Goal: Task Accomplishment & Management: Manage account settings

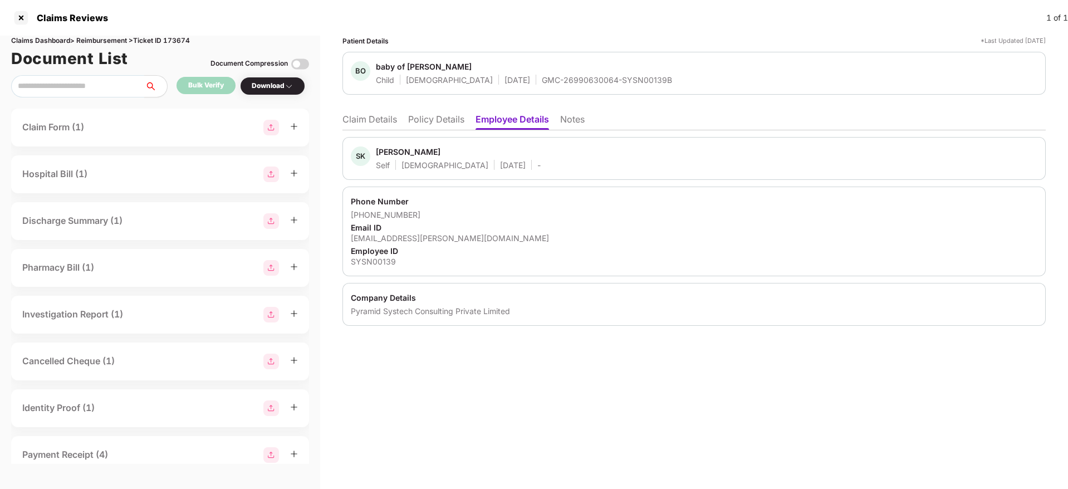
click at [436, 120] on li "Policy Details" at bounding box center [436, 122] width 56 height 16
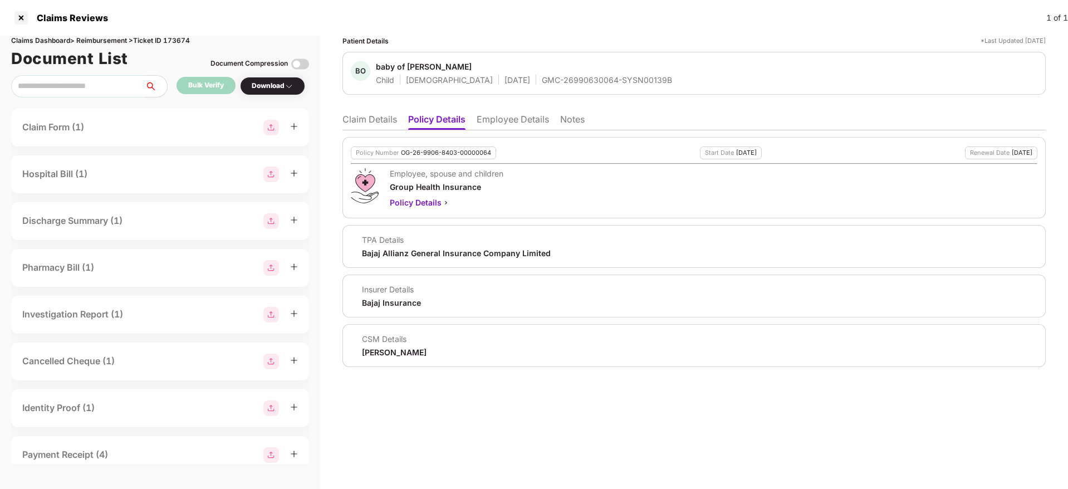
click at [344, 128] on li "Claim Details" at bounding box center [370, 122] width 55 height 16
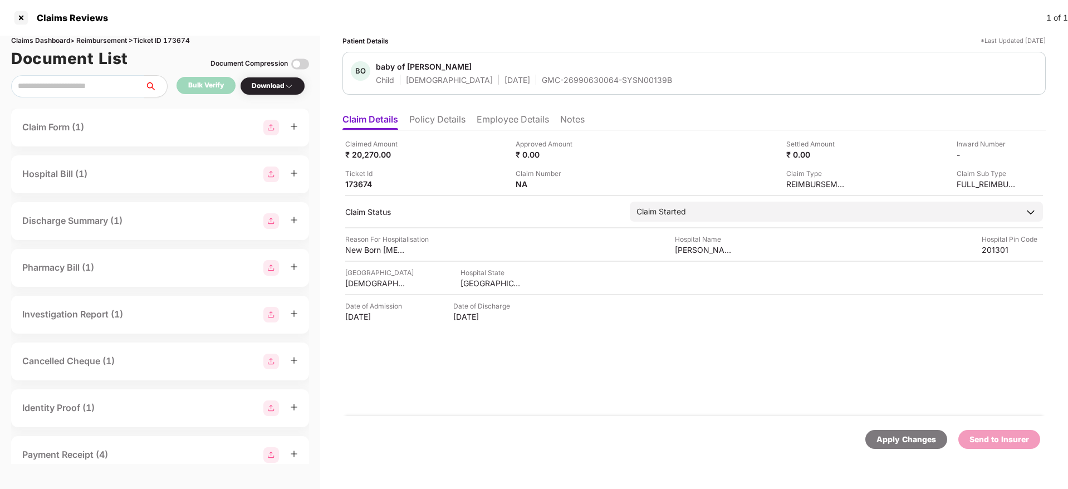
click at [177, 43] on div "Claims Dashboard > Reimbursement > Ticket ID 173674" at bounding box center [160, 41] width 298 height 11
copy div "173674"
click at [19, 18] on div at bounding box center [21, 18] width 18 height 18
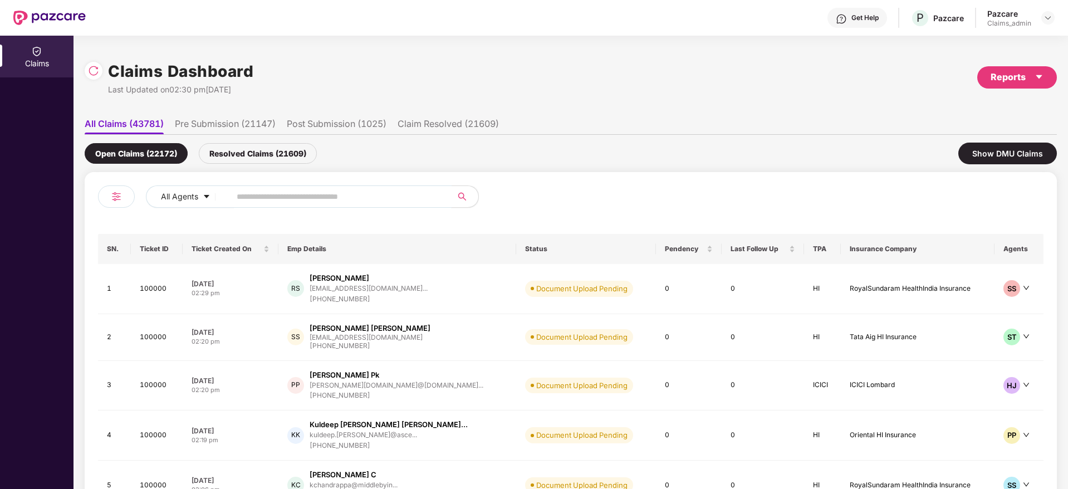
click at [245, 198] on input "text" at bounding box center [337, 196] width 200 height 17
paste input "******"
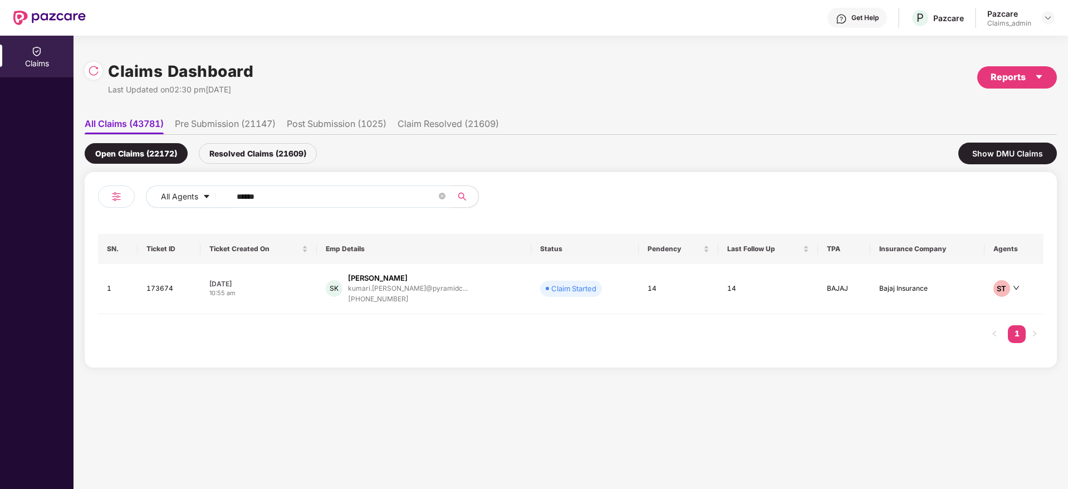
type input "******"
click at [295, 294] on div "10:55 am" at bounding box center [258, 293] width 98 height 9
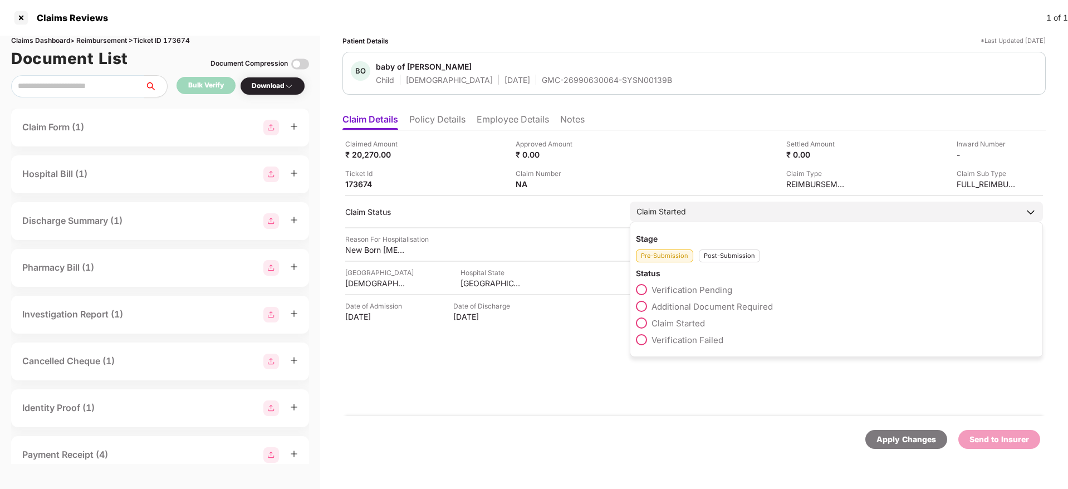
click at [715, 253] on div "Post-Submission" at bounding box center [729, 256] width 61 height 13
click at [642, 373] on span at bounding box center [641, 373] width 11 height 11
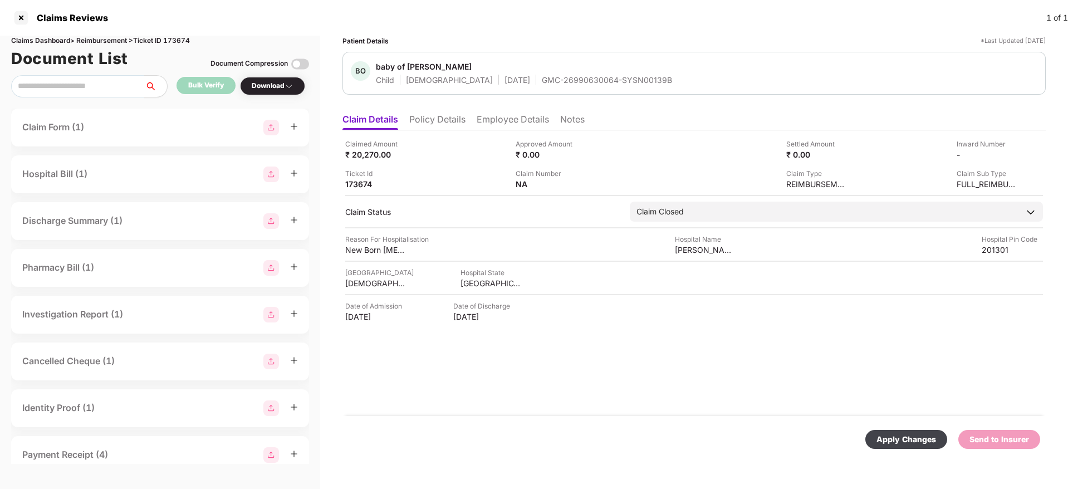
click at [878, 440] on div "Apply Changes" at bounding box center [907, 439] width 60 height 12
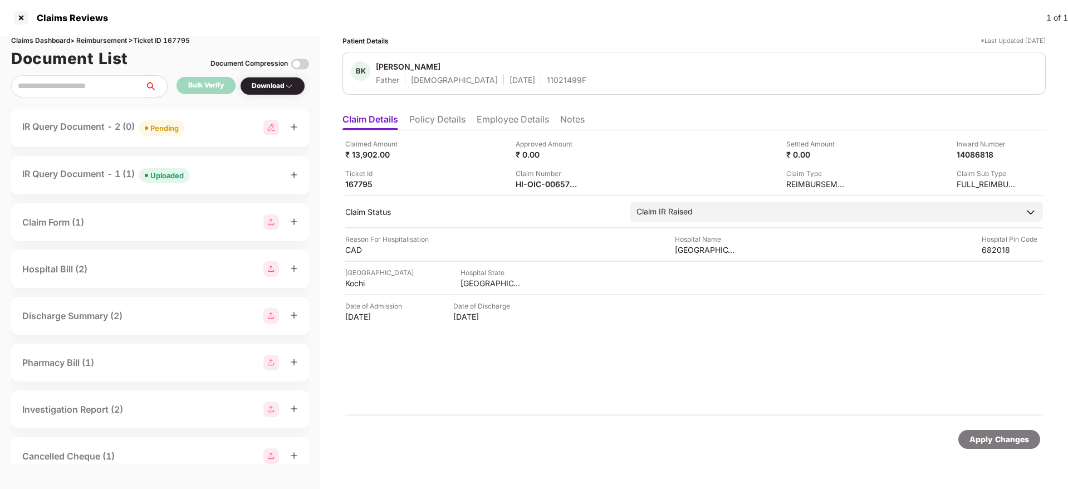
click at [233, 180] on div "IR Query Document - 1 (1) Uploaded" at bounding box center [160, 175] width 276 height 16
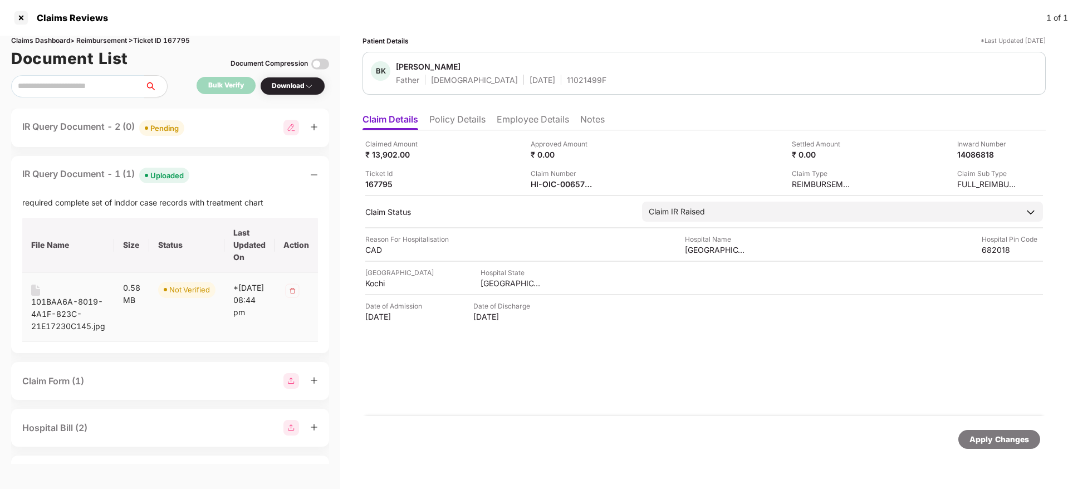
click at [65, 300] on div "101BAA6A-8019-4A1F-823C-21E17230C145.jpg" at bounding box center [68, 314] width 74 height 37
click at [233, 128] on div "IR Query Document - 2 (0) Pending" at bounding box center [170, 128] width 296 height 16
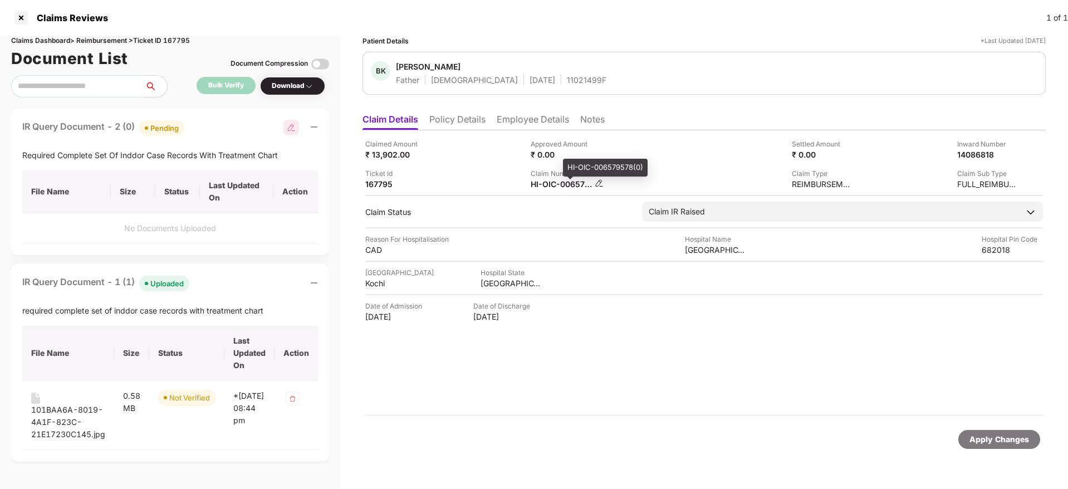
click at [562, 180] on div "HI-OIC-006579578(0)" at bounding box center [561, 184] width 61 height 11
copy div
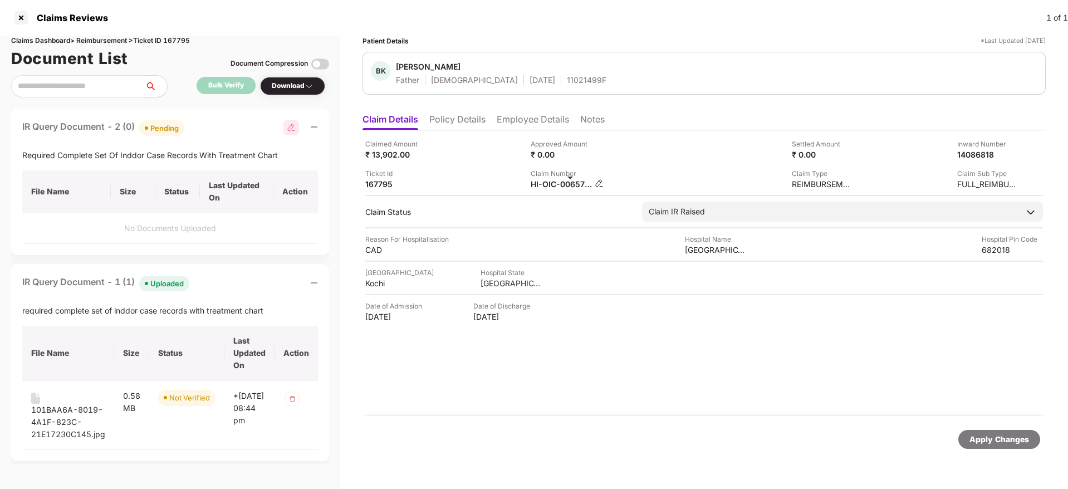
click at [567, 187] on div "HI-OIC-006579578(0)" at bounding box center [561, 184] width 61 height 11
click at [599, 184] on img at bounding box center [599, 183] width 9 height 9
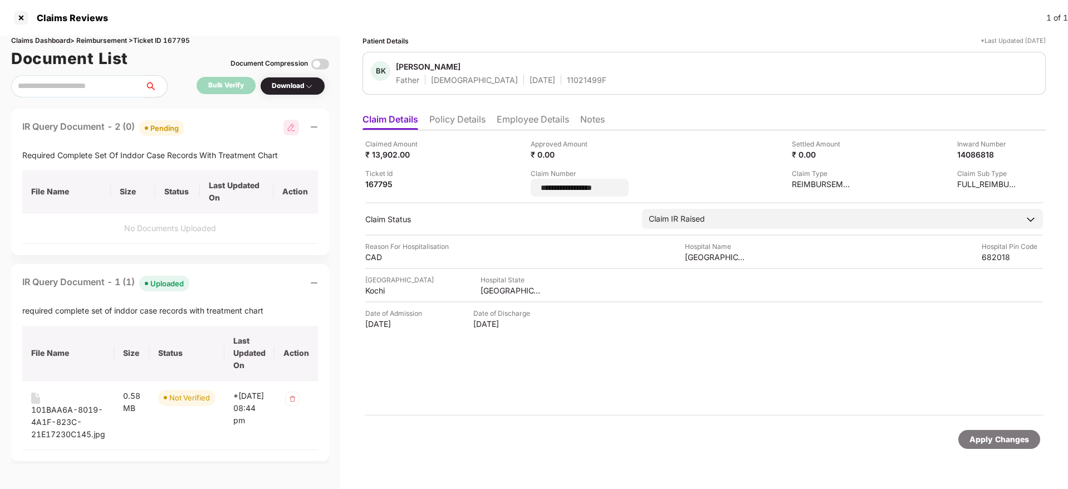
type input "**********"
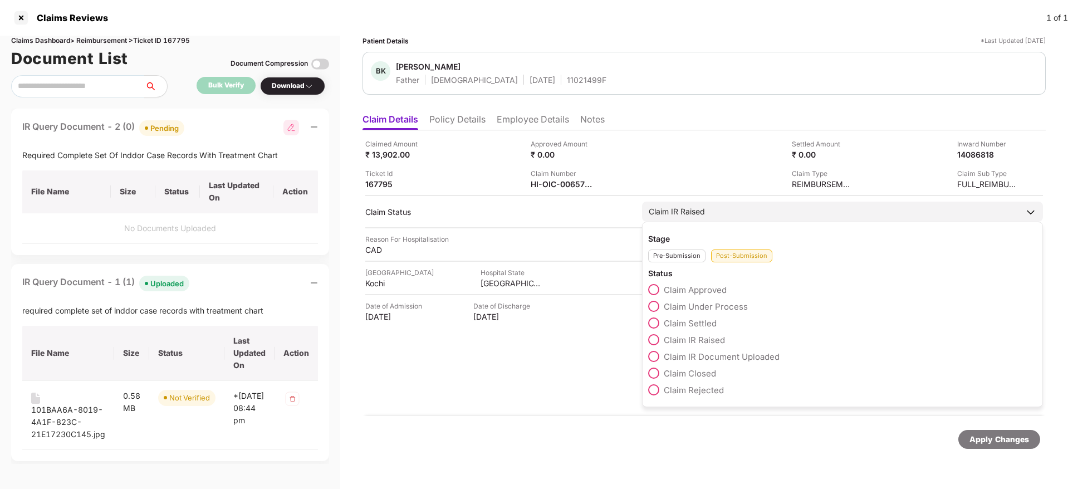
click at [654, 385] on div "Claim Approved Claim Under Process Claim Settled Claim IR Raised Claim IR Docum…" at bounding box center [842, 342] width 389 height 117
click at [654, 373] on span at bounding box center [653, 373] width 11 height 11
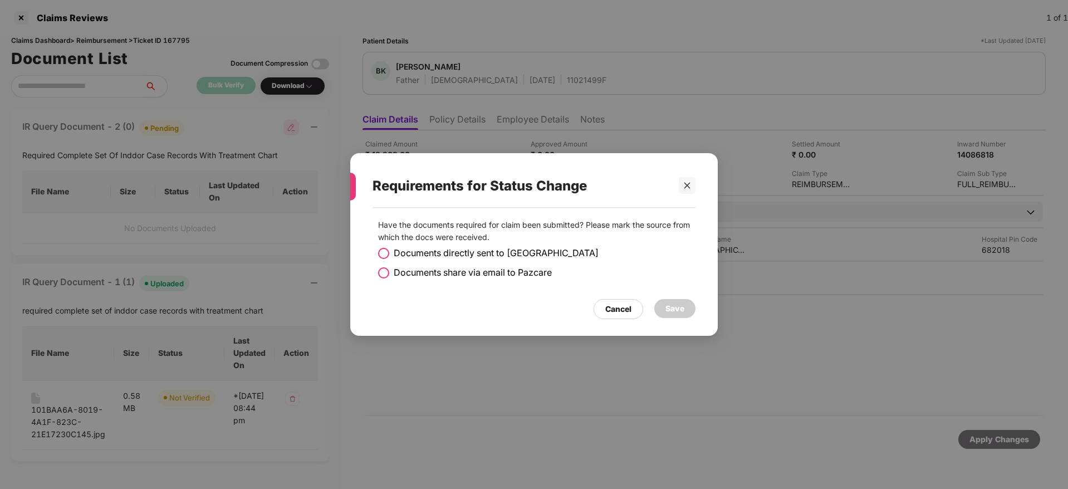
click at [381, 253] on span at bounding box center [383, 253] width 11 height 11
click at [674, 306] on div "Save" at bounding box center [675, 308] width 19 height 12
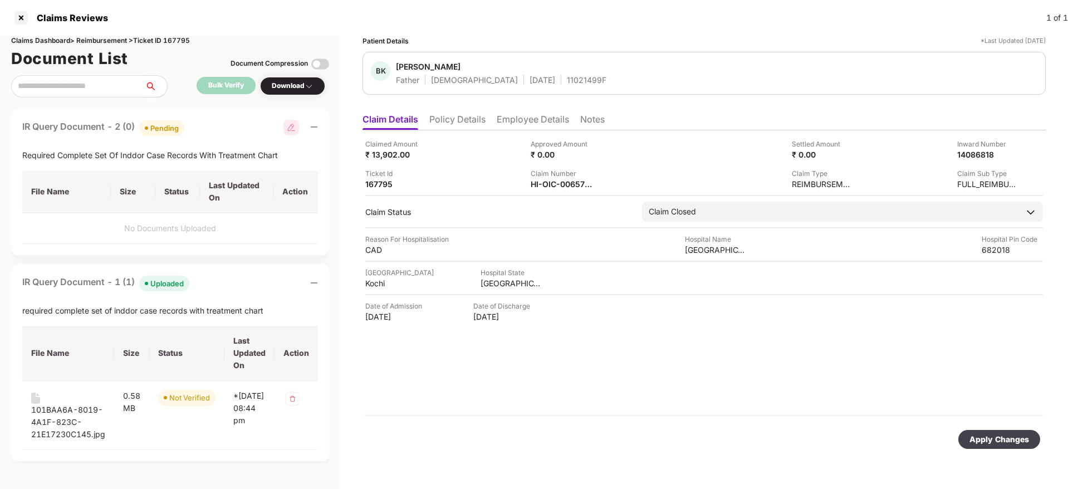
click at [978, 441] on div "Apply Changes" at bounding box center [1000, 439] width 60 height 12
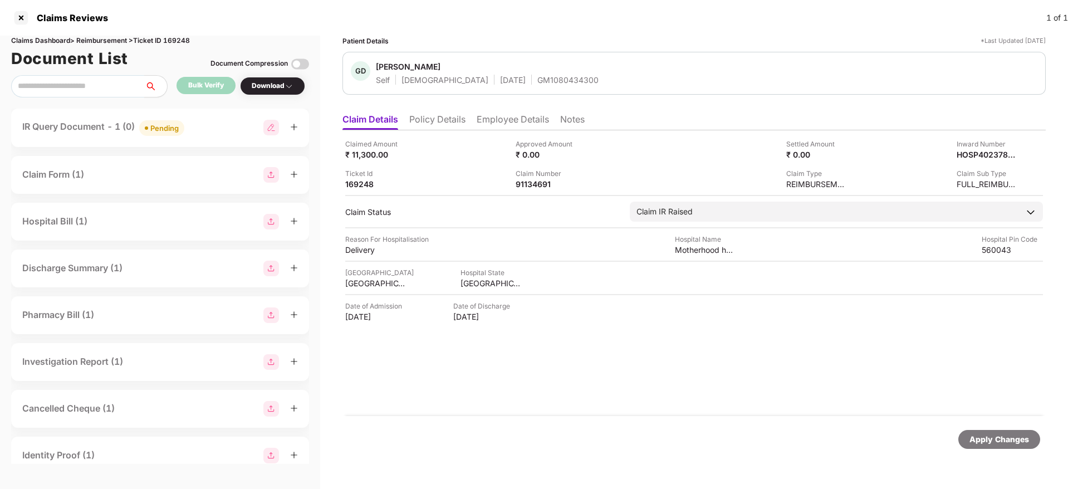
click at [234, 138] on div "IR Query Document - 1 (0) Pending" at bounding box center [160, 128] width 298 height 38
click at [224, 134] on div "IR Query Document - 1 (0) Pending" at bounding box center [160, 128] width 276 height 16
click at [559, 188] on div "1222585277851" at bounding box center [546, 184] width 61 height 11
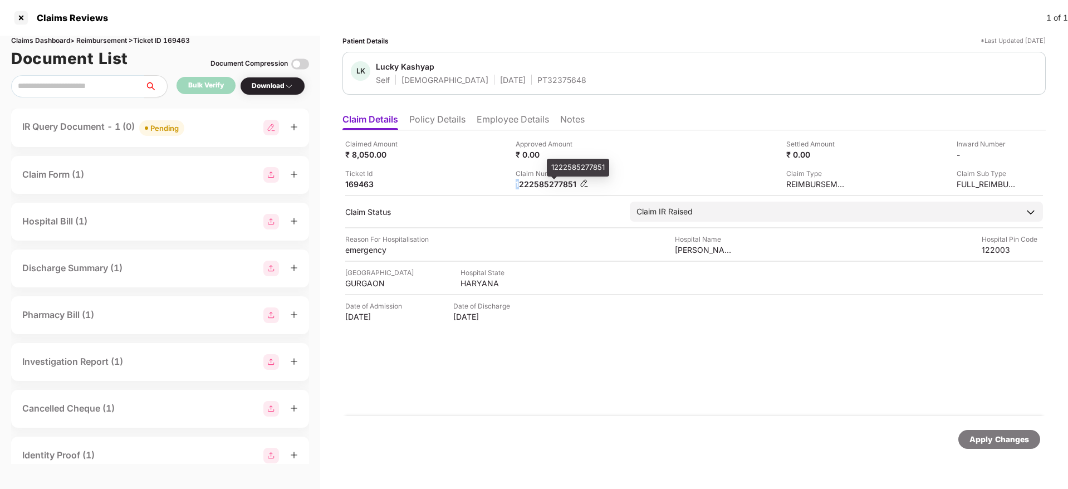
copy div
click at [214, 127] on div "IR Query Document - 1 (0) Pending" at bounding box center [160, 128] width 276 height 16
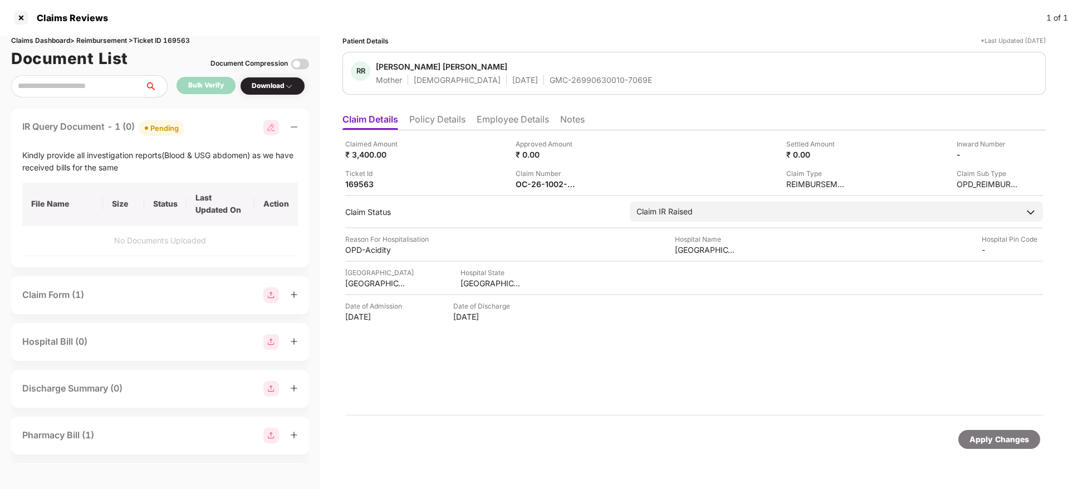
click at [214, 127] on div "IR Query Document - 1 (0) Pending" at bounding box center [160, 128] width 276 height 16
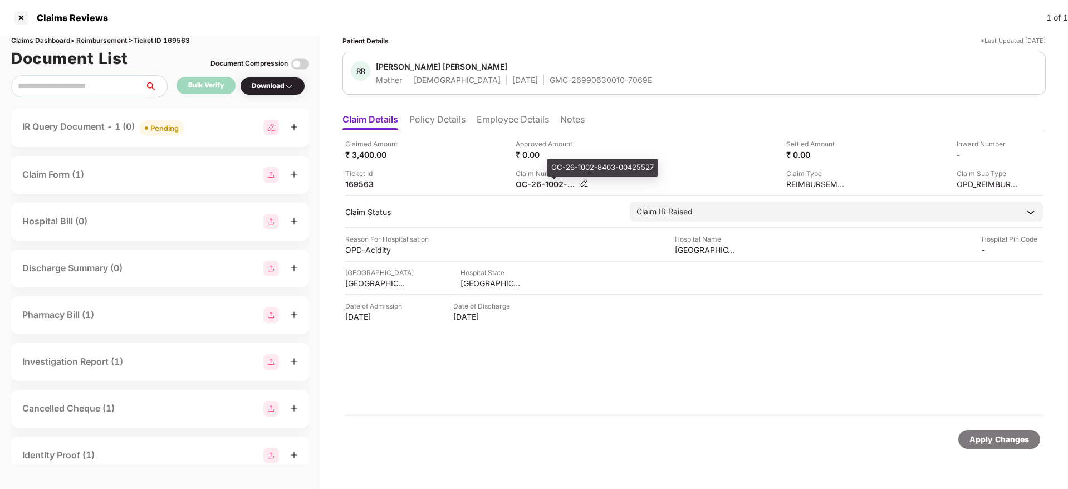
click at [529, 182] on div "OC-26-1002-8403-00425527" at bounding box center [546, 184] width 61 height 11
copy div
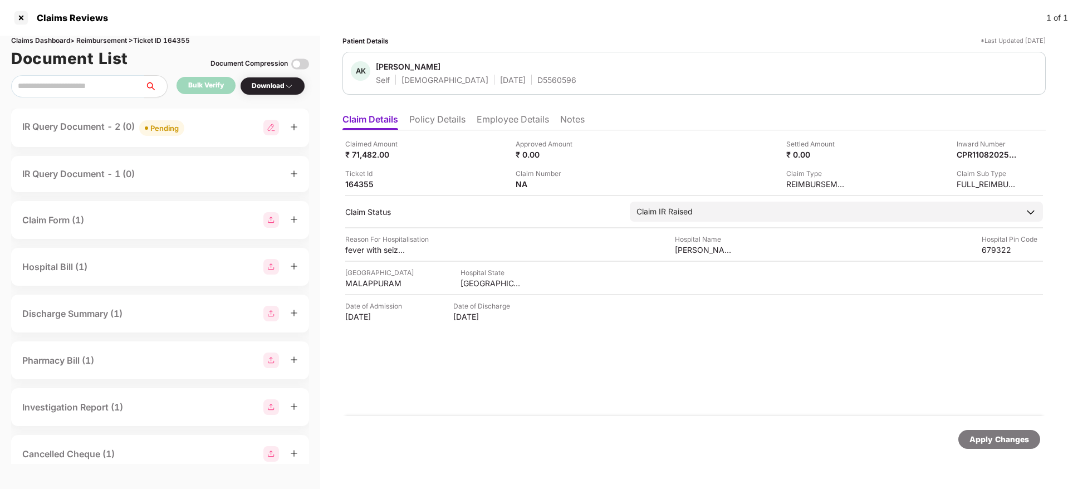
click at [212, 134] on div "IR Query Document - 2 (0) Pending" at bounding box center [160, 128] width 276 height 16
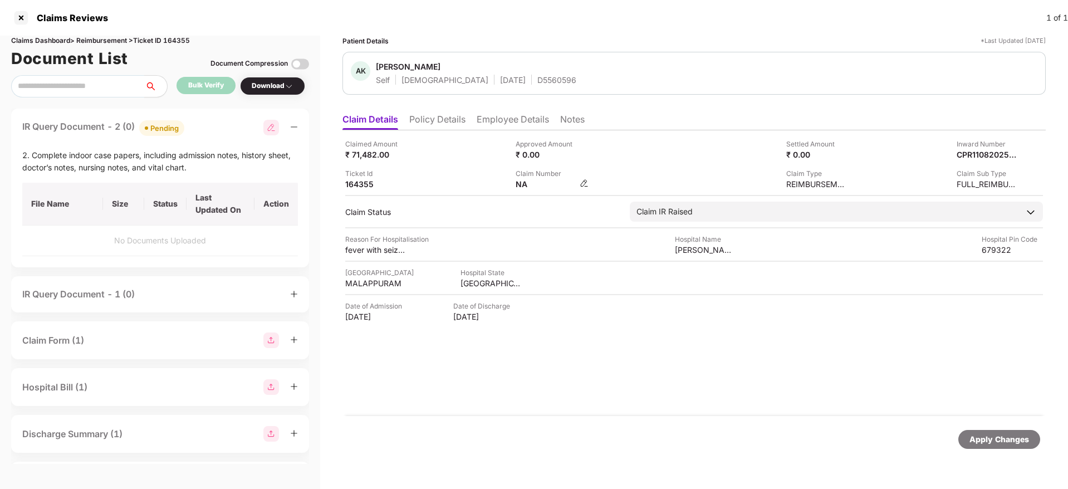
click at [587, 186] on img at bounding box center [584, 183] width 9 height 9
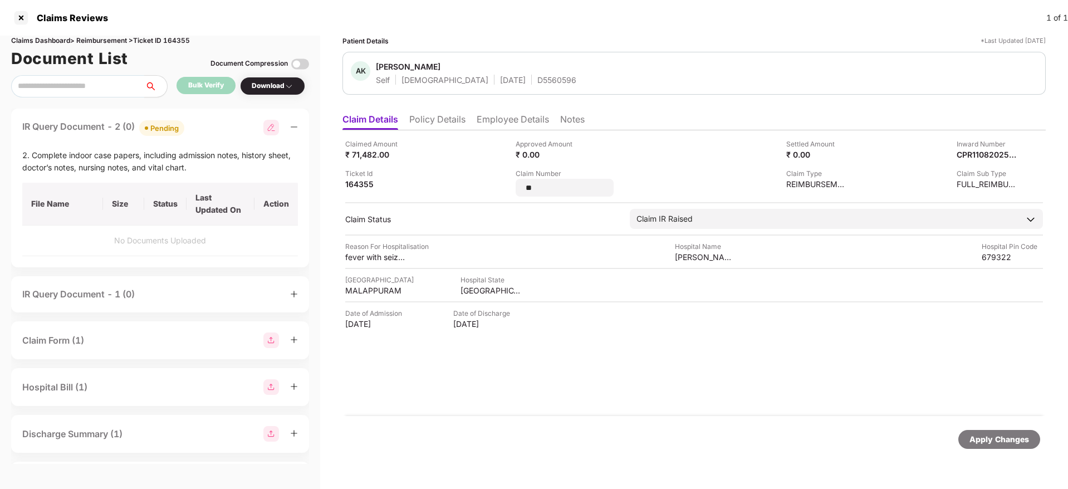
type input "*"
type input "********"
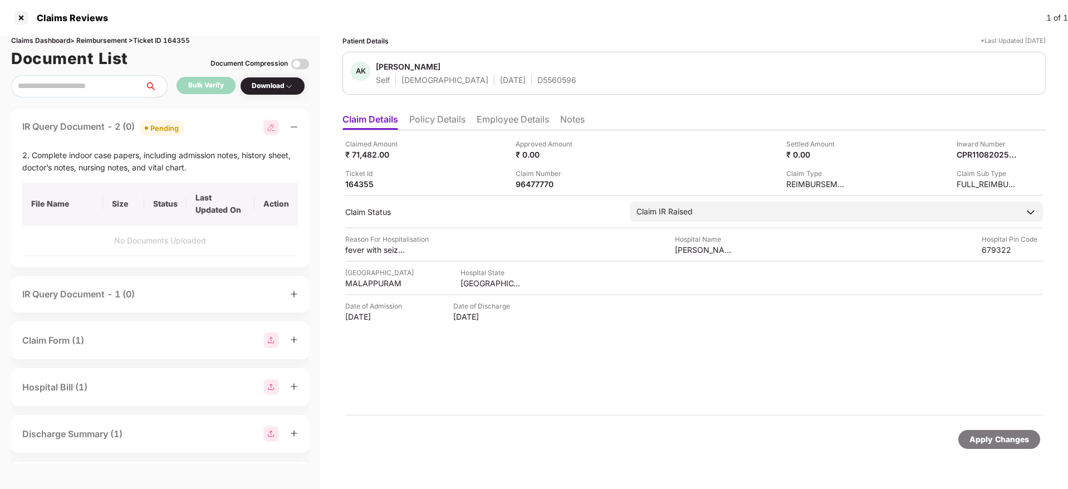
click at [670, 188] on div "Claim Number 96477770" at bounding box center [597, 178] width 162 height 21
click at [437, 124] on li "Policy Details" at bounding box center [437, 122] width 56 height 16
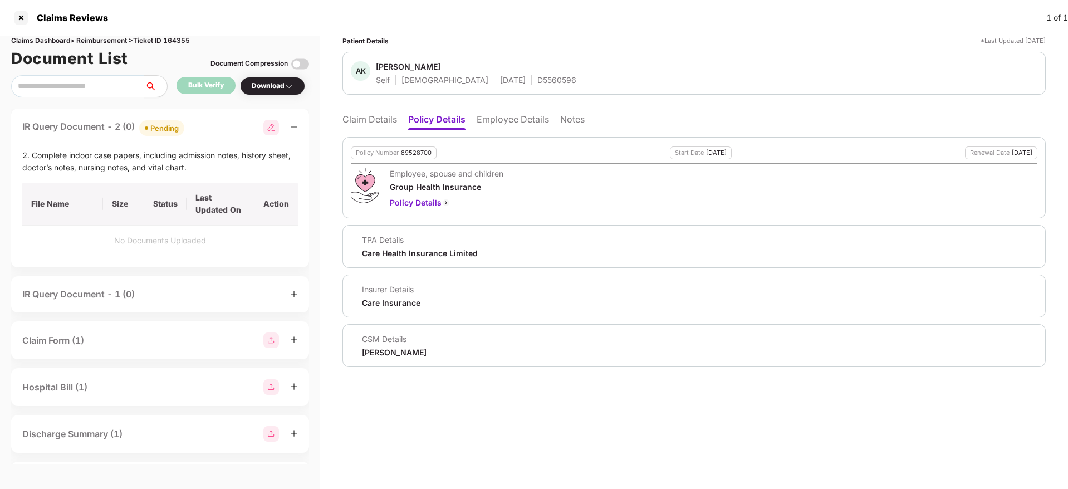
click at [419, 153] on div "89528700" at bounding box center [416, 152] width 31 height 7
copy div "89528700"
click at [497, 79] on div "Self Female 09 Feb 2001 D5560596" at bounding box center [476, 80] width 201 height 11
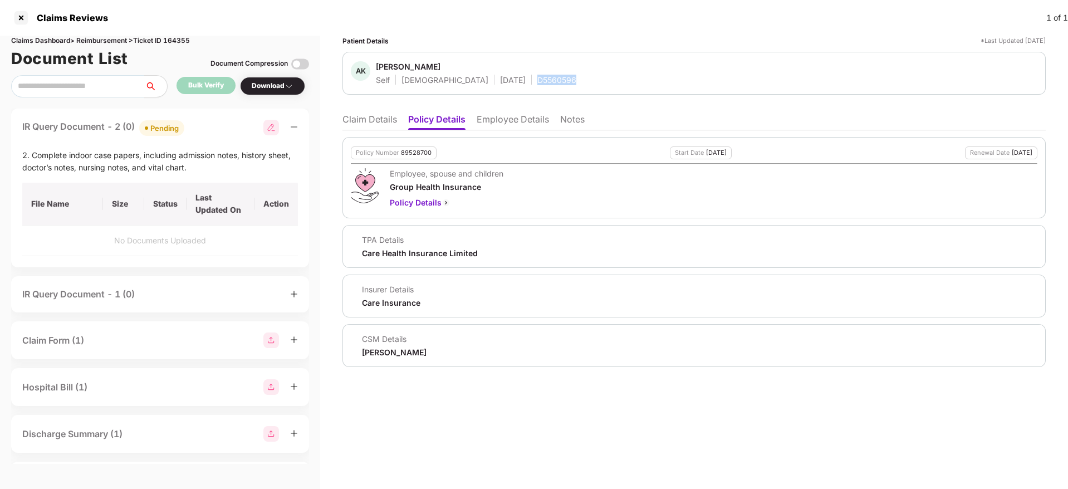
copy div "D5560596"
click at [380, 121] on li "Claim Details" at bounding box center [370, 122] width 55 height 16
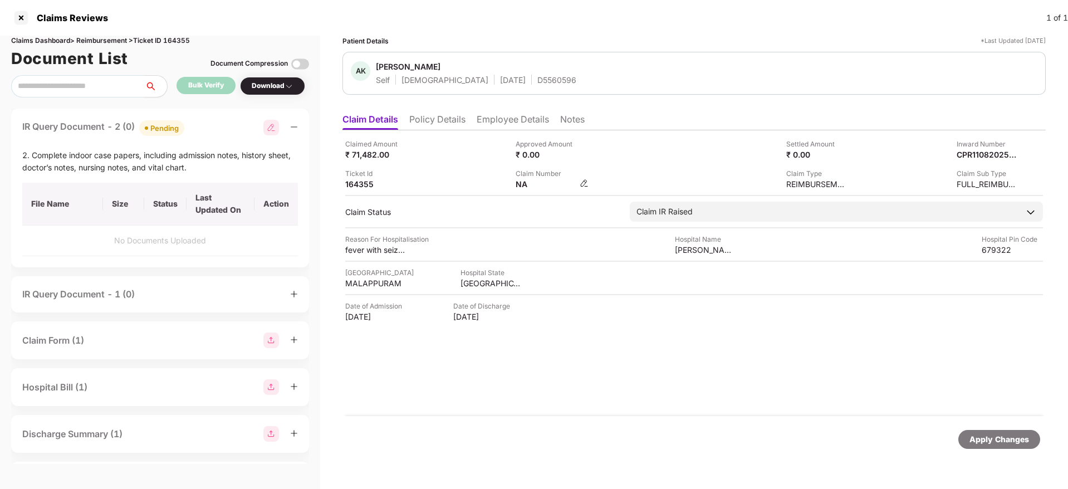
click at [583, 180] on img at bounding box center [584, 183] width 9 height 9
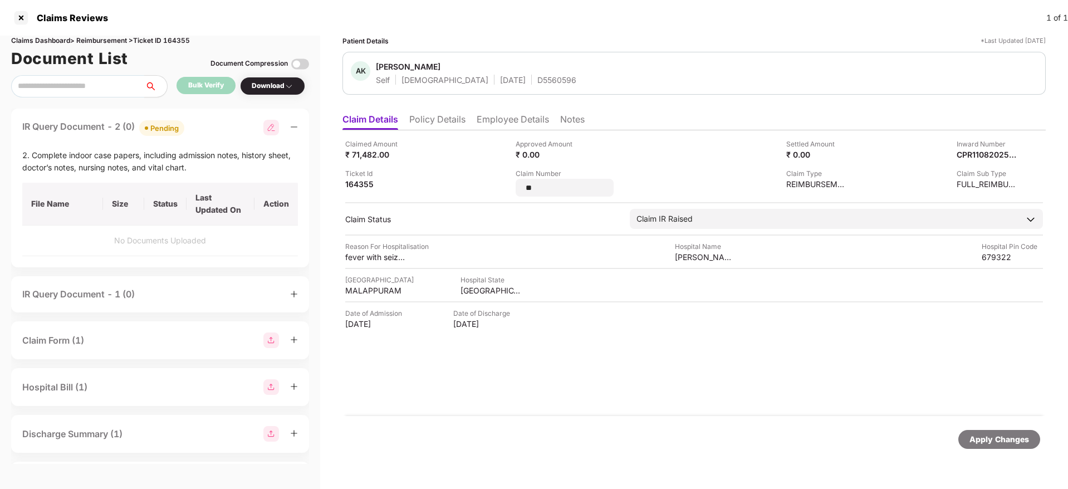
type input "*"
type input "********"
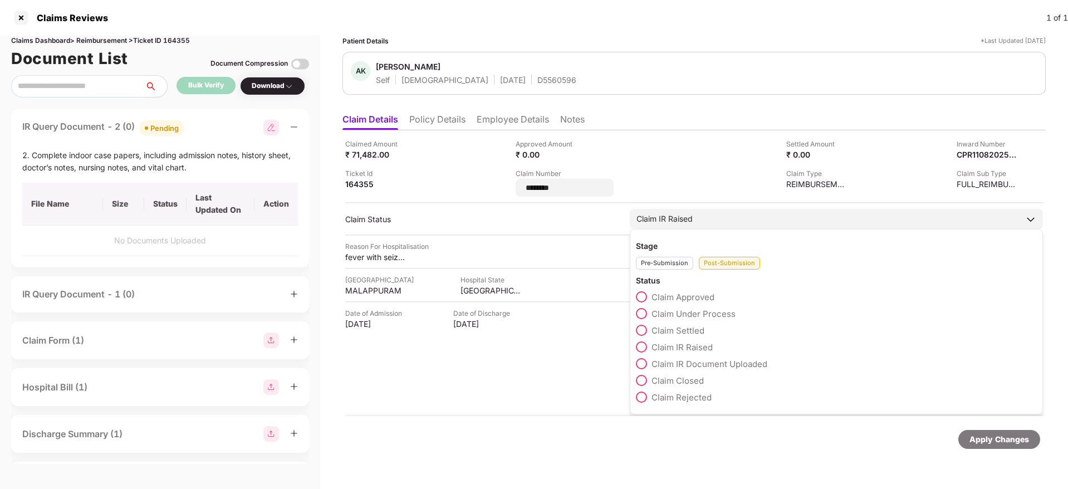
click at [645, 376] on span at bounding box center [641, 380] width 11 height 11
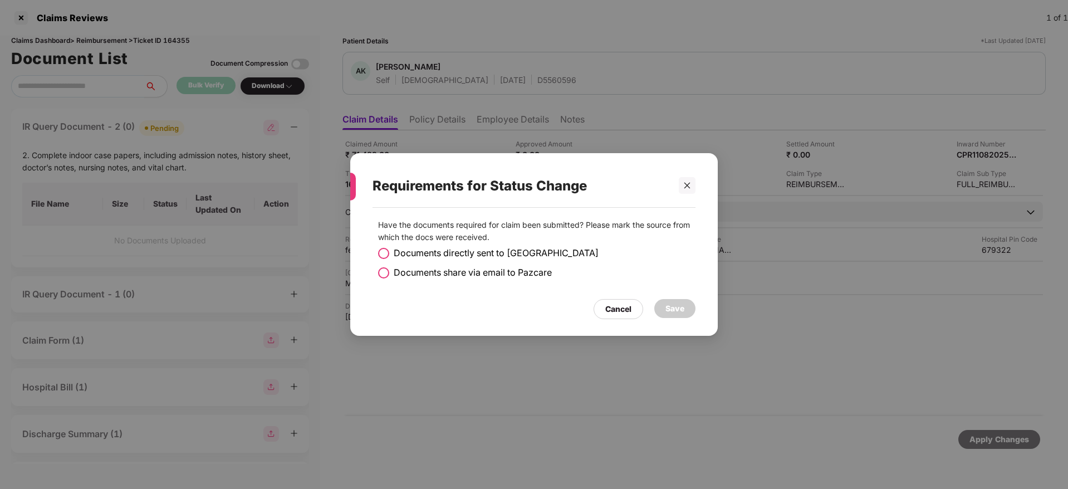
click at [389, 252] on span at bounding box center [383, 253] width 11 height 11
drag, startPoint x: 700, startPoint y: 314, endPoint x: 672, endPoint y: 305, distance: 28.5
click at [672, 305] on div "Have the documents required for claim been submitted? Please mark the source fr…" at bounding box center [534, 266] width 368 height 117
click at [672, 305] on div "Save" at bounding box center [675, 308] width 19 height 12
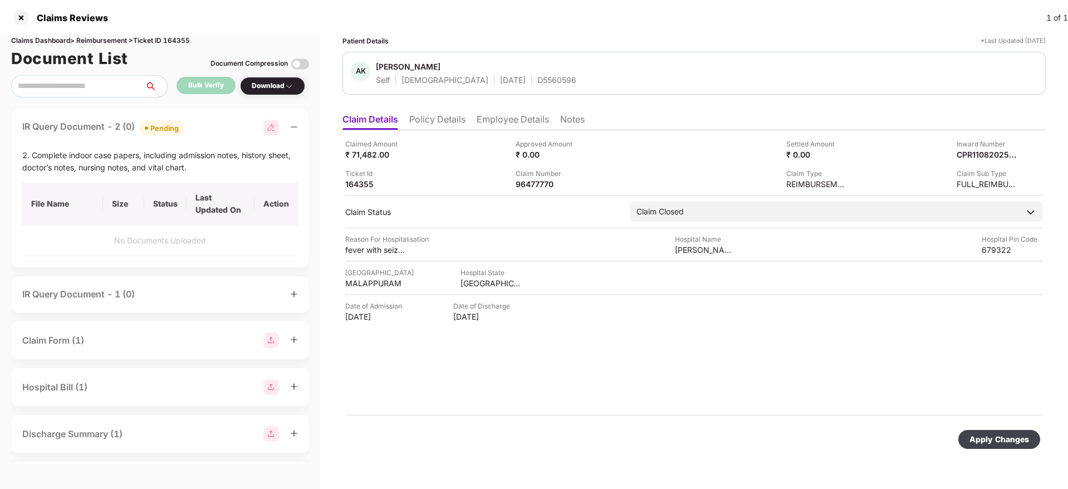
click at [979, 438] on div "Apply Changes" at bounding box center [1000, 439] width 60 height 12
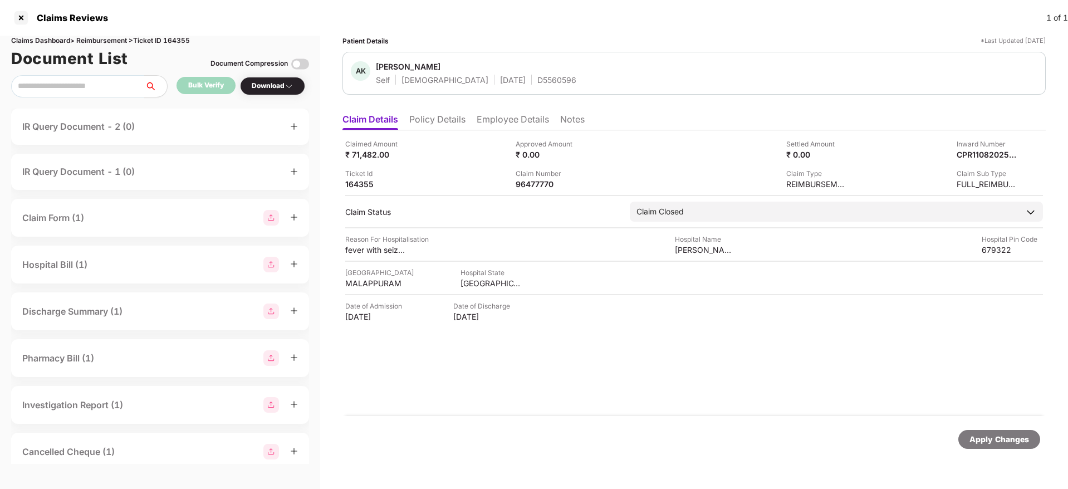
click at [437, 115] on li "Policy Details" at bounding box center [437, 122] width 56 height 16
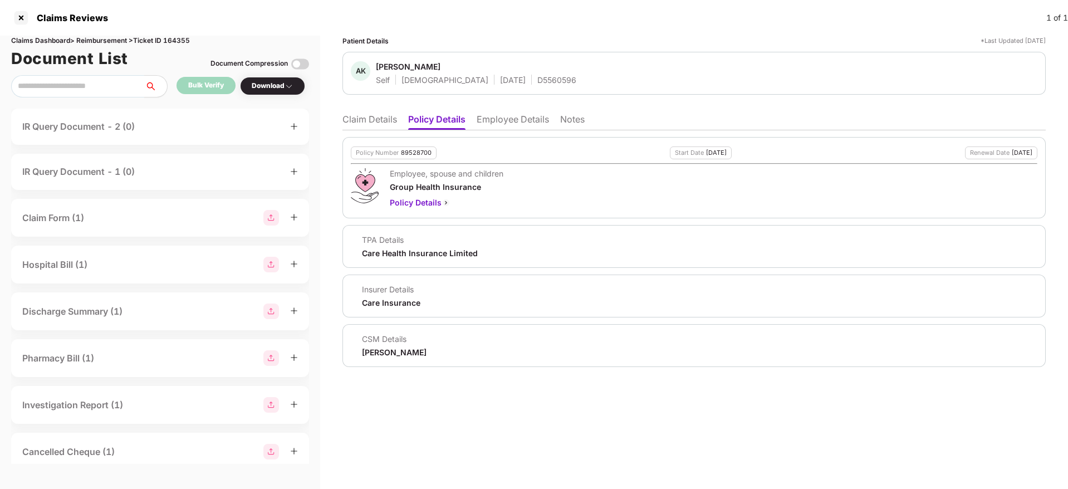
click at [354, 123] on li "Claim Details" at bounding box center [370, 122] width 55 height 16
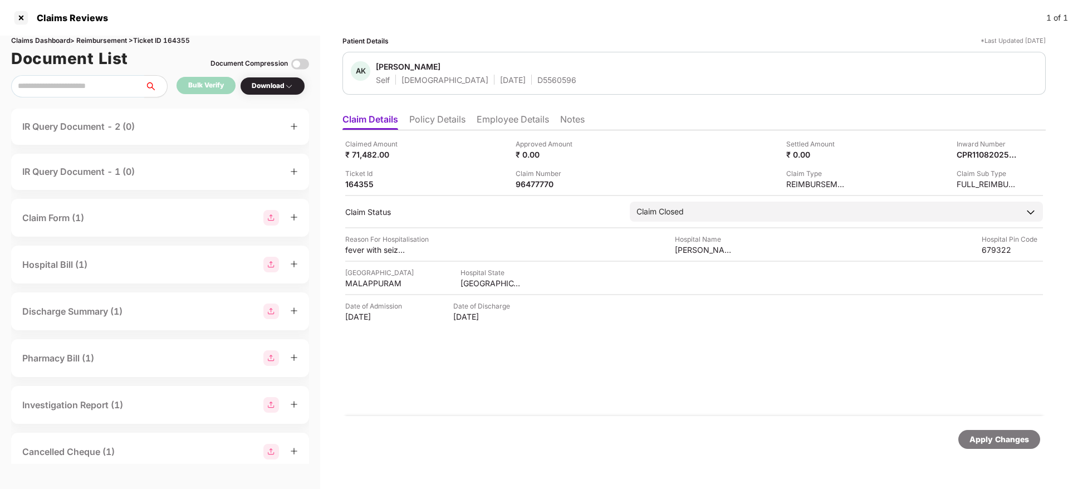
click at [519, 124] on li "Employee Details" at bounding box center [513, 122] width 72 height 16
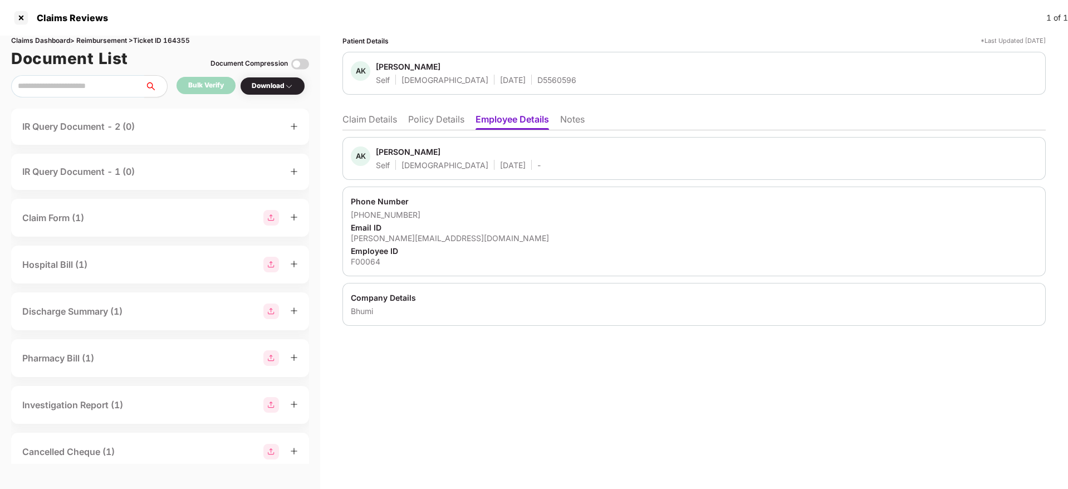
click at [386, 123] on li "Claim Details" at bounding box center [370, 122] width 55 height 16
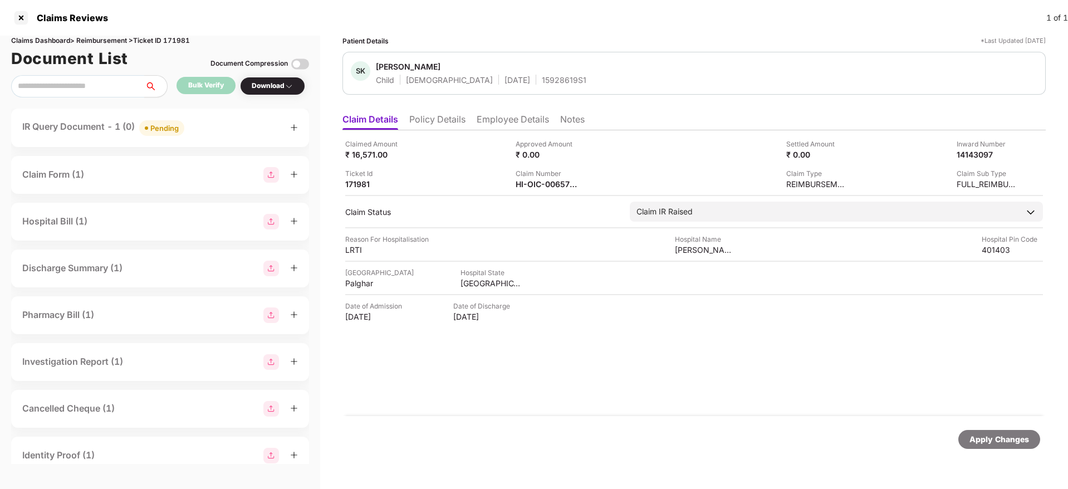
click at [222, 135] on div "IR Query Document - 1 (0) Pending" at bounding box center [160, 128] width 276 height 16
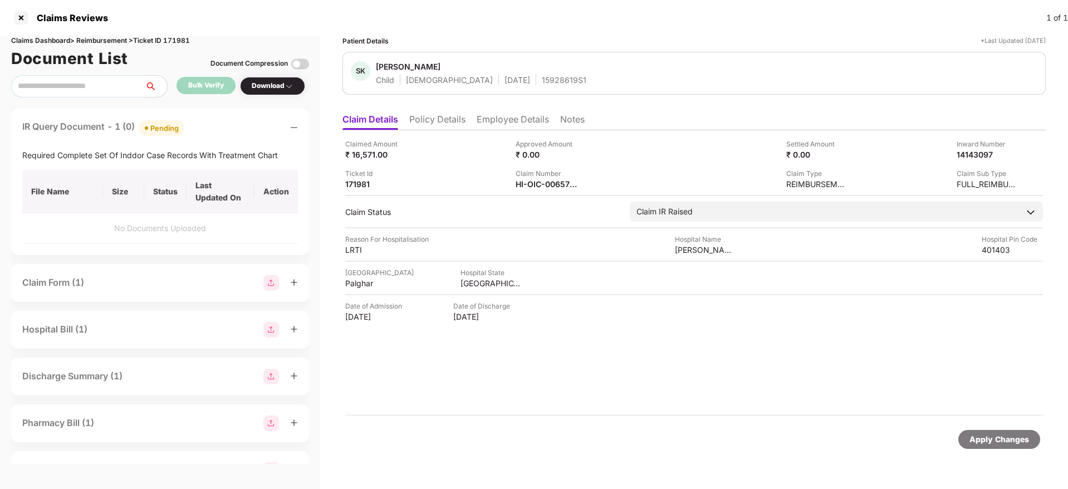
click at [222, 135] on div "IR Query Document - 1 (0) Pending" at bounding box center [160, 128] width 276 height 16
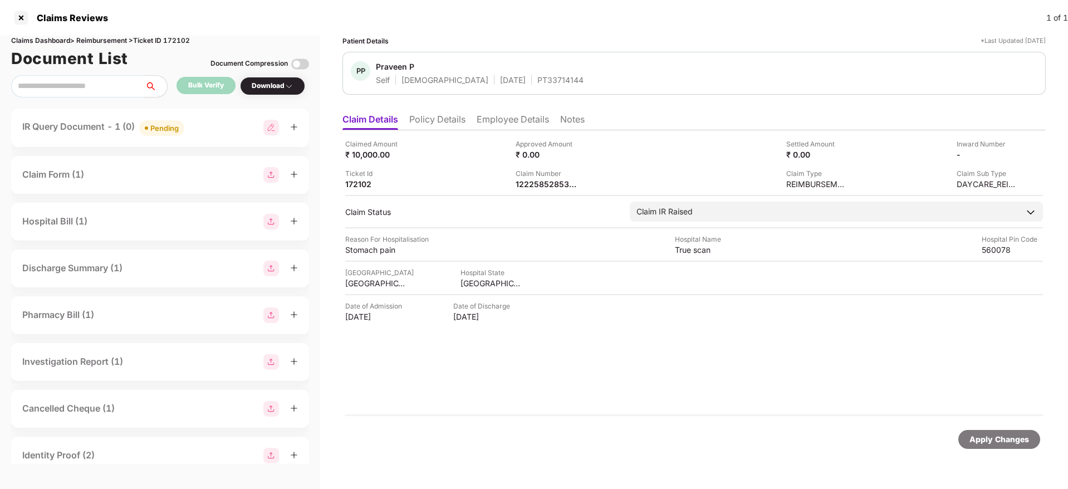
click at [439, 120] on li "Policy Details" at bounding box center [437, 122] width 56 height 16
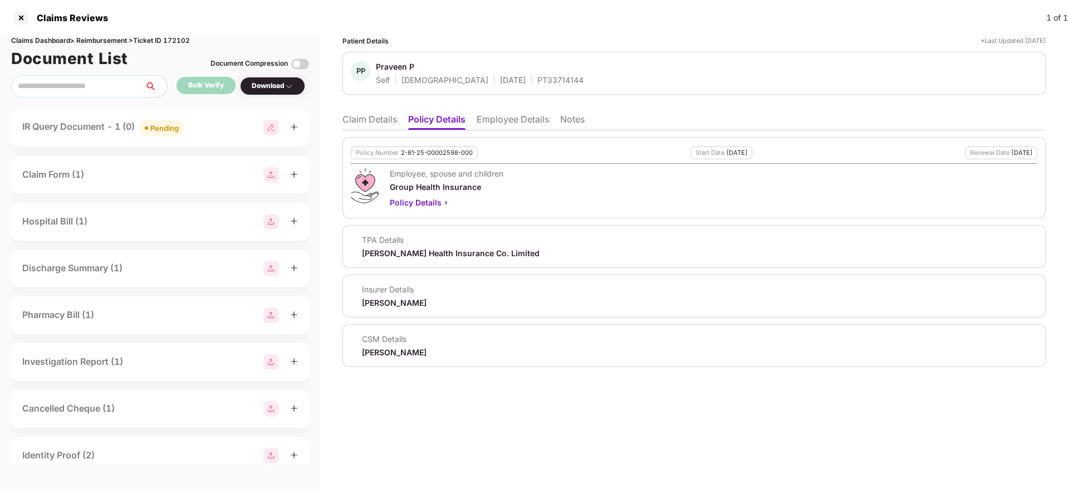
click at [375, 123] on li "Claim Details" at bounding box center [370, 122] width 55 height 16
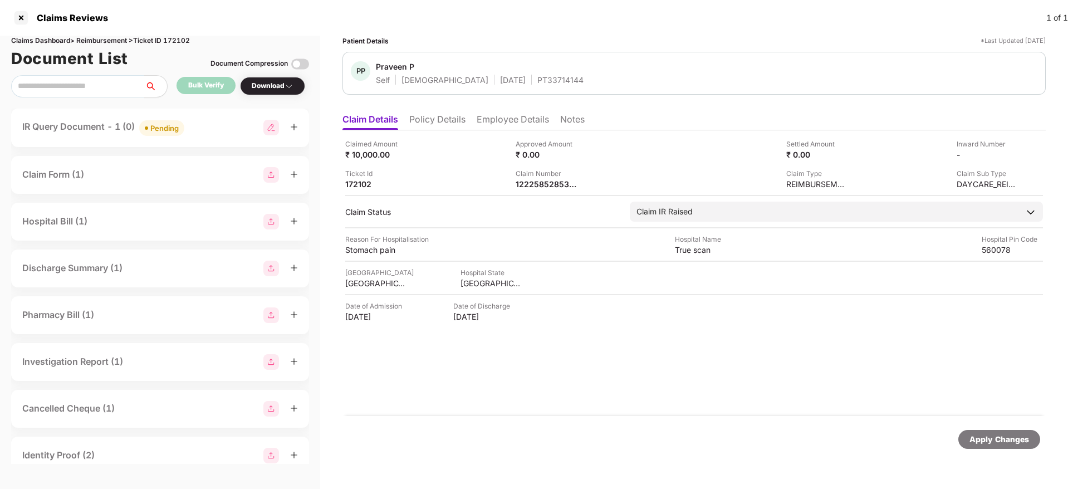
click at [207, 134] on div "IR Query Document - 1 (0) Pending" at bounding box center [160, 128] width 276 height 16
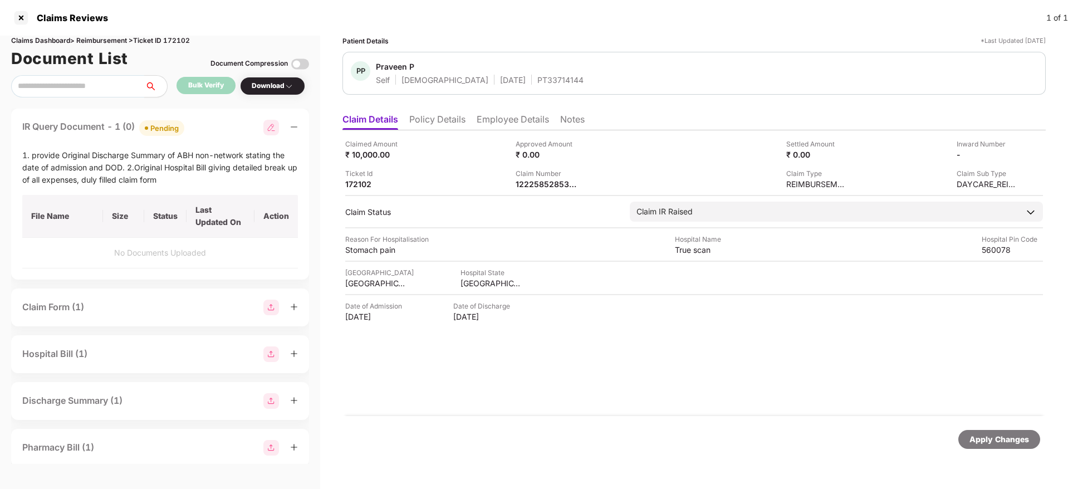
click at [207, 134] on div "IR Query Document - 1 (0) Pending" at bounding box center [160, 128] width 276 height 16
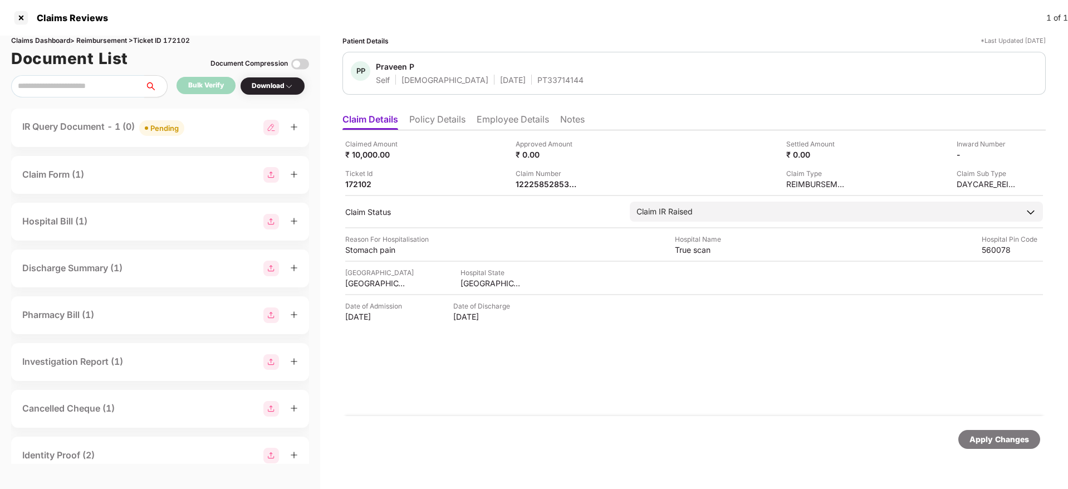
click at [523, 189] on div "Claimed Amount ₹ 10,000.00 Approved Amount ₹ 0.00 Settled Amount ₹ 0.00 Inward …" at bounding box center [695, 273] width 704 height 286
click at [525, 187] on div "1222585285370" at bounding box center [546, 184] width 61 height 11
copy div "1222585285370"
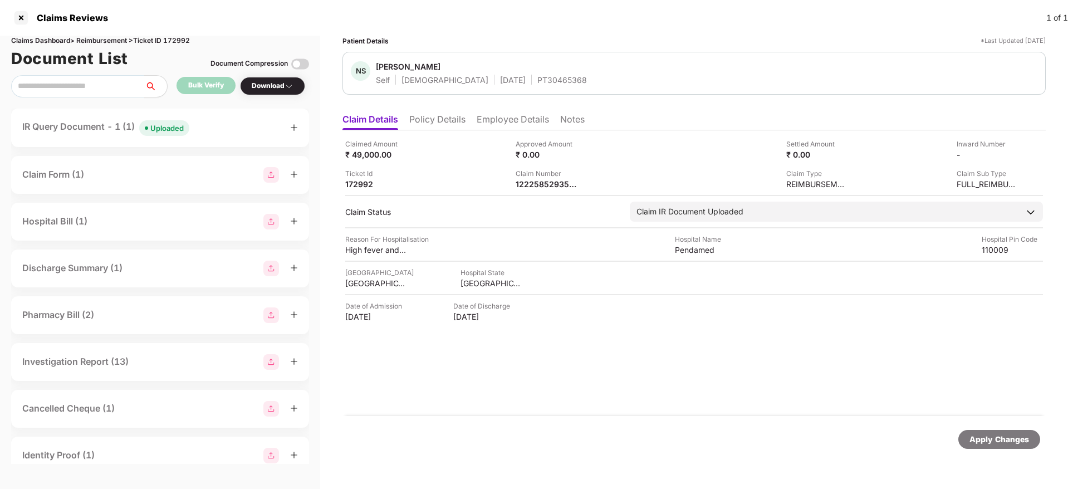
click at [224, 125] on div "IR Query Document - 1 (1) Uploaded" at bounding box center [160, 128] width 276 height 16
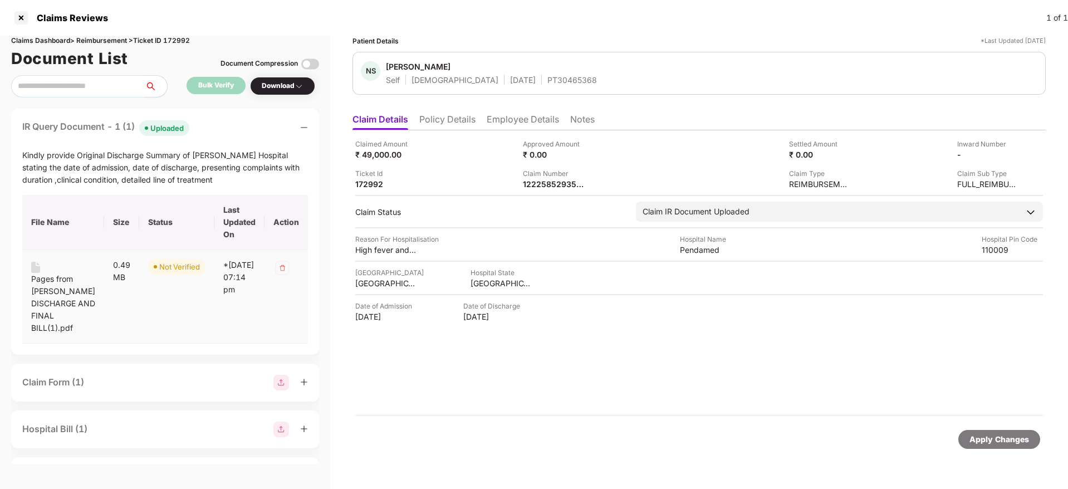
click at [59, 284] on div "Pages from NITIN SUGATHAN DISCHARGE AND FINAL BILL(1).pdf" at bounding box center [63, 303] width 64 height 61
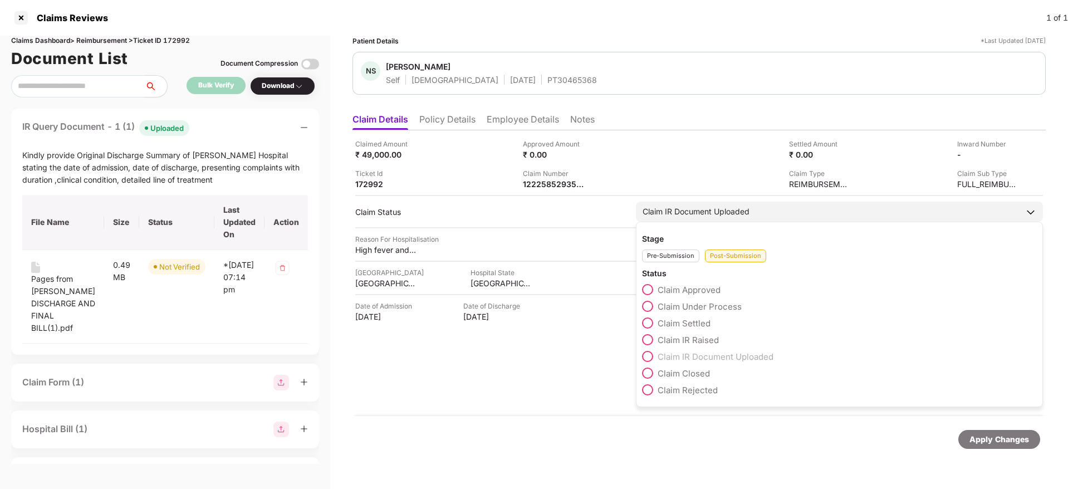
click at [642, 309] on span at bounding box center [647, 306] width 11 height 11
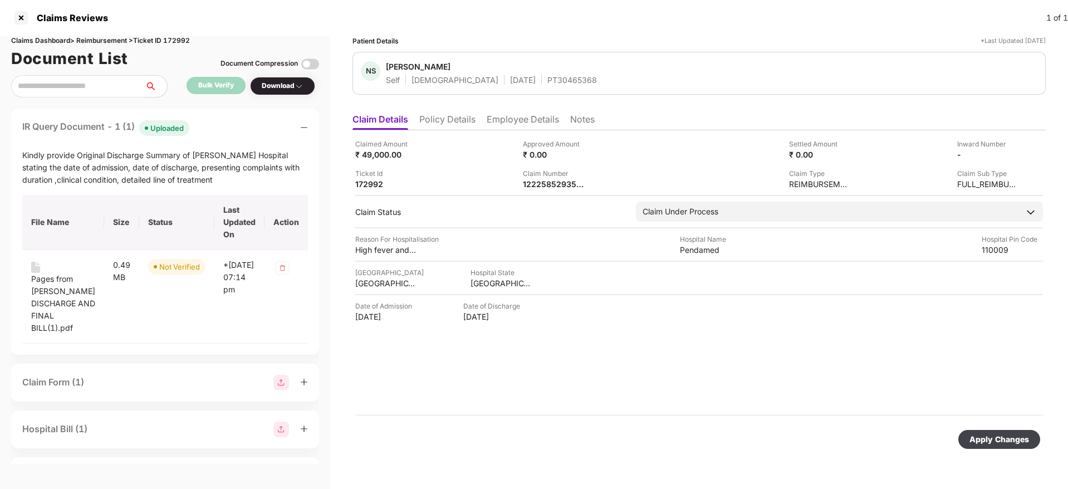
click at [995, 441] on div "Apply Changes" at bounding box center [1000, 439] width 60 height 12
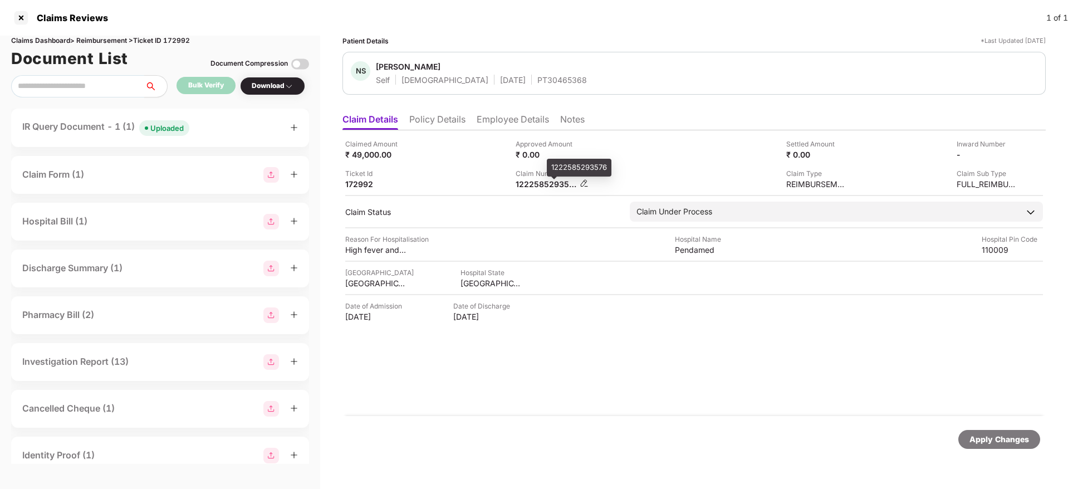
click at [535, 182] on div "1222585293576" at bounding box center [546, 184] width 61 height 11
copy div "1222585293576"
click at [226, 129] on div "IR Query Document - 1 (2) Uploaded" at bounding box center [160, 128] width 276 height 16
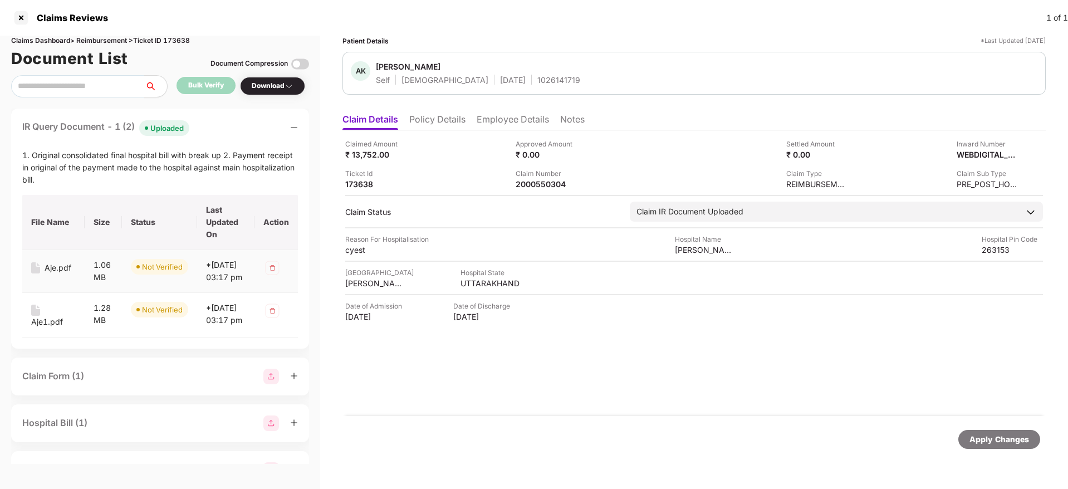
click at [50, 262] on div "Aje.pdf" at bounding box center [58, 268] width 27 height 12
click at [52, 328] on div "Aje1.pdf" at bounding box center [47, 322] width 32 height 12
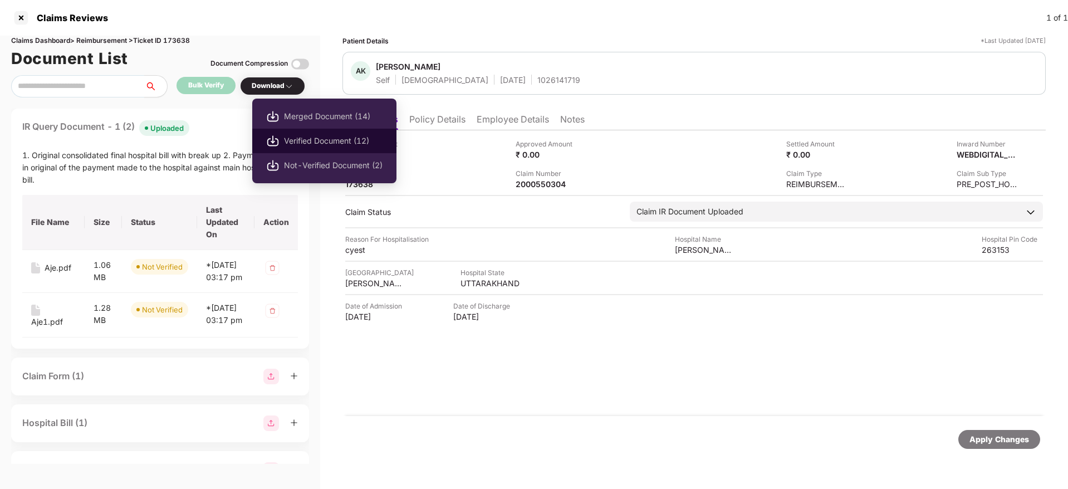
click at [333, 146] on span "Verified Document (12)" at bounding box center [333, 141] width 99 height 12
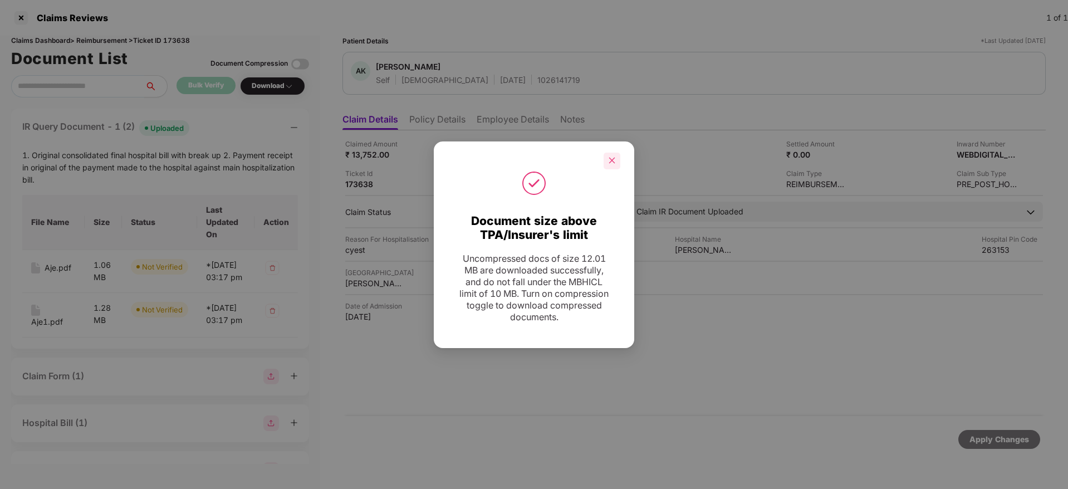
click at [613, 164] on icon "close" at bounding box center [612, 161] width 8 height 8
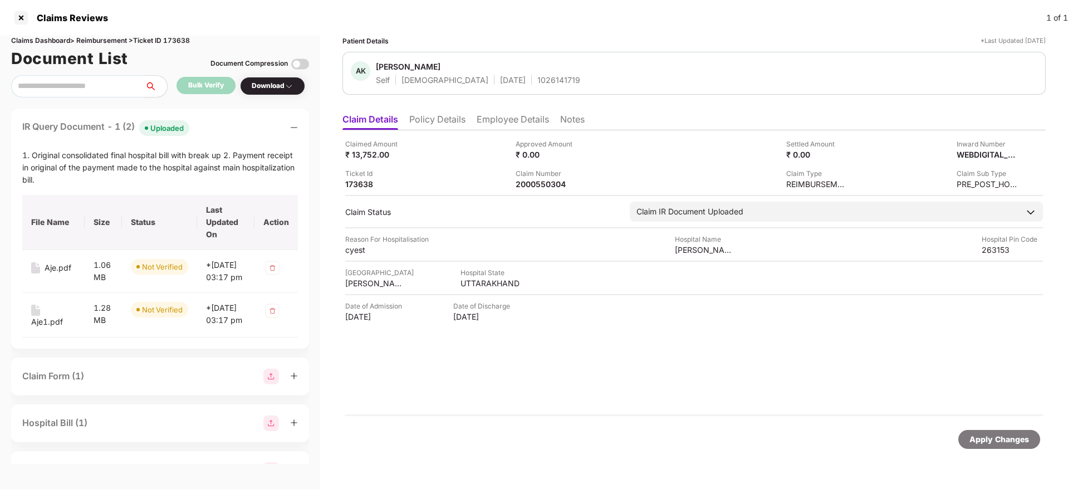
click at [230, 129] on div "IR Query Document - 1 (2) Uploaded" at bounding box center [160, 128] width 276 height 16
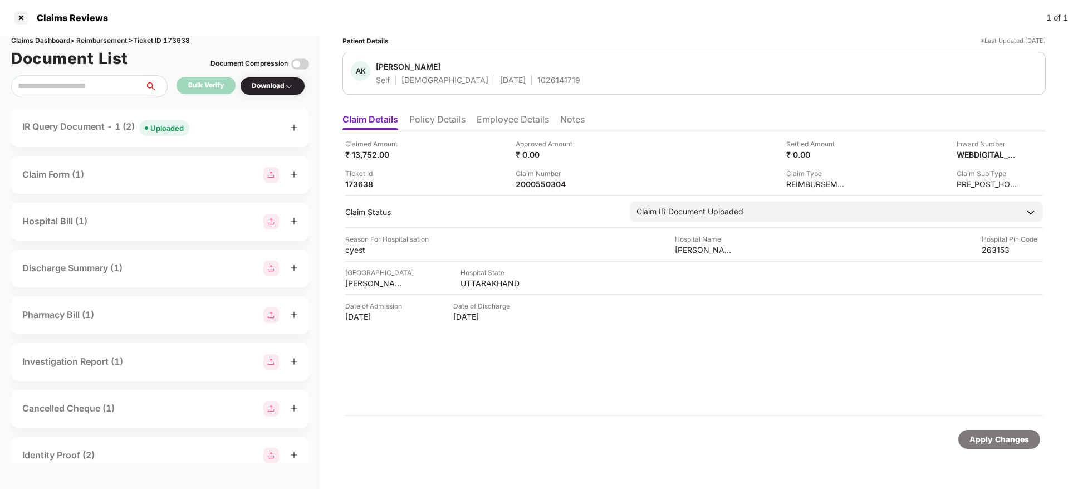
click at [446, 122] on li "Policy Details" at bounding box center [437, 122] width 56 height 16
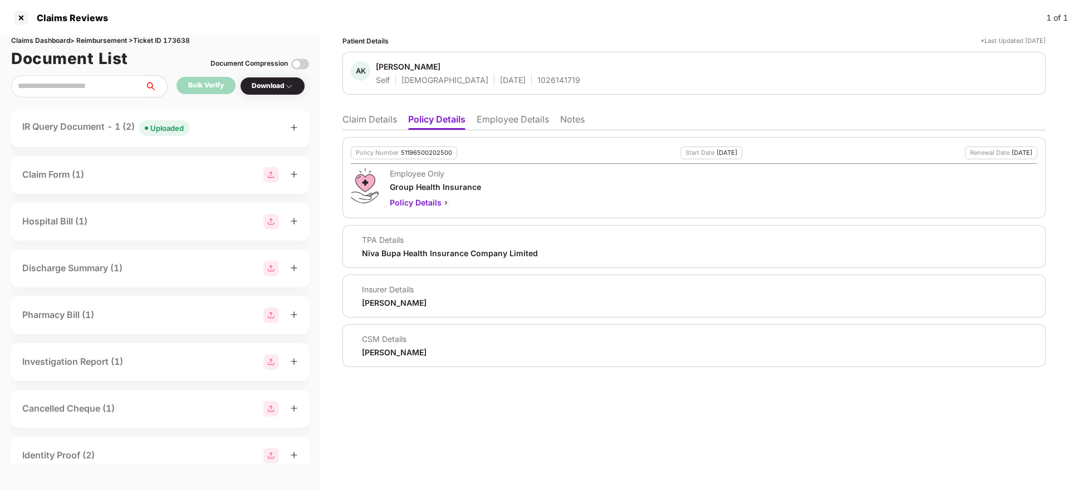
click at [390, 122] on li "Claim Details" at bounding box center [370, 122] width 55 height 16
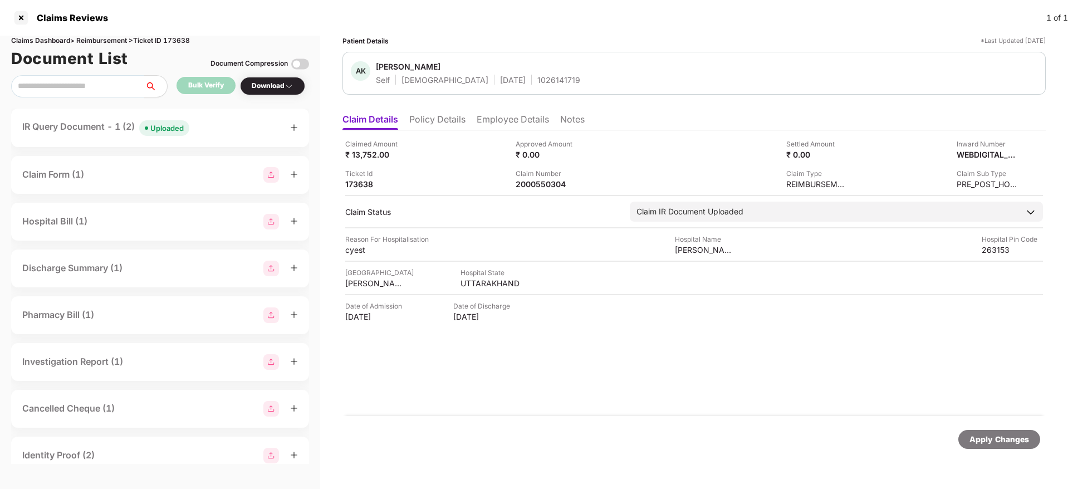
click at [436, 126] on li "Policy Details" at bounding box center [437, 122] width 56 height 16
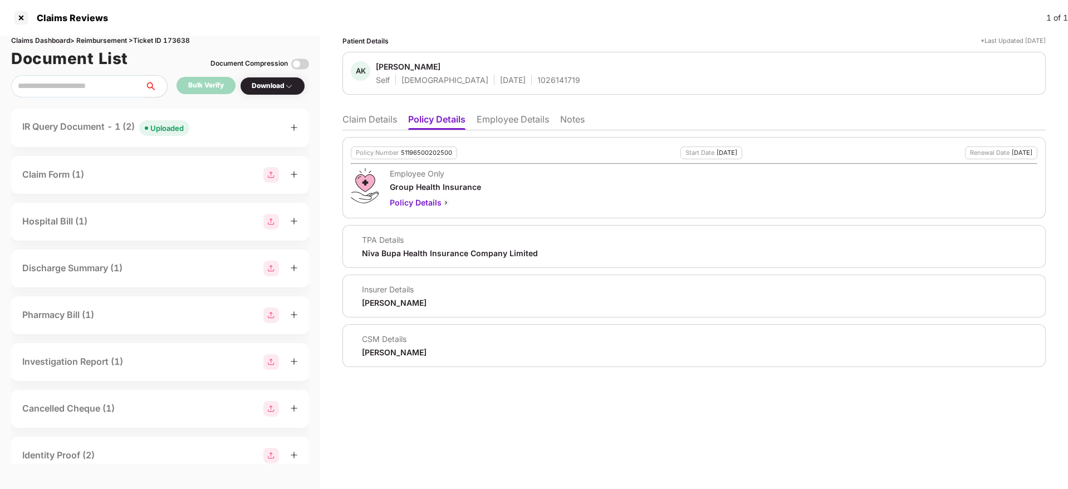
click at [364, 125] on li "Claim Details" at bounding box center [370, 122] width 55 height 16
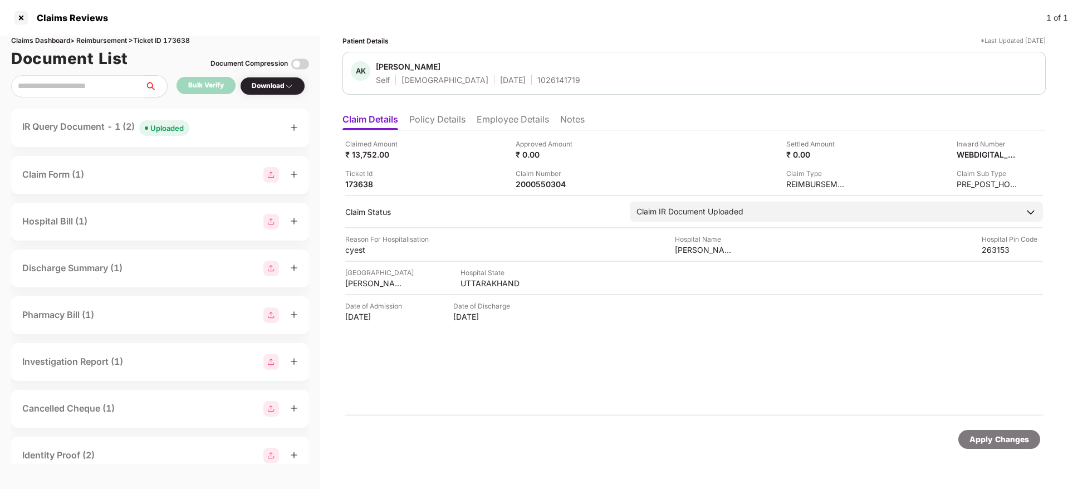
click at [499, 73] on span "Ajeet Kumar Gupta" at bounding box center [478, 67] width 204 height 13
click at [538, 84] on div "1026141719" at bounding box center [559, 80] width 43 height 11
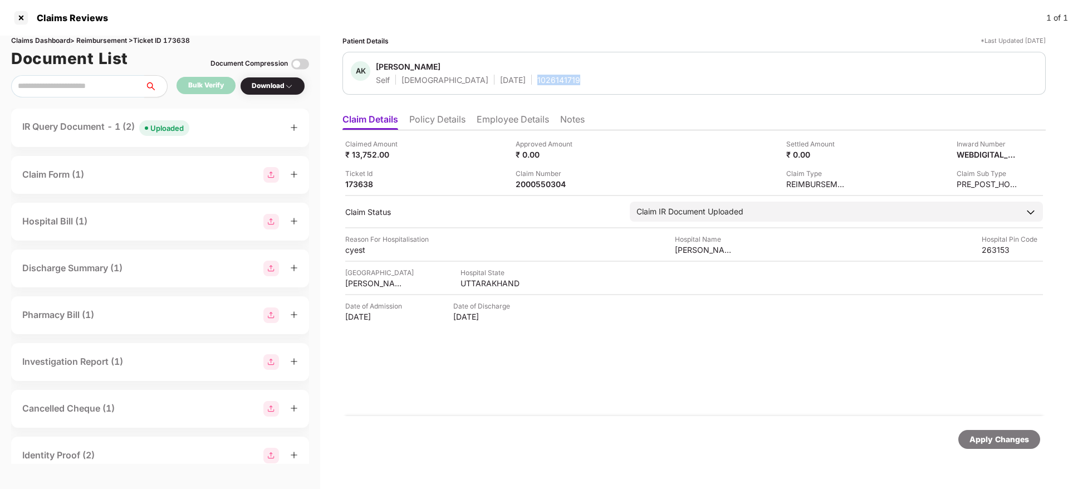
copy div "1026141719"
click at [540, 182] on div "2000550304" at bounding box center [546, 184] width 61 height 11
copy div "2000550304"
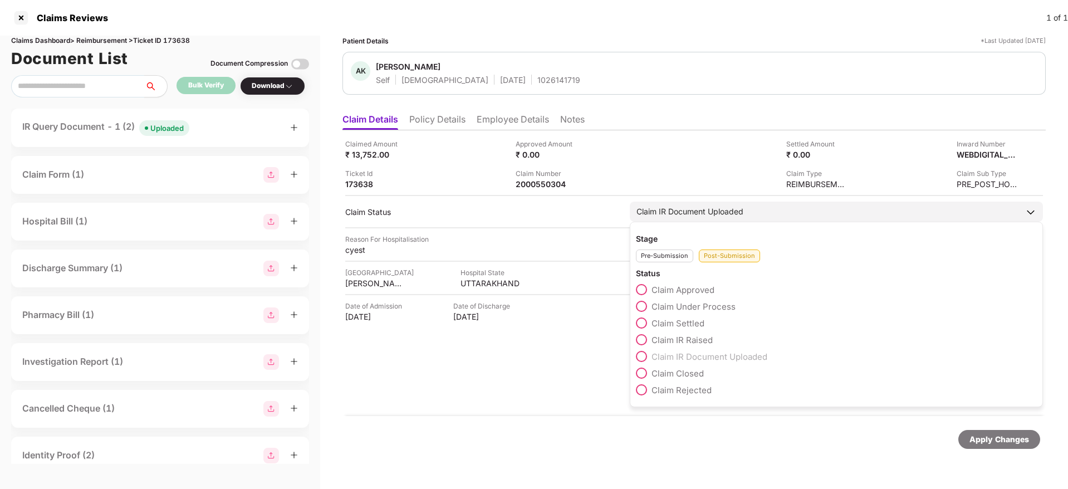
click at [641, 310] on span at bounding box center [641, 306] width 11 height 11
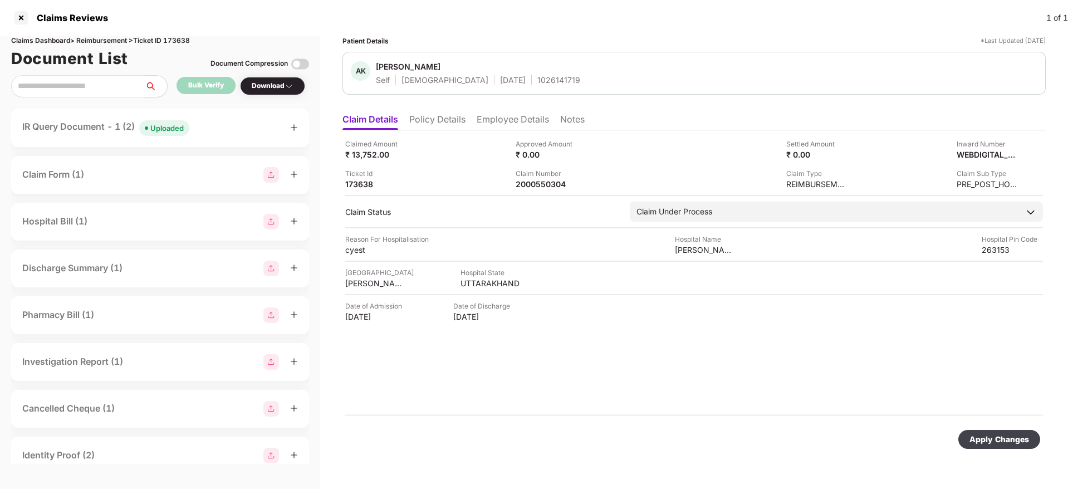
click at [997, 440] on div "Apply Changes" at bounding box center [1000, 439] width 60 height 12
click at [432, 121] on li "Policy Details" at bounding box center [437, 122] width 56 height 16
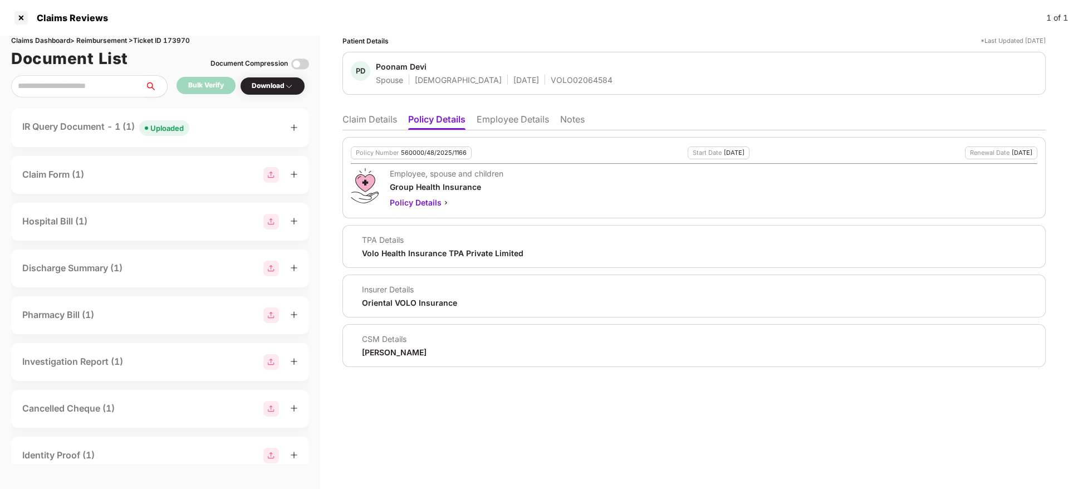
click at [372, 121] on li "Claim Details" at bounding box center [370, 122] width 55 height 16
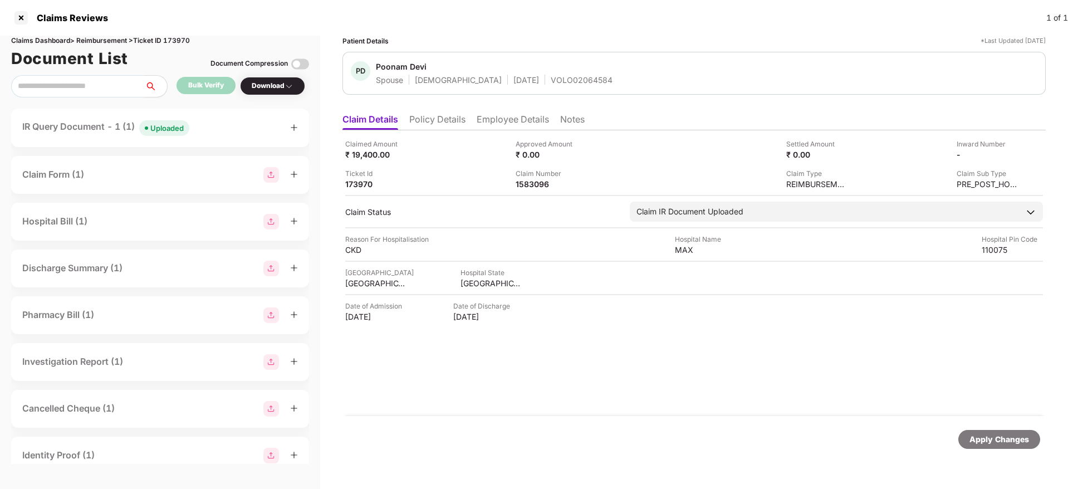
click at [227, 126] on div "IR Query Document - 1 (1) Uploaded" at bounding box center [160, 128] width 276 height 16
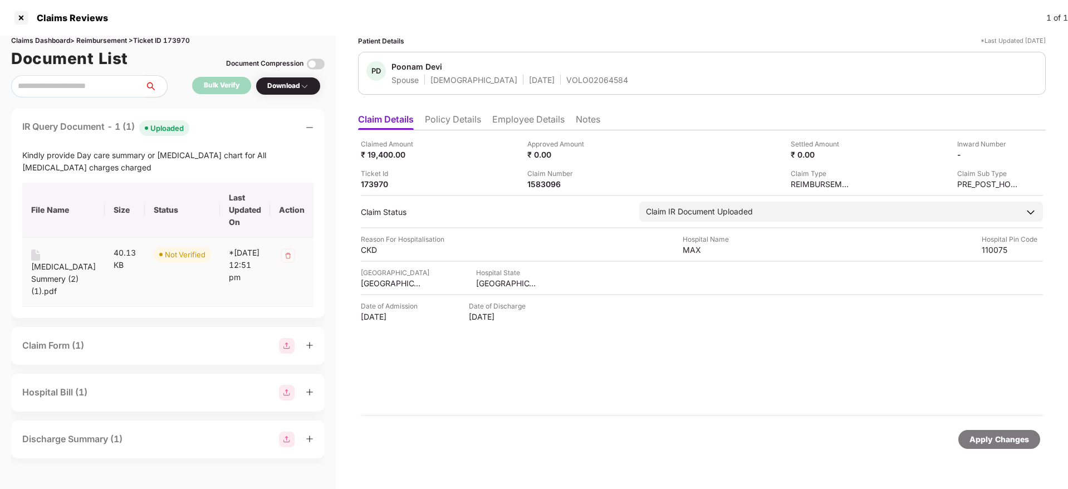
click at [52, 269] on div "Dialysis Summery (2) (1).pdf" at bounding box center [63, 279] width 65 height 37
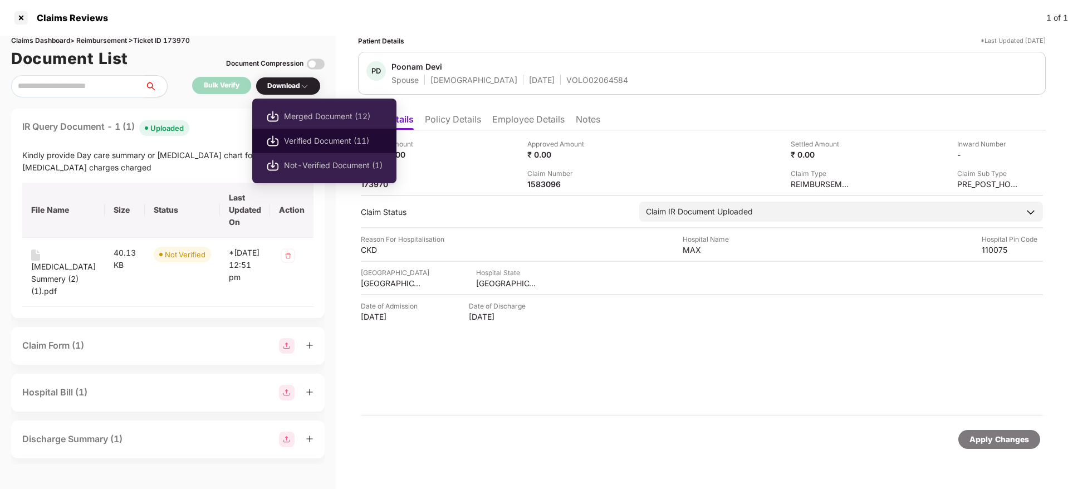
click at [315, 135] on span "Verified Document (11)" at bounding box center [333, 141] width 99 height 12
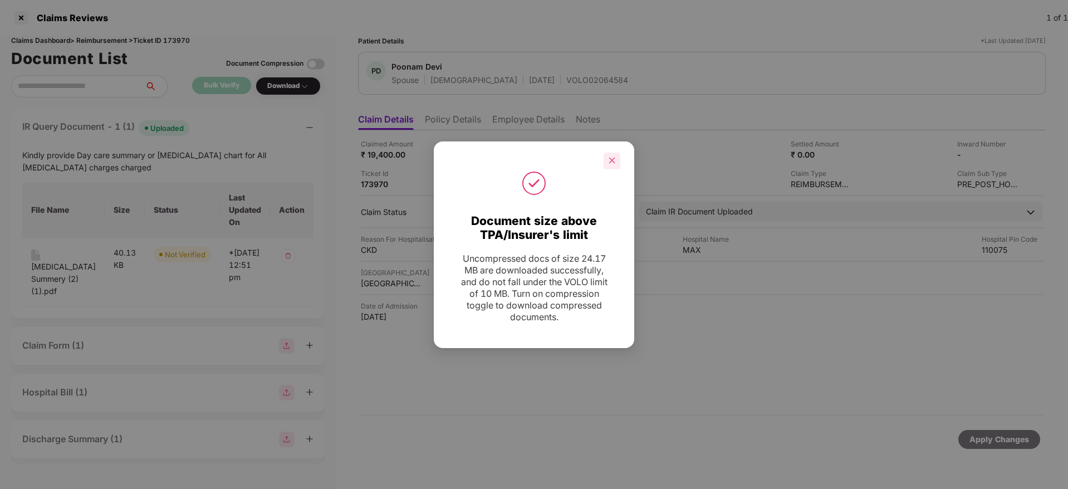
click at [611, 159] on icon "close" at bounding box center [612, 161] width 8 height 8
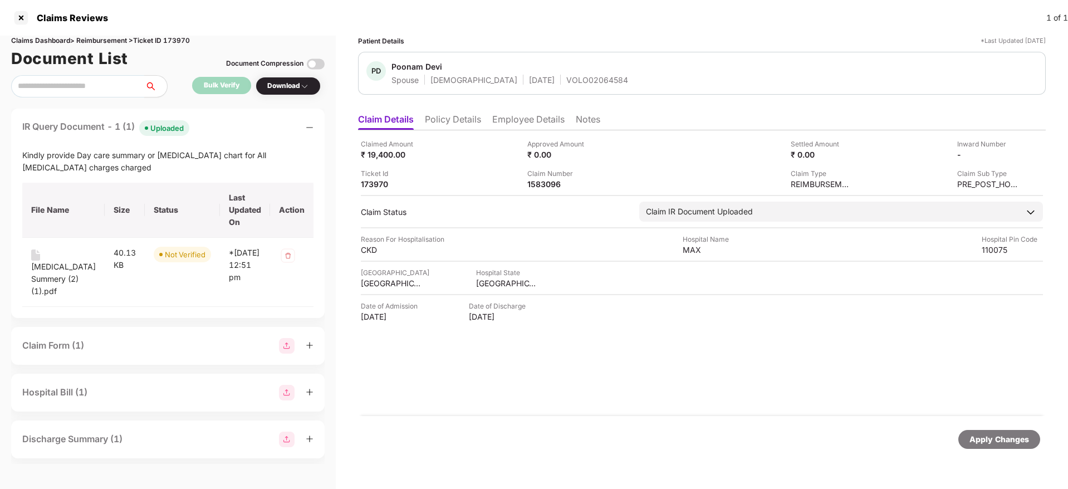
click at [80, 157] on div "Kindly provide Day care summary or Dialysis chart for All dialysis charges char…" at bounding box center [167, 161] width 291 height 25
copy div "Kindly provide Day care summary or Dialysis chart for All dialysis charges char…"
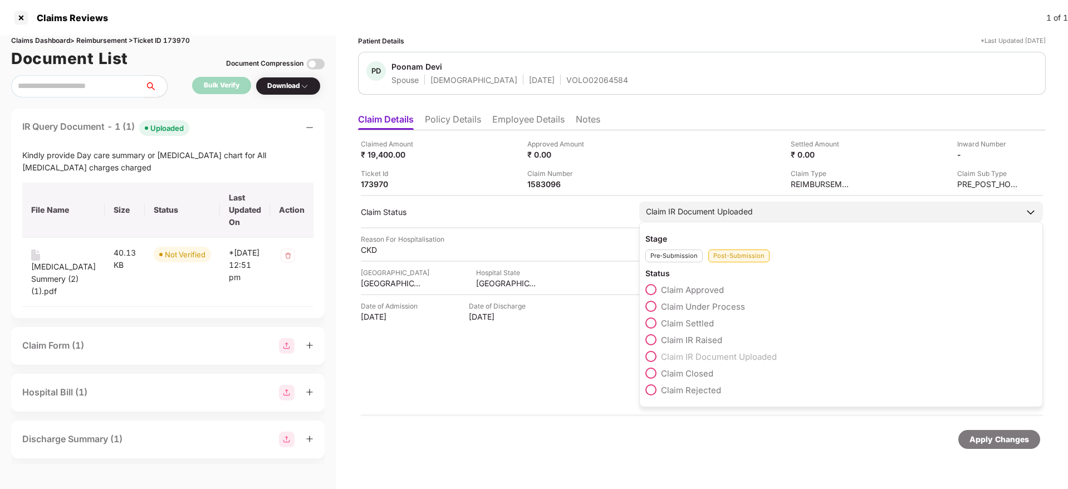
click at [646, 340] on span at bounding box center [651, 339] width 11 height 11
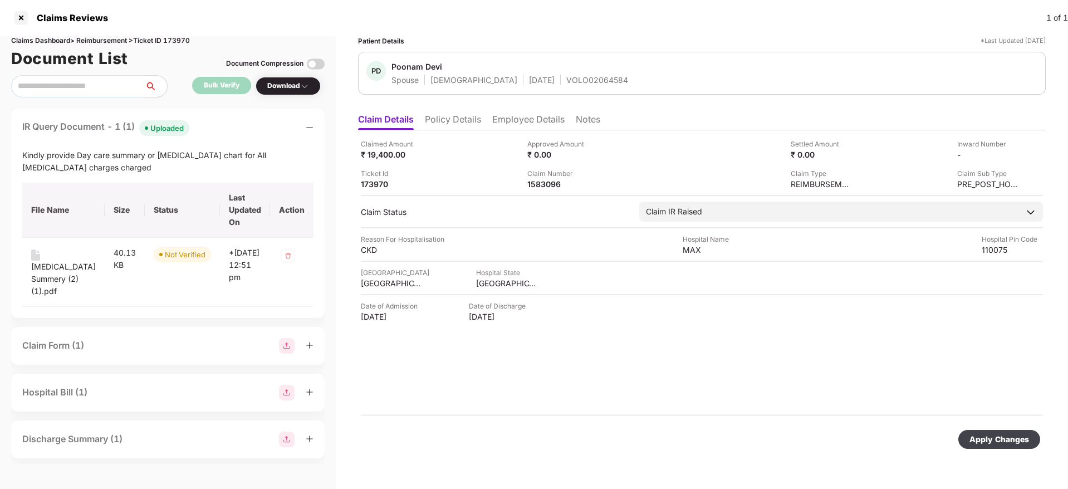
click at [984, 439] on div "Apply Changes" at bounding box center [1000, 439] width 60 height 12
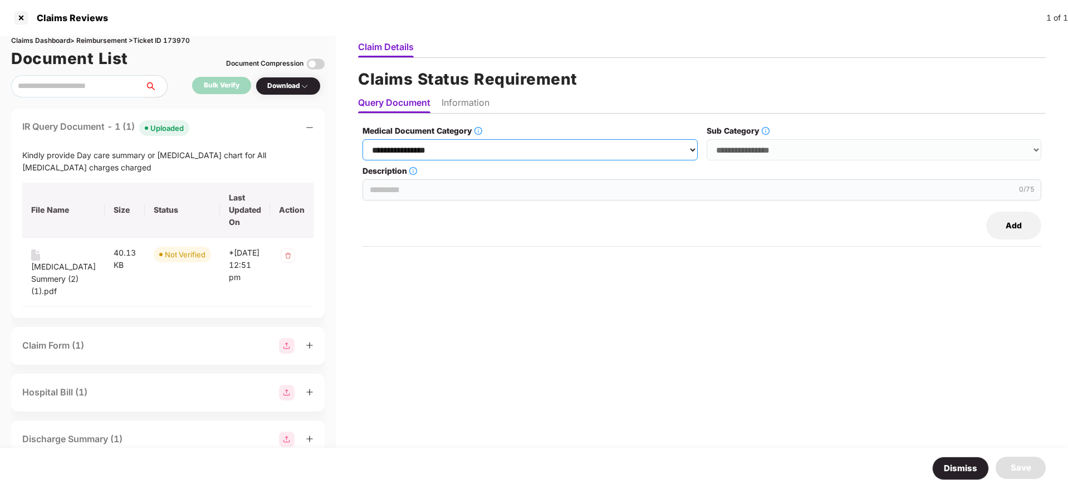
click at [409, 153] on select "**********" at bounding box center [530, 149] width 335 height 21
select select "**********"
click at [363, 139] on select "**********" at bounding box center [530, 149] width 335 height 21
click at [736, 151] on select "**********" at bounding box center [874, 149] width 335 height 21
select select "**********"
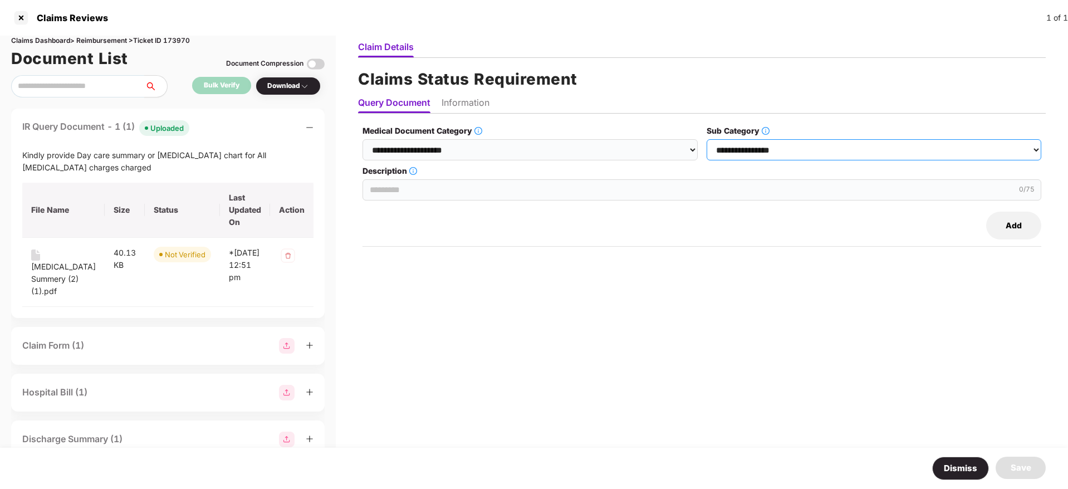
click at [707, 139] on select "**********" at bounding box center [874, 149] width 335 height 21
click at [422, 193] on input "Description" at bounding box center [702, 189] width 679 height 21
paste input "**********"
type input "**********"
click at [450, 104] on li "Information" at bounding box center [466, 105] width 48 height 16
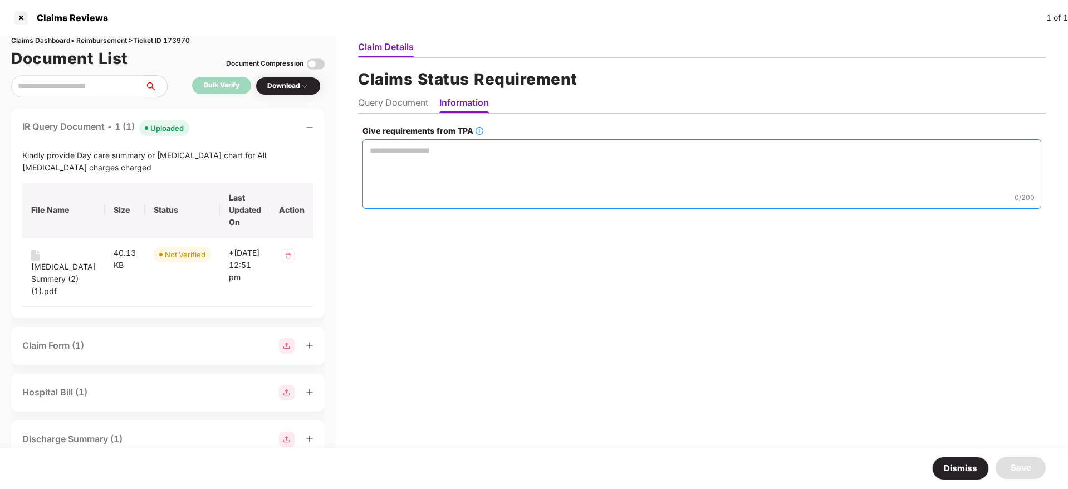
click at [387, 162] on textarea "Give requirements from TPA" at bounding box center [702, 174] width 679 height 70
paste textarea "**********"
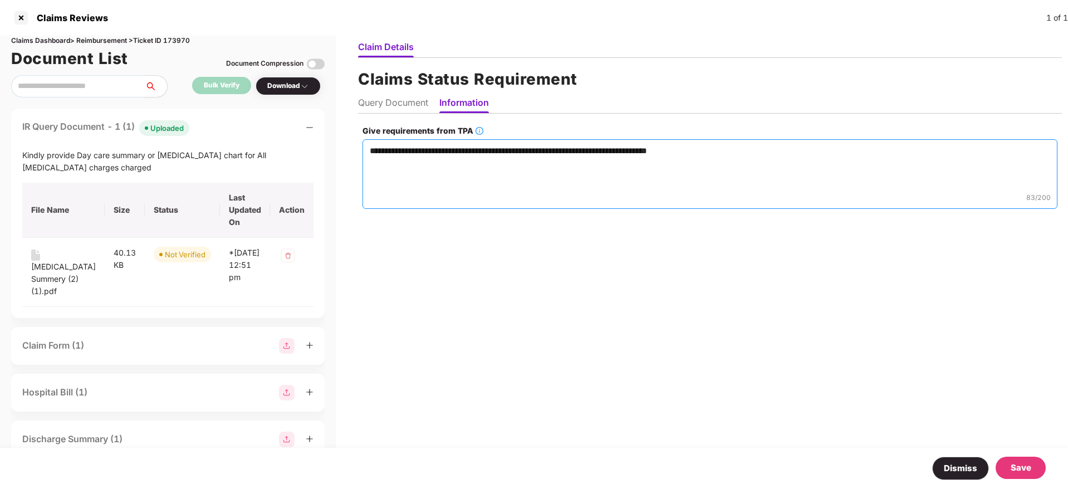
type textarea "**********"
click at [1012, 467] on div "Save" at bounding box center [1021, 467] width 21 height 13
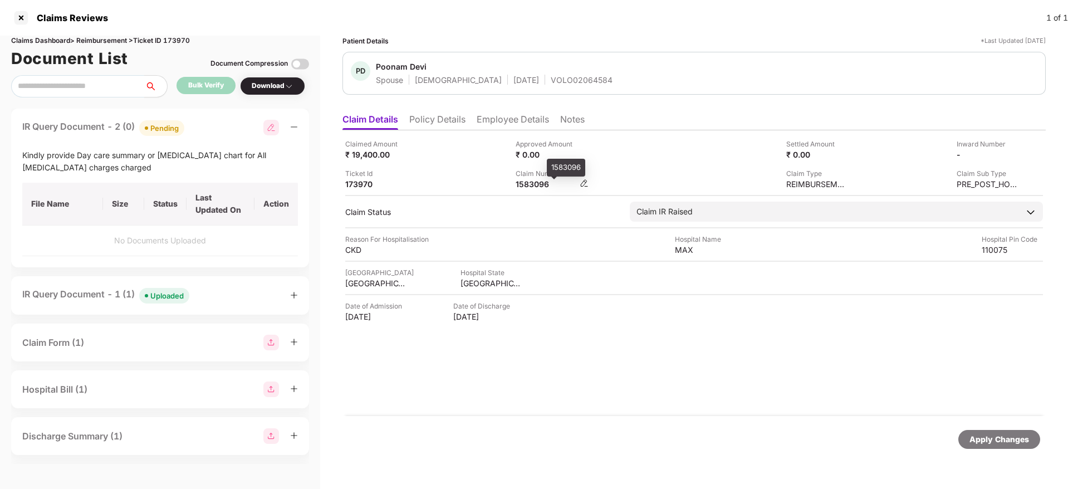
click at [540, 187] on div "1583096" at bounding box center [546, 184] width 61 height 11
copy div "1583096"
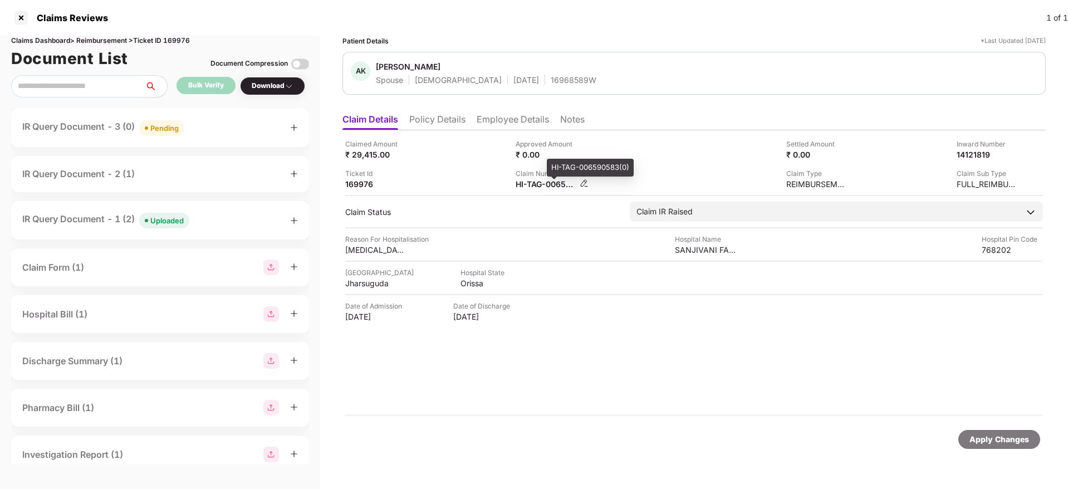
click at [532, 184] on div "HI-TAG-006590583(0)" at bounding box center [546, 184] width 61 height 11
copy div
click at [226, 132] on div "IR Query Document - 3 (0) Pending" at bounding box center [160, 128] width 276 height 16
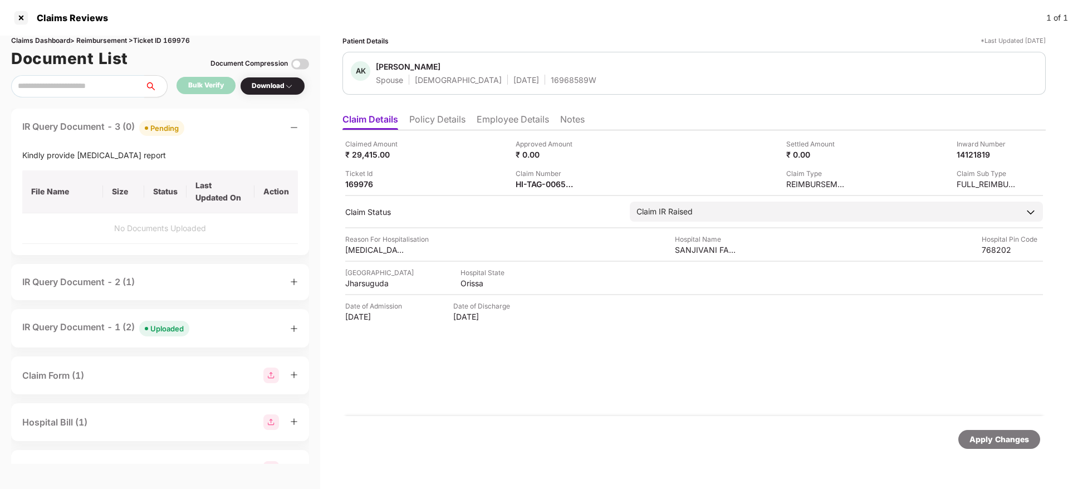
click at [226, 132] on div "IR Query Document - 3 (0) Pending" at bounding box center [160, 128] width 276 height 16
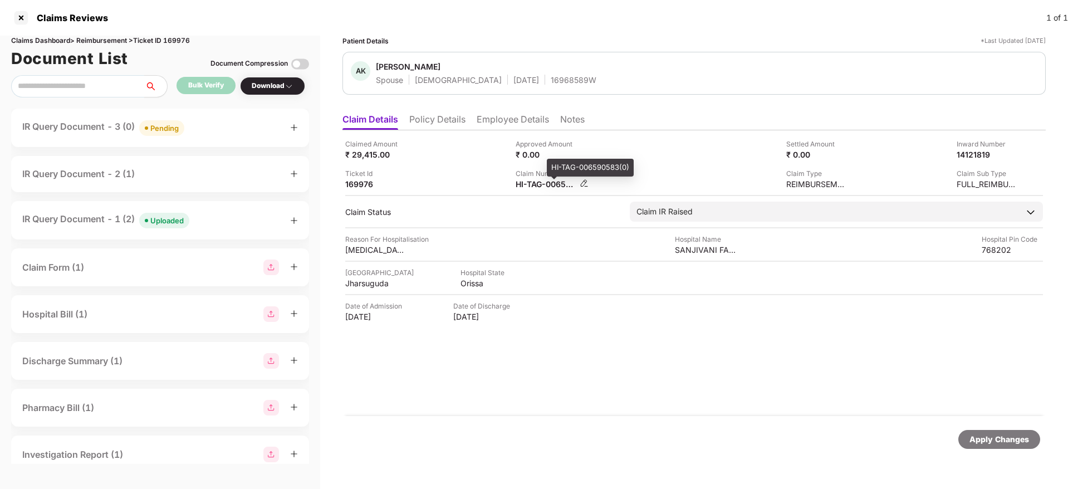
click at [532, 185] on div "HI-TAG-006590583(0)" at bounding box center [546, 184] width 61 height 11
copy div
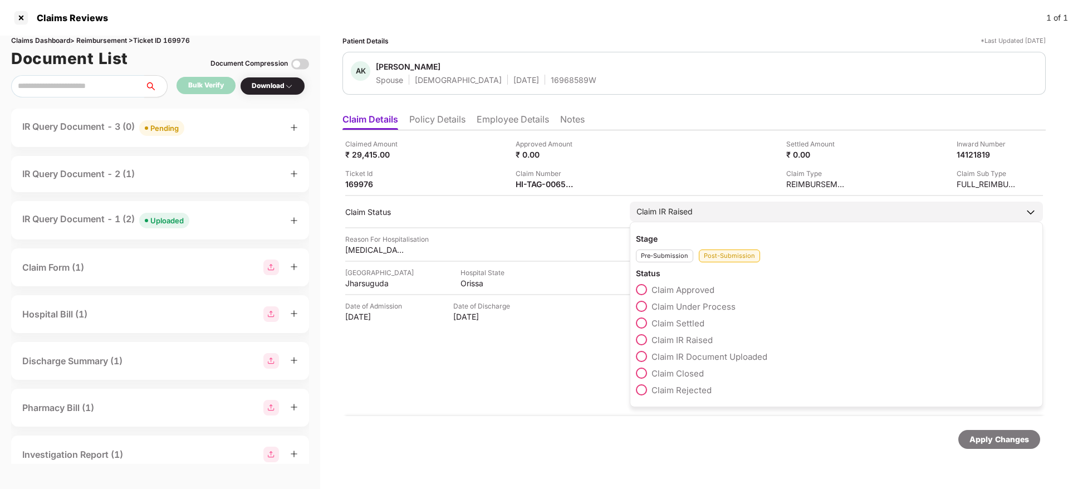
click at [643, 307] on span at bounding box center [641, 306] width 11 height 11
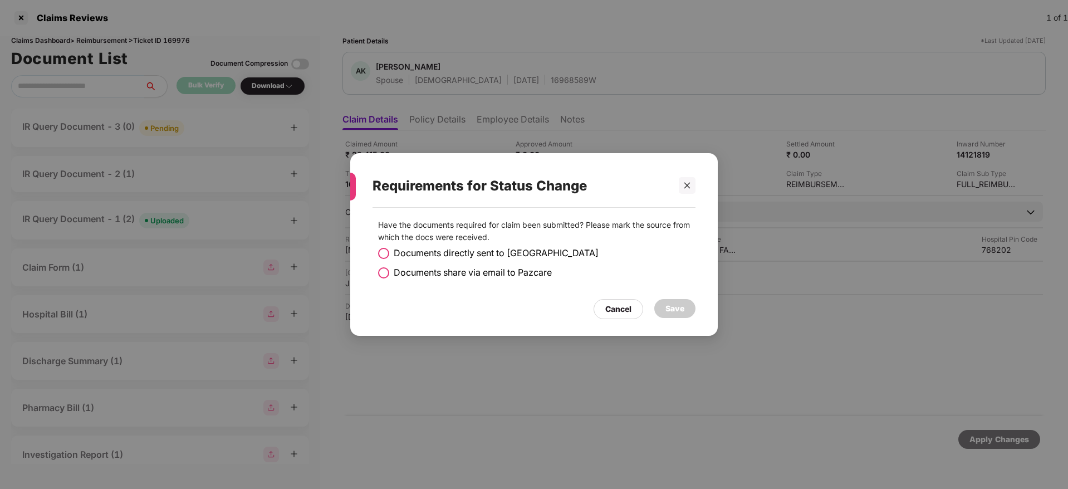
click at [387, 255] on span at bounding box center [383, 253] width 11 height 11
click at [671, 313] on div "Save" at bounding box center [675, 308] width 19 height 12
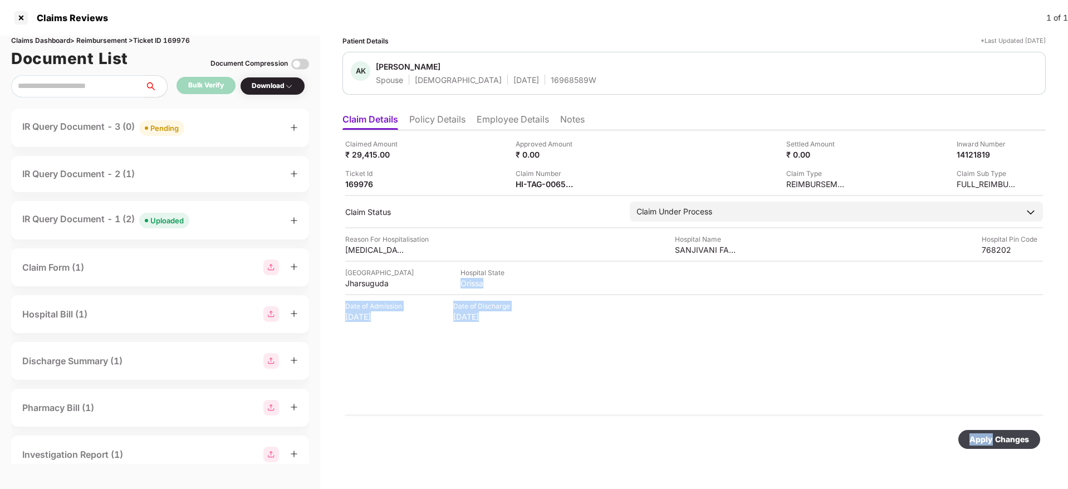
drag, startPoint x: 993, startPoint y: 437, endPoint x: 568, endPoint y: 267, distance: 457.5
click at [568, 267] on form "Claimed Amount ₹ 29,415.00 Approved Amount ₹ 0.00 Settled Amount ₹ 0.00 Inward …" at bounding box center [695, 298] width 704 height 336
click at [642, 327] on div "Claimed Amount ₹ 29,415.00 Approved Amount ₹ 0.00 Settled Amount ₹ 0.00 Inward …" at bounding box center [695, 273] width 704 height 286
click at [526, 186] on div "HI-TAG-006590583(0)" at bounding box center [546, 184] width 61 height 11
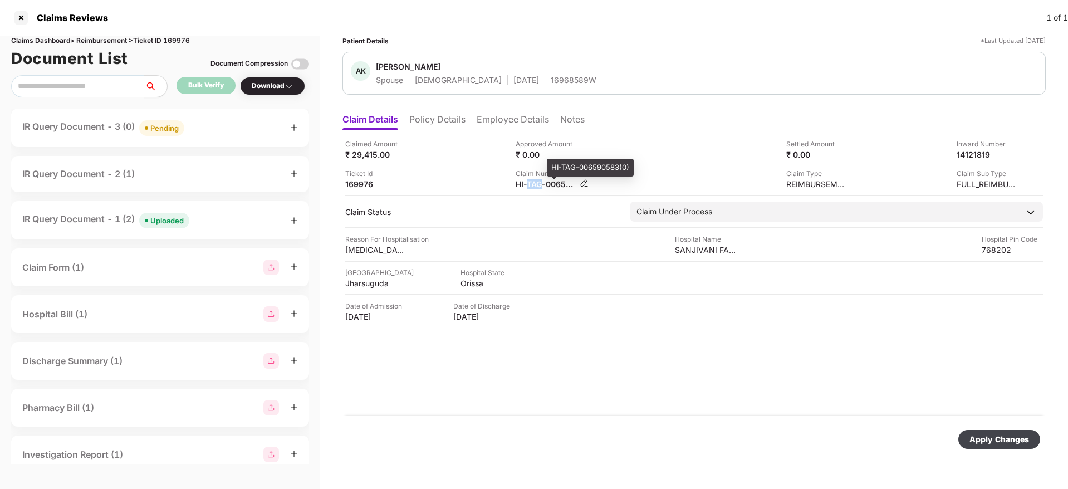
click at [526, 186] on div "HI-TAG-006590583(0)" at bounding box center [546, 184] width 61 height 11
copy div
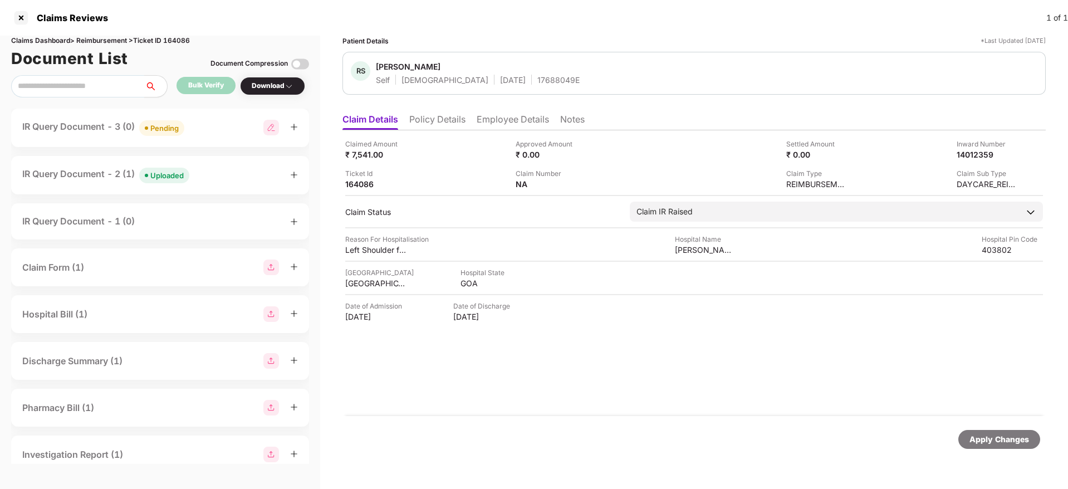
click at [213, 119] on div "IR Query Document - 3 (0) Pending" at bounding box center [160, 128] width 298 height 38
click at [219, 130] on div "IR Query Document - 3 (0) Pending" at bounding box center [160, 128] width 276 height 16
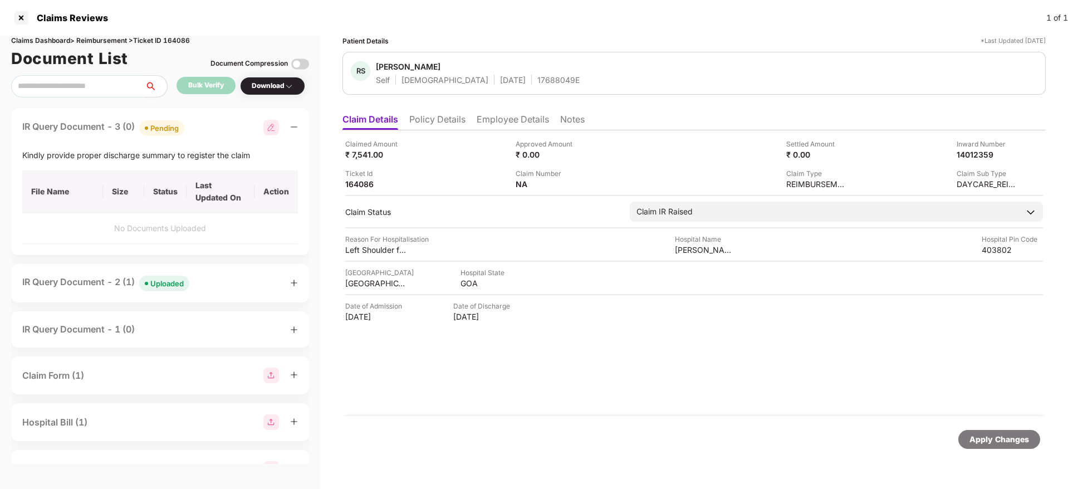
click at [219, 130] on div "IR Query Document - 3 (0) Pending" at bounding box center [160, 128] width 276 height 16
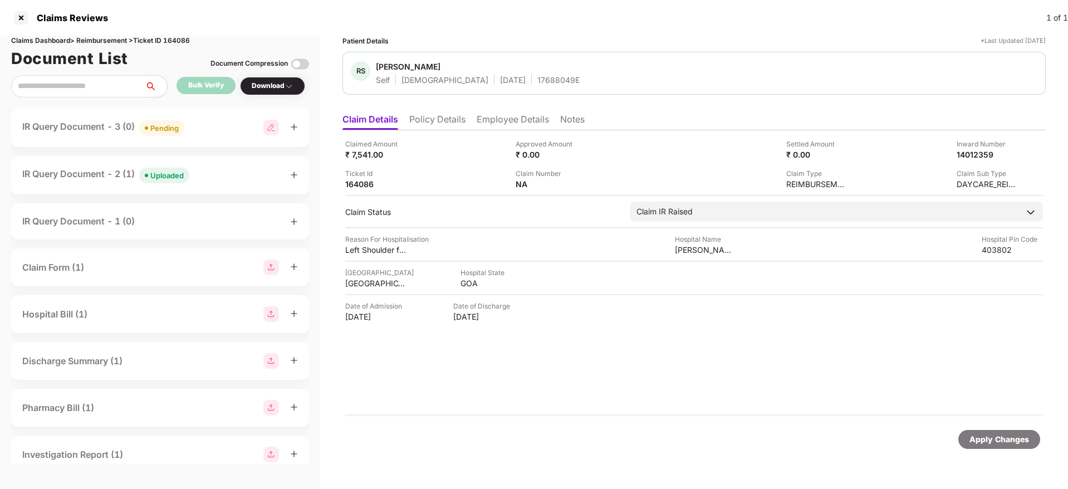
click at [213, 172] on div "IR Query Document - 2 (1) Uploaded" at bounding box center [160, 175] width 276 height 16
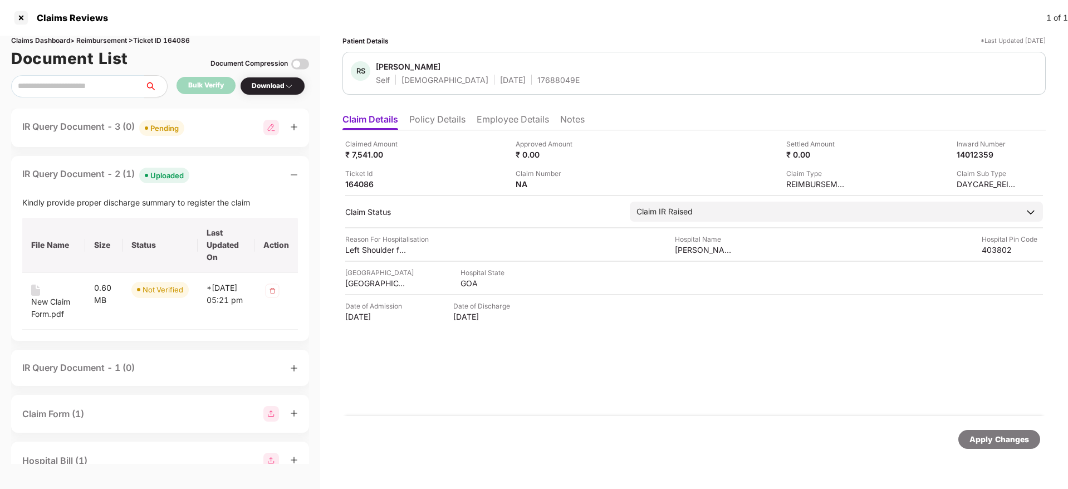
click at [213, 172] on div "IR Query Document - 2 (1) Uploaded" at bounding box center [160, 175] width 276 height 16
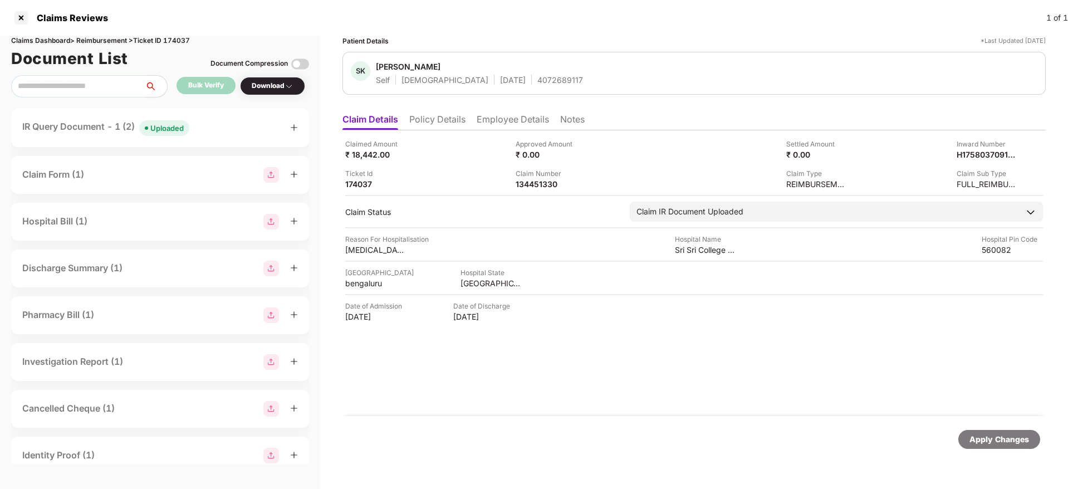
click at [429, 121] on li "Policy Details" at bounding box center [437, 122] width 56 height 16
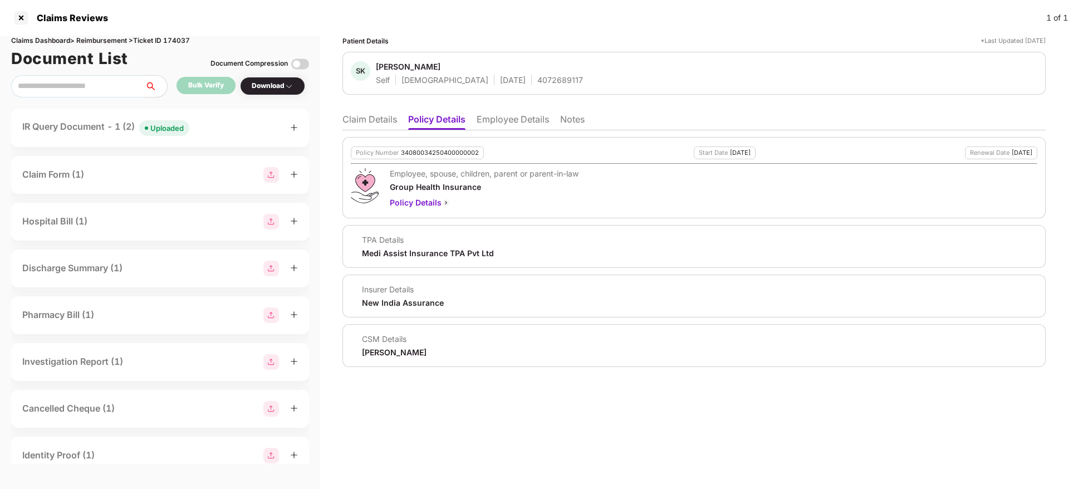
click at [382, 125] on li "Claim Details" at bounding box center [370, 122] width 55 height 16
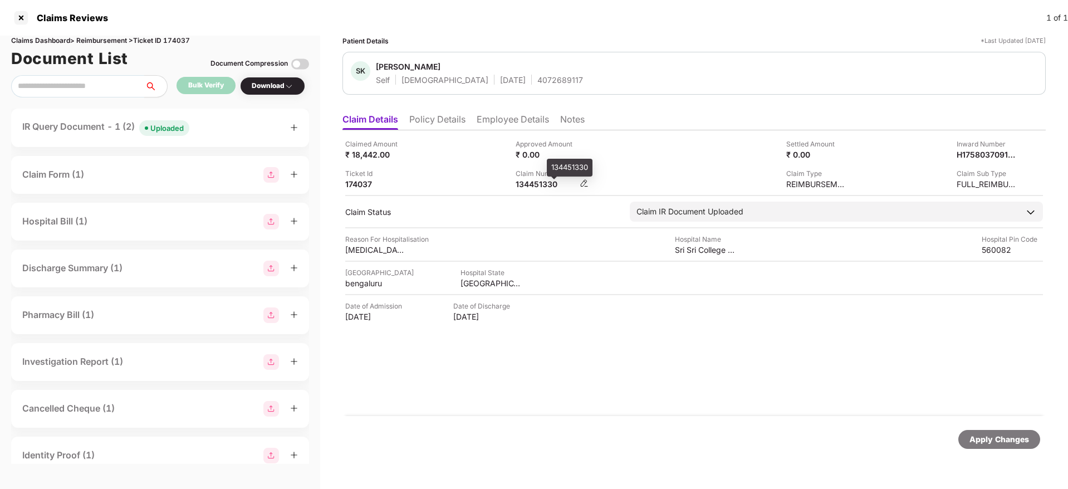
click at [529, 183] on div "134451330" at bounding box center [546, 184] width 61 height 11
copy div "134451330"
click at [216, 136] on div "IR Query Document - 1 (2) Uploaded" at bounding box center [160, 128] width 298 height 38
click at [230, 128] on div "IR Query Document - 1 (2) Uploaded" at bounding box center [160, 128] width 276 height 16
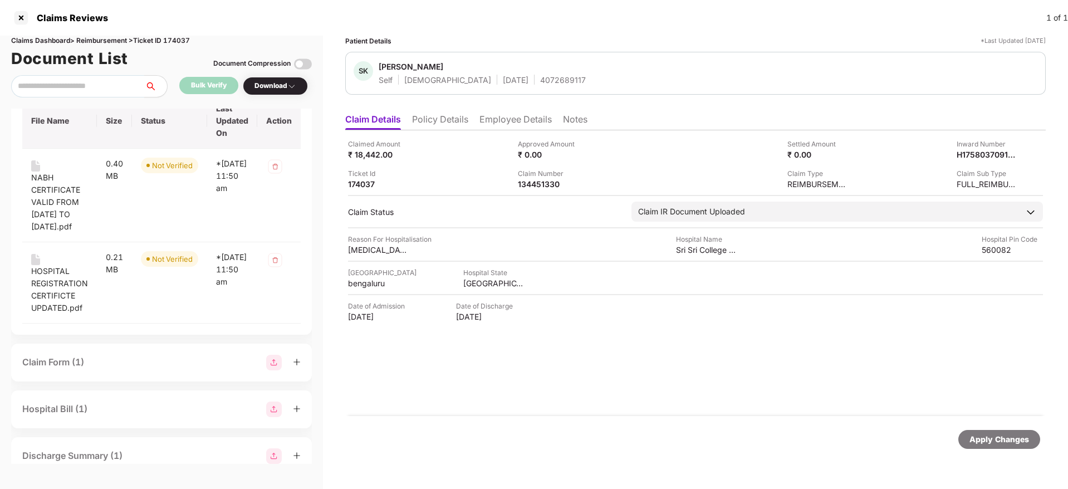
scroll to position [177, 0]
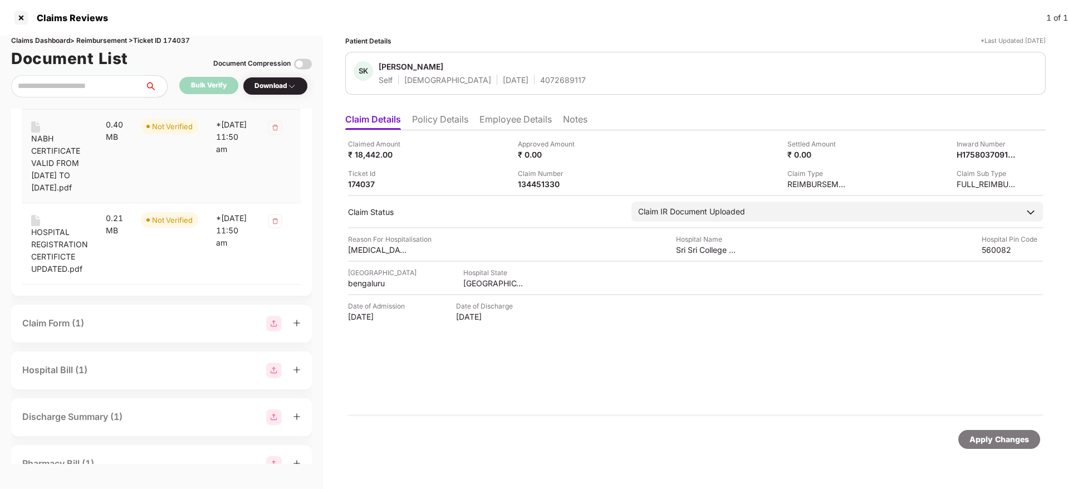
click at [40, 153] on div "NABH CERTIFICATE VALID FROM DEC 3 2002 TO DEC 2 2025.pdf" at bounding box center [59, 163] width 57 height 61
click at [57, 242] on div "HOSPITAL REGISTRATION CERTIFICTE UPDATED.pdf" at bounding box center [59, 250] width 57 height 49
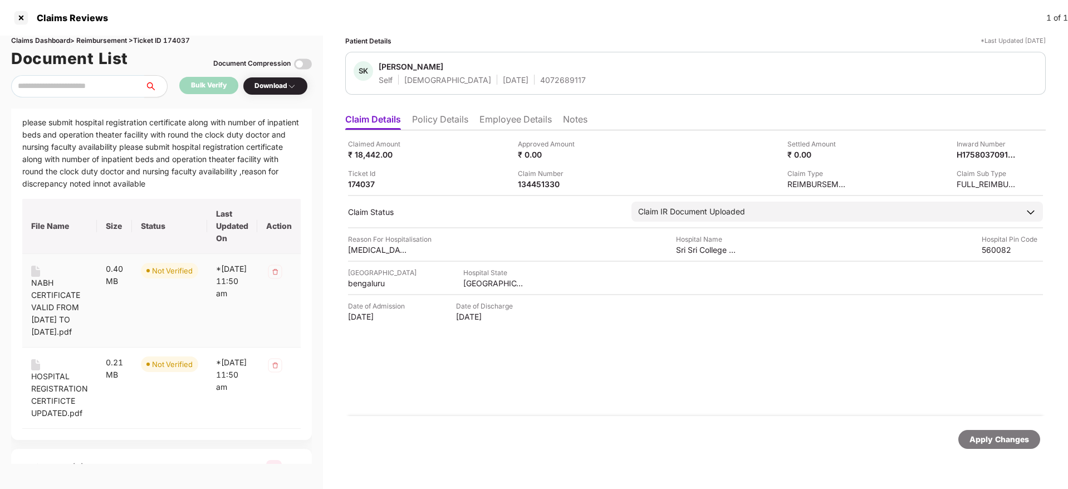
scroll to position [0, 0]
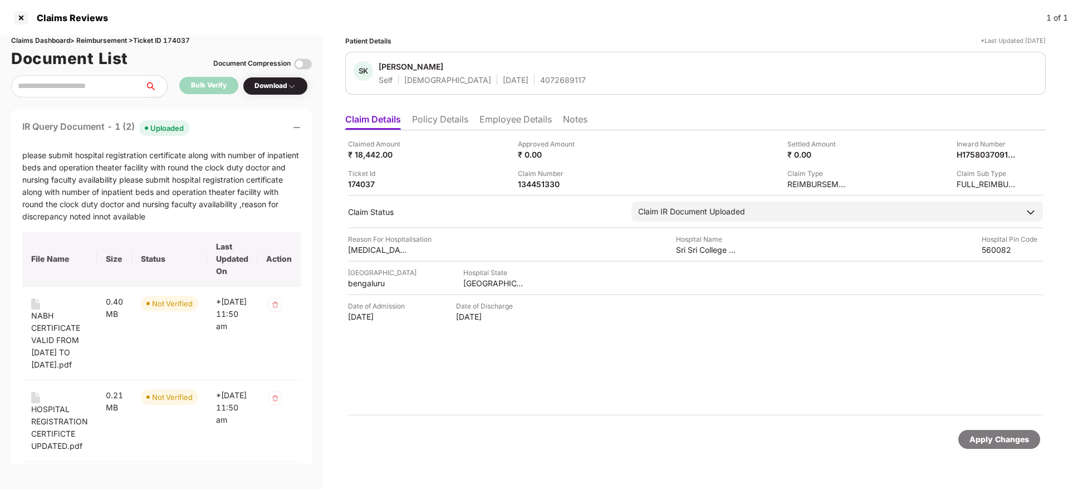
click at [230, 128] on div "IR Query Document - 1 (2) Uploaded" at bounding box center [161, 128] width 279 height 16
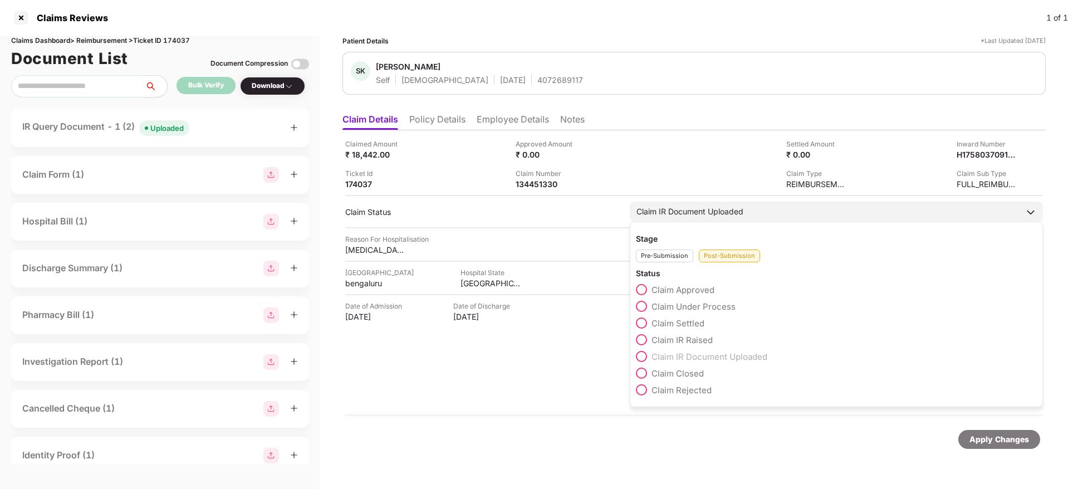
click at [643, 307] on span at bounding box center [641, 306] width 11 height 11
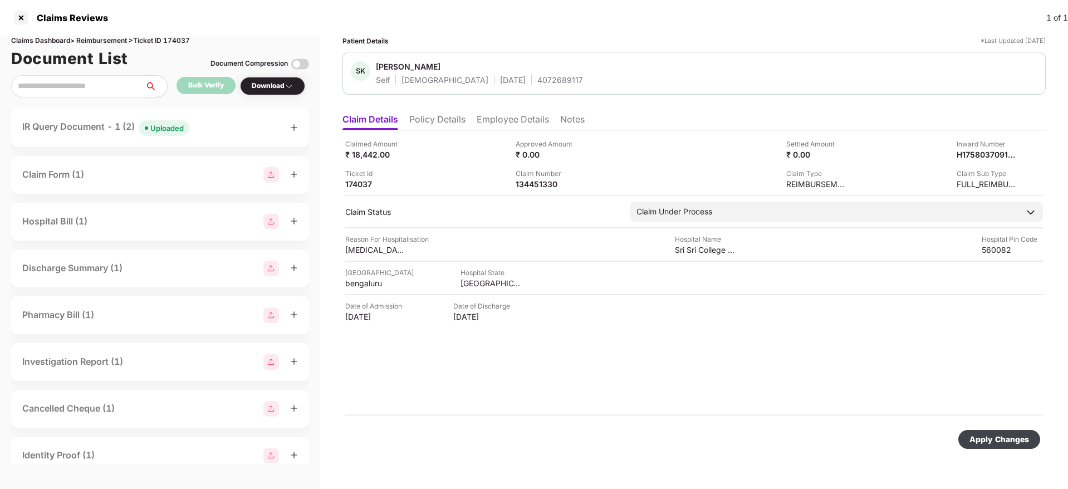
click at [1006, 435] on div "Apply Changes" at bounding box center [1000, 439] width 60 height 12
click at [531, 183] on div "134451330" at bounding box center [546, 184] width 61 height 11
copy div "134451330"
click at [499, 127] on li "Employee Details" at bounding box center [513, 122] width 72 height 16
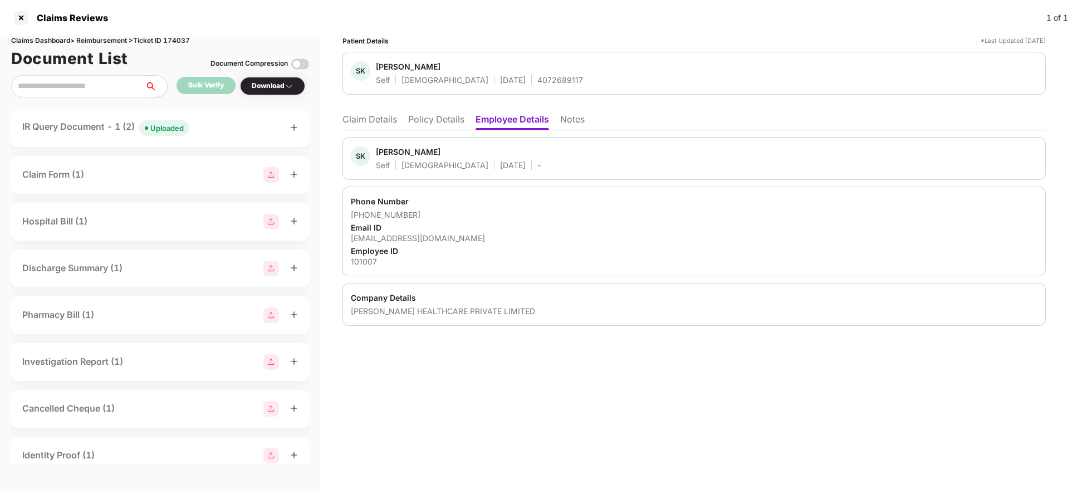
click at [387, 115] on li "Claim Details" at bounding box center [370, 122] width 55 height 16
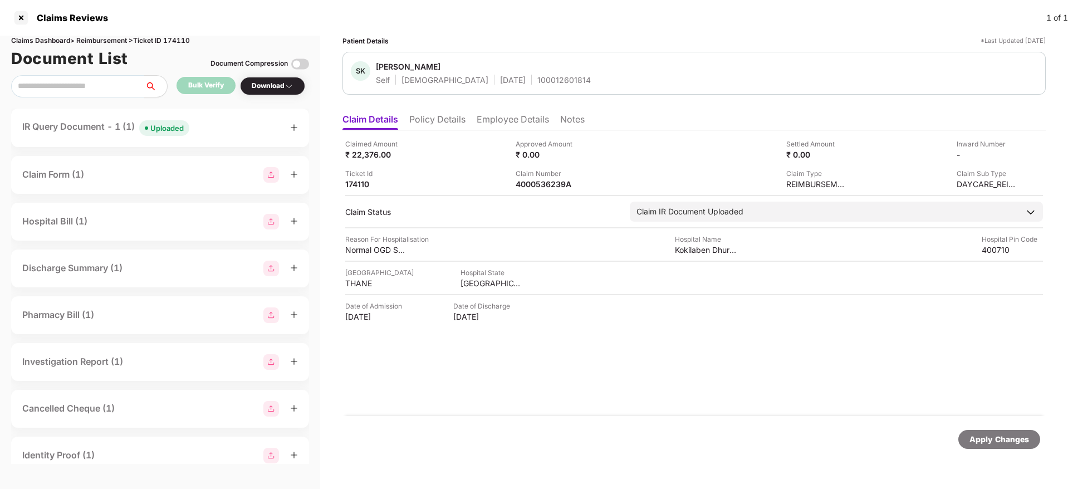
click at [217, 131] on div "IR Query Document - 1 (1) Uploaded" at bounding box center [160, 128] width 276 height 16
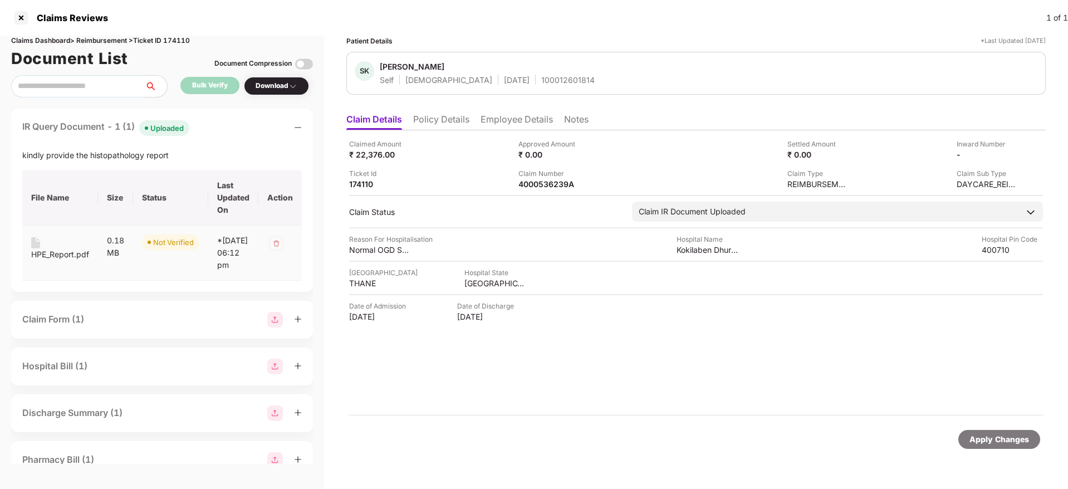
click at [61, 250] on div "HPE_Report.pdf" at bounding box center [60, 254] width 58 height 12
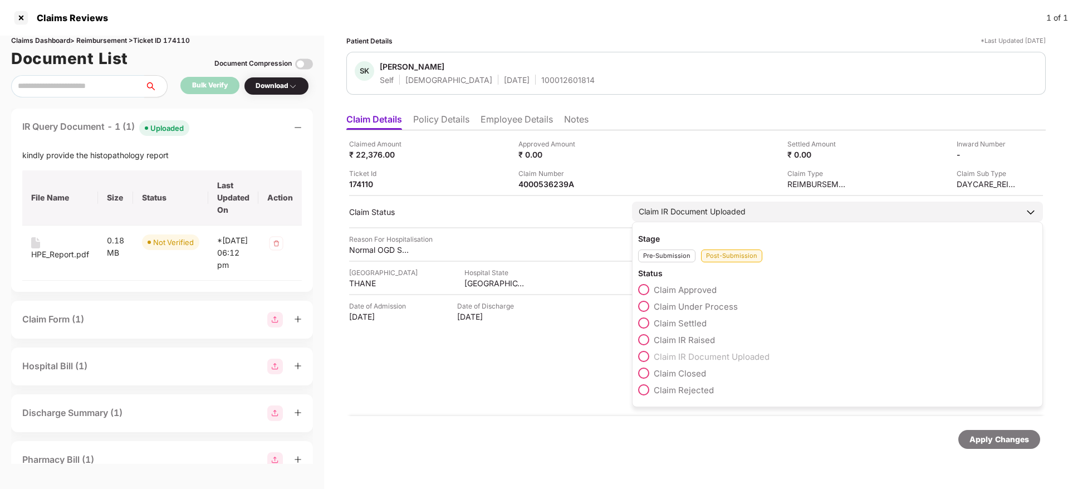
click at [647, 304] on span at bounding box center [643, 306] width 11 height 11
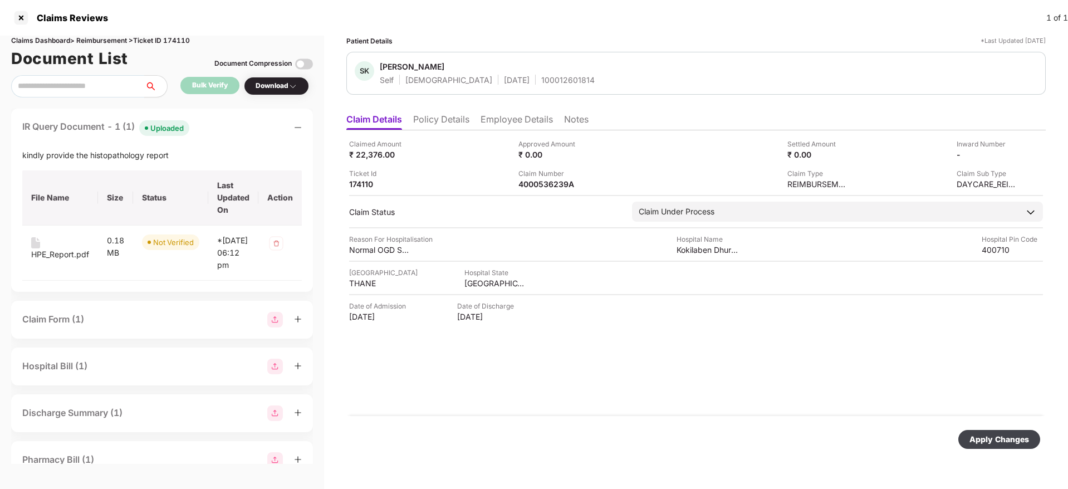
click at [988, 446] on div "Apply Changes" at bounding box center [1000, 439] width 82 height 19
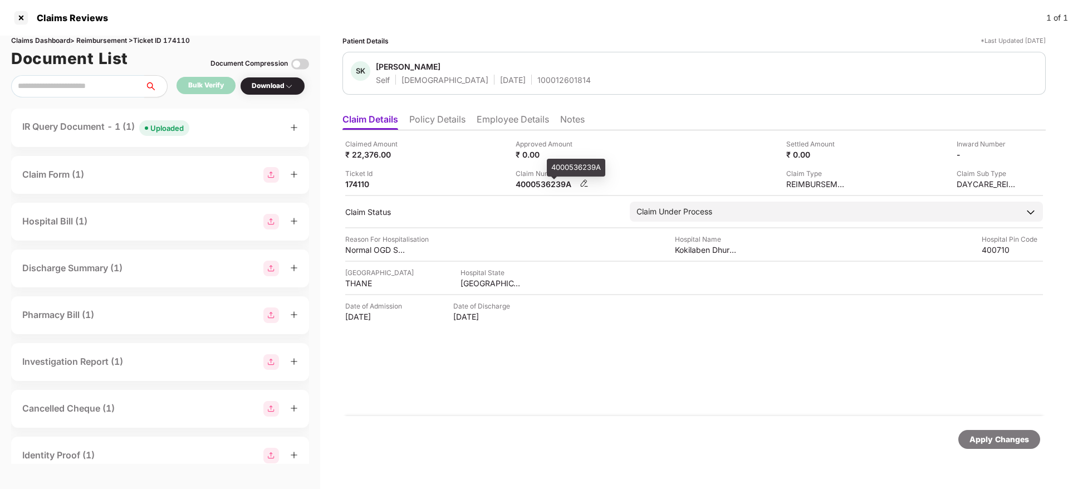
click at [534, 181] on div "4000536239A" at bounding box center [546, 184] width 61 height 11
copy div "4000536239A"
click at [241, 135] on div "IR Query Document - 1 (0) Pending" at bounding box center [160, 128] width 276 height 16
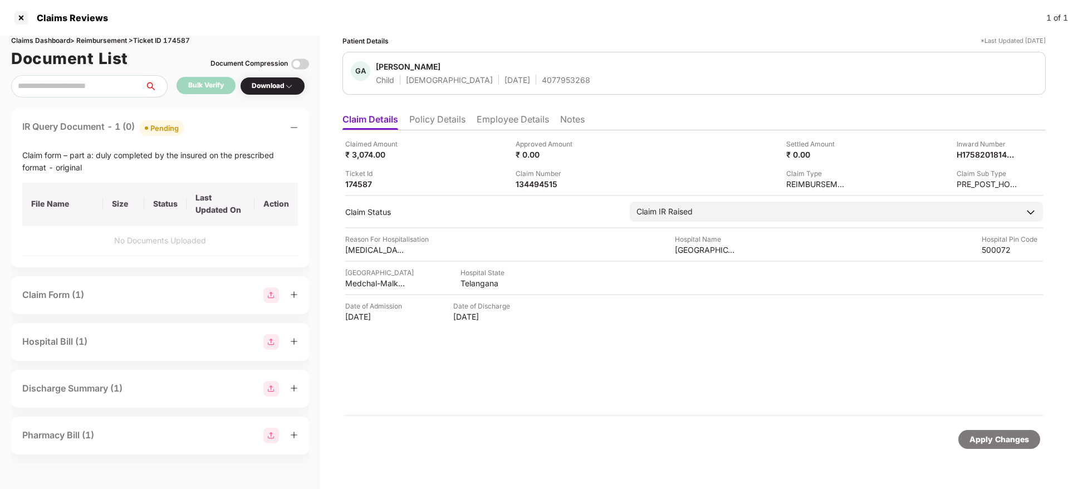
click at [443, 121] on li "Policy Details" at bounding box center [437, 122] width 56 height 16
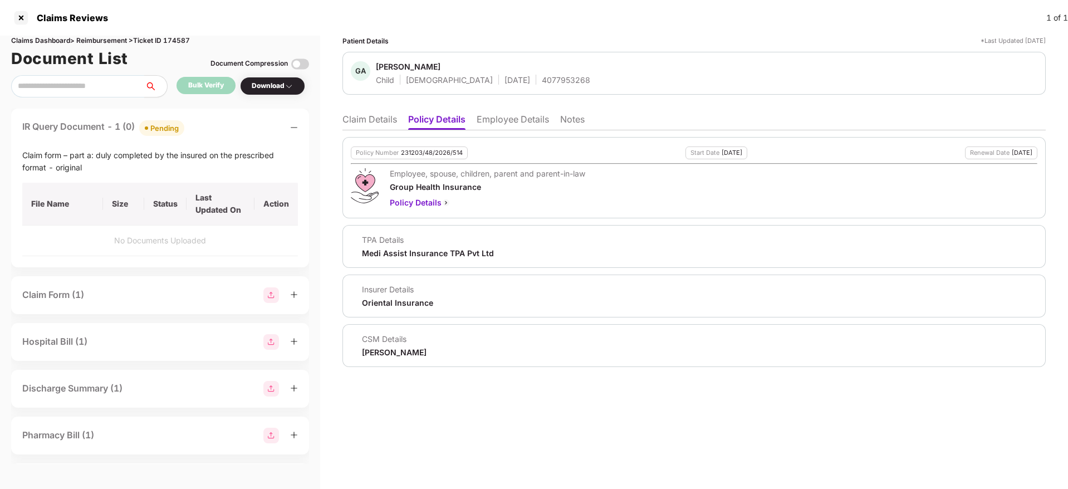
click at [392, 121] on li "Claim Details" at bounding box center [370, 122] width 55 height 16
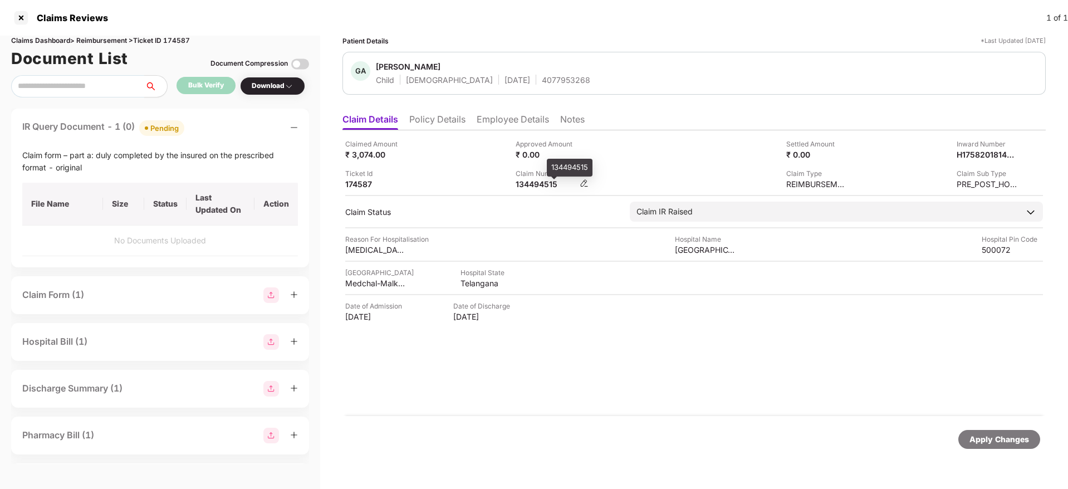
click at [526, 188] on div "134494515" at bounding box center [546, 184] width 61 height 11
copy div "134494515"
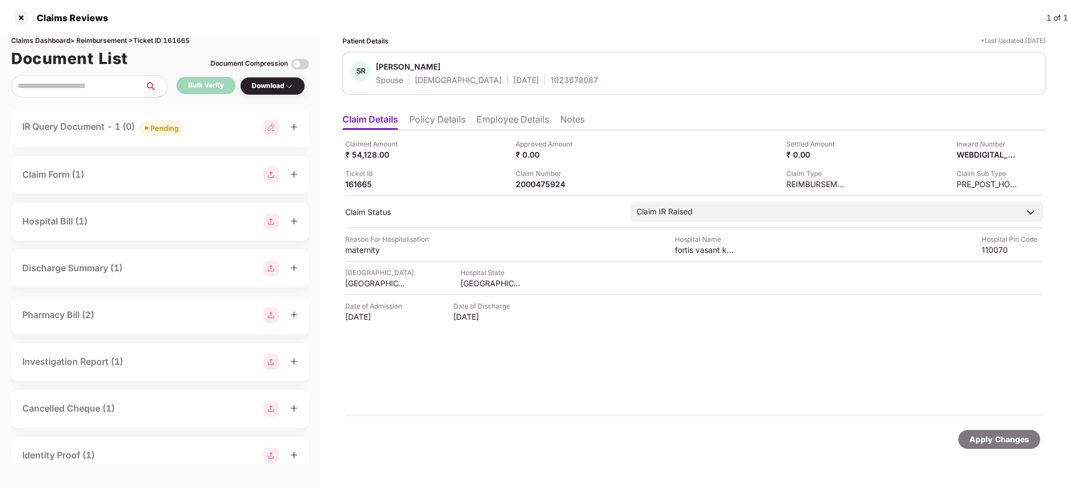
click at [216, 134] on div "IR Query Document - 1 (0) Pending" at bounding box center [160, 128] width 276 height 16
click at [237, 132] on div "IR Query Document - 1 (0) Pending" at bounding box center [160, 128] width 276 height 16
click at [207, 126] on div "IR Query Document - 1 (9) Pending" at bounding box center [160, 128] width 276 height 16
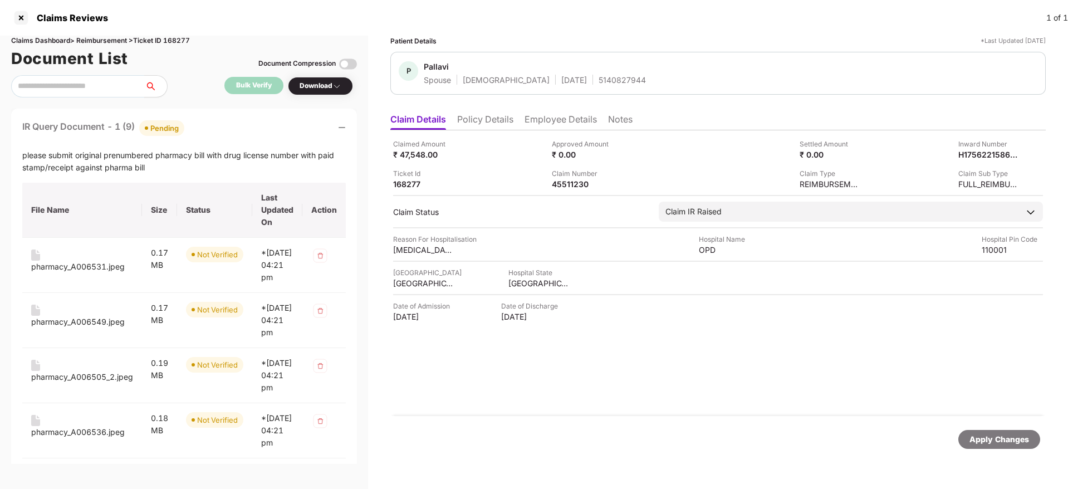
click at [207, 126] on div "IR Query Document - 1 (9) Pending" at bounding box center [184, 128] width 324 height 16
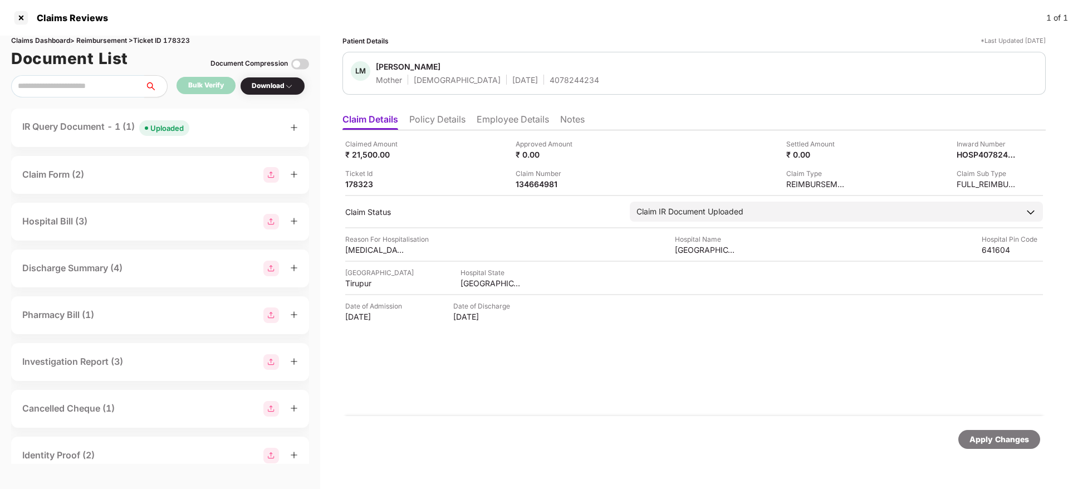
click at [240, 129] on div "IR Query Document - 1 (1) Uploaded" at bounding box center [160, 128] width 276 height 16
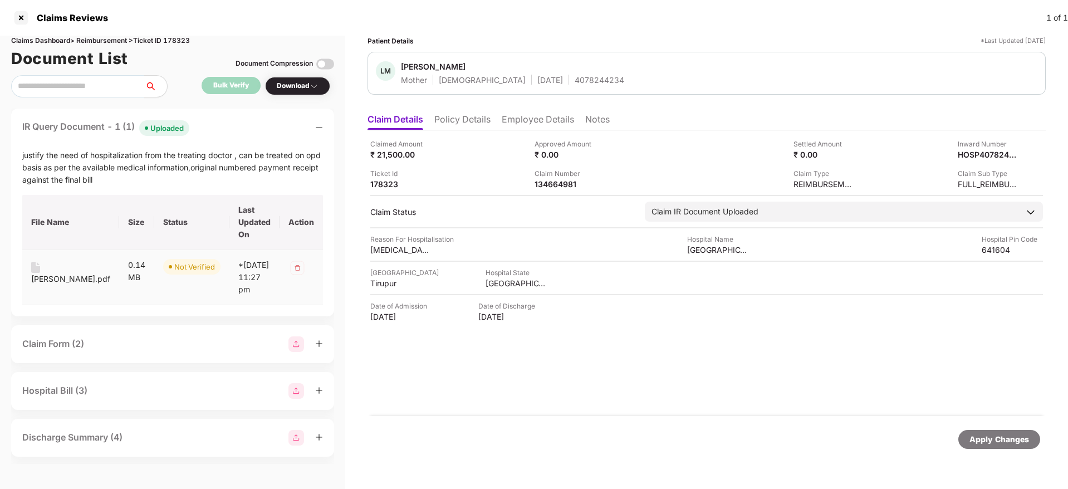
click at [56, 279] on div "lathamani.pdf" at bounding box center [70, 279] width 79 height 12
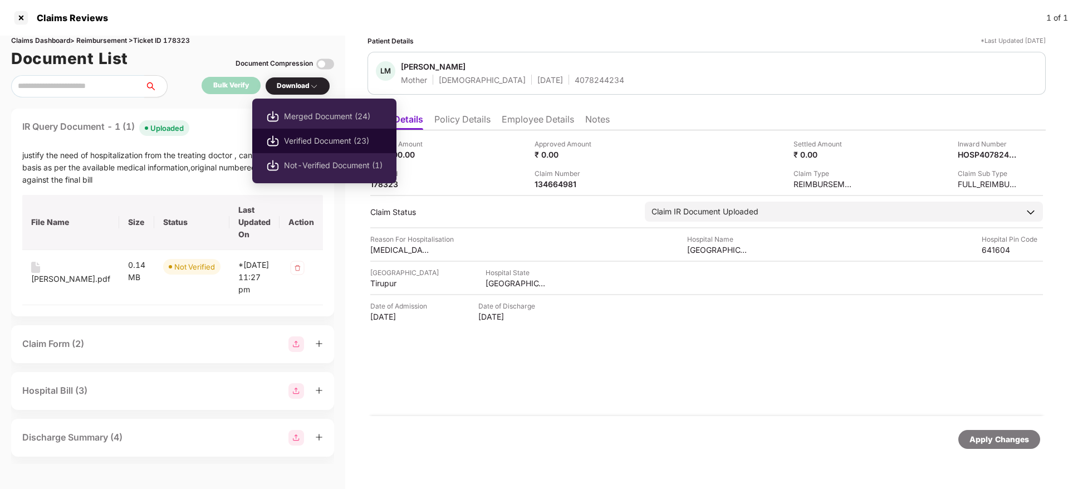
click at [307, 136] on span "Verified Document (23)" at bounding box center [333, 141] width 99 height 12
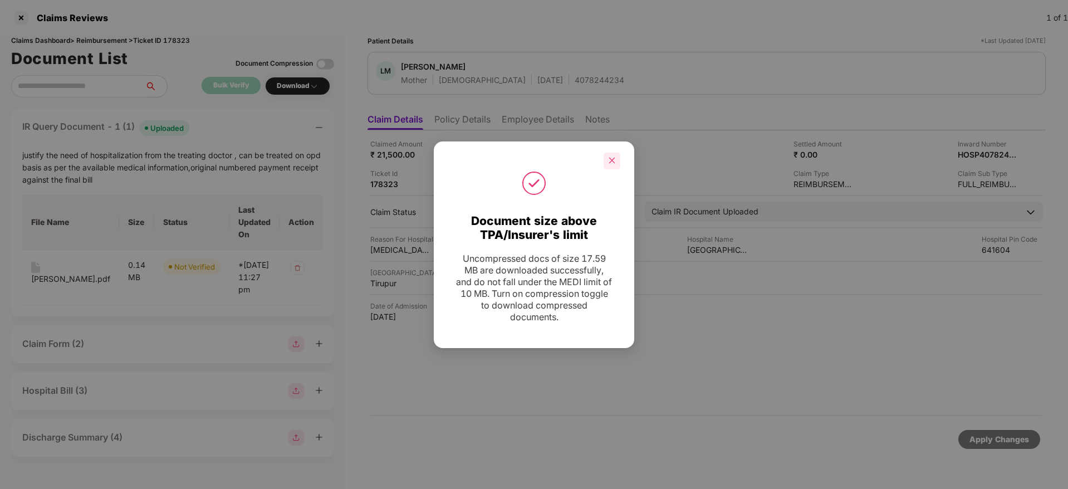
click at [608, 164] on div at bounding box center [612, 161] width 17 height 17
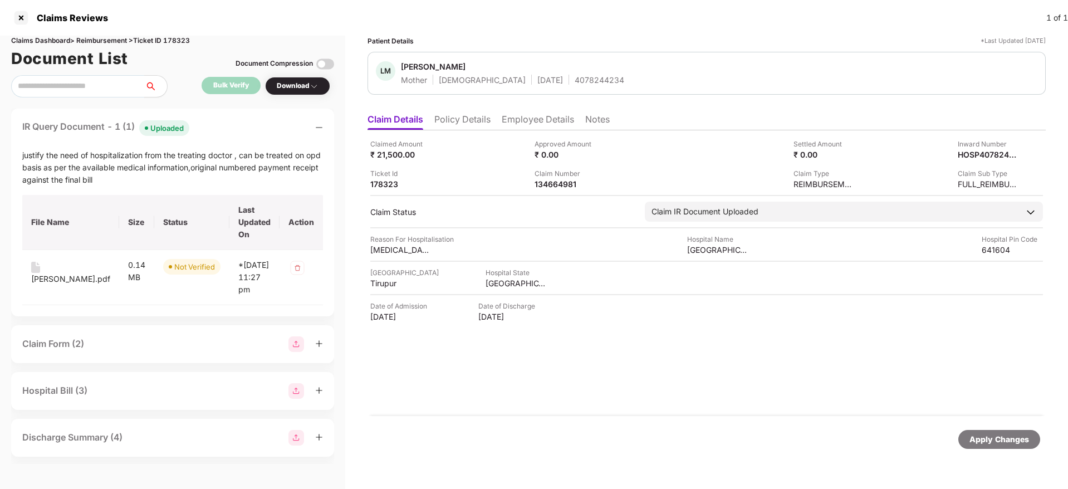
click at [541, 190] on div "Claimed Amount ₹ 21,500.00 Approved Amount ₹ 0.00 Settled Amount ₹ 0.00 Inward …" at bounding box center [707, 273] width 679 height 286
click at [535, 185] on div "134664981" at bounding box center [565, 184] width 61 height 11
copy div "134664981"
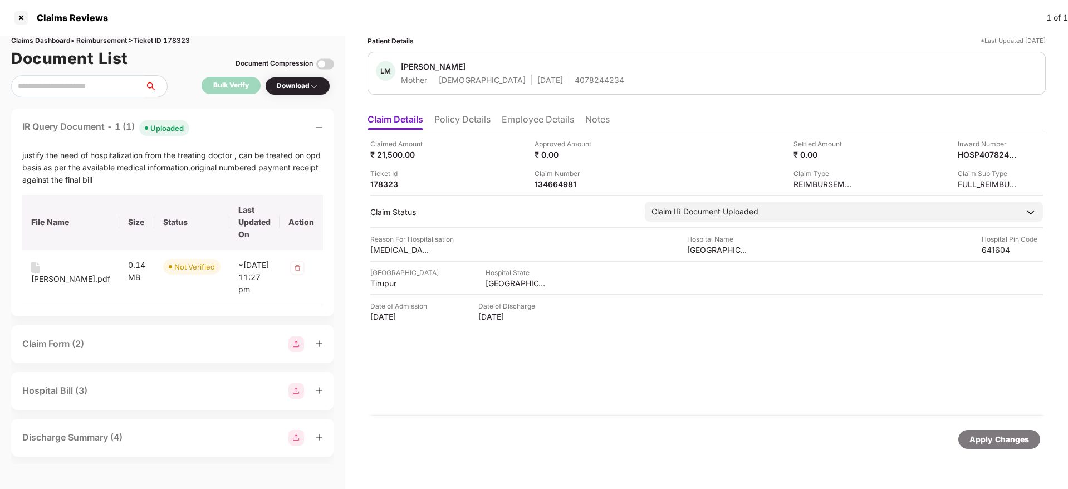
click at [224, 135] on div "IR Query Document - 1 (1) Uploaded" at bounding box center [172, 128] width 301 height 16
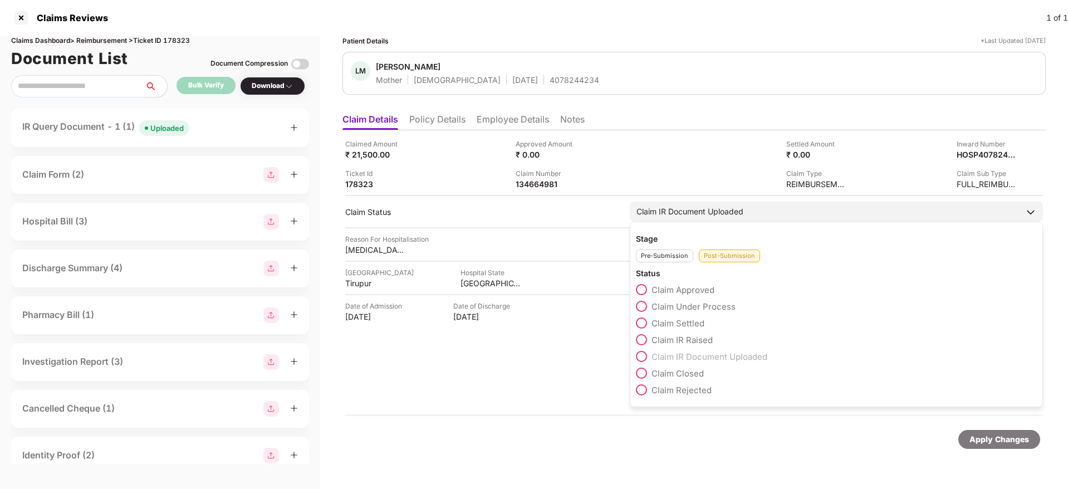
click at [643, 340] on span at bounding box center [641, 339] width 11 height 11
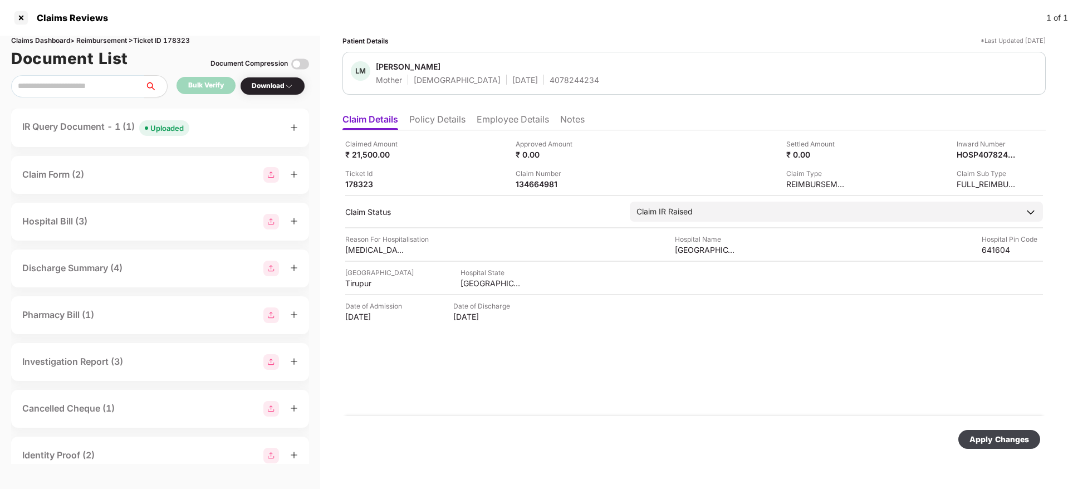
click at [995, 435] on div "Apply Changes" at bounding box center [1000, 439] width 60 height 12
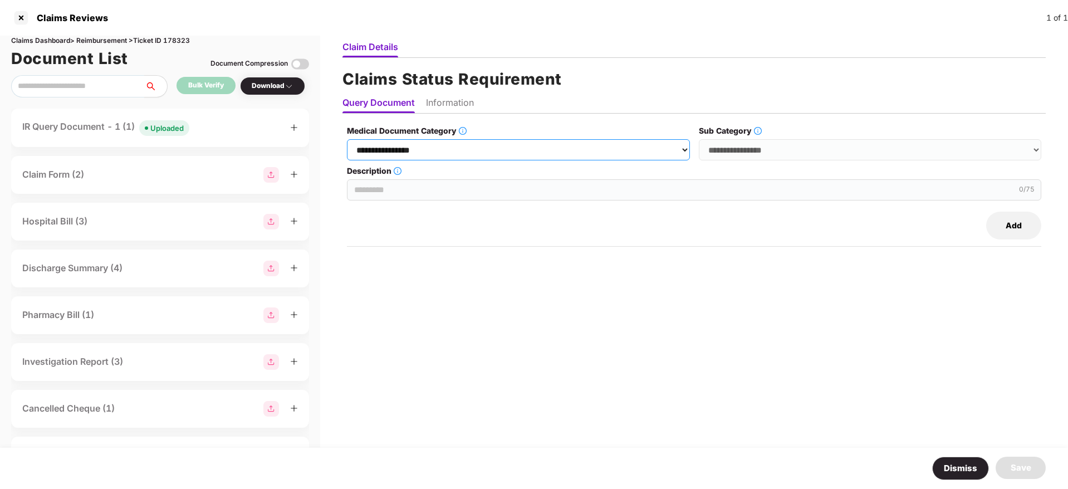
click at [447, 153] on select "**********" at bounding box center [518, 149] width 343 height 21
select select "**********"
click at [348, 139] on select "**********" at bounding box center [518, 149] width 343 height 21
click at [733, 151] on select "**********" at bounding box center [870, 149] width 343 height 21
select select "**********"
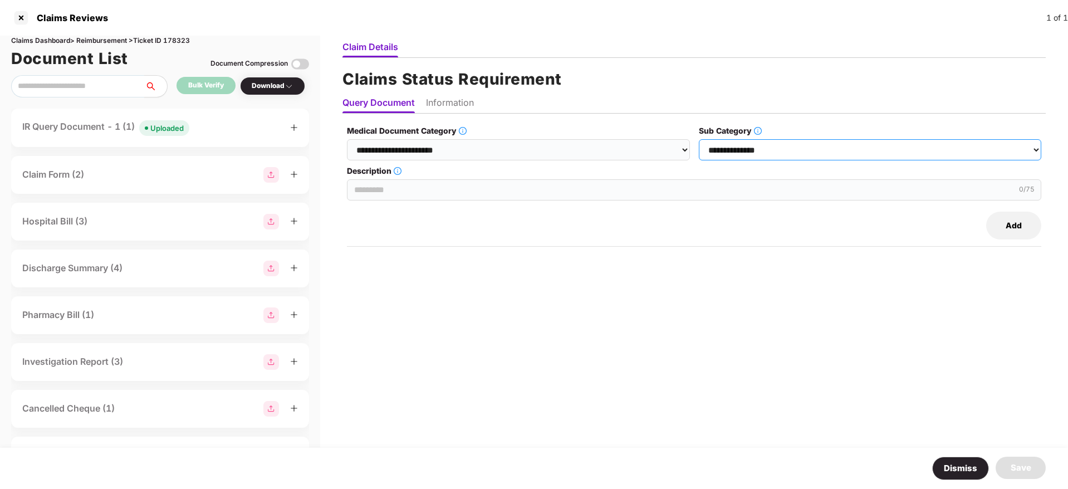
click at [700, 139] on select "**********" at bounding box center [870, 149] width 343 height 21
click at [443, 188] on input "Description" at bounding box center [694, 189] width 695 height 21
paste input "**********"
type input "**********"
click at [427, 105] on ul "Query Document Information" at bounding box center [695, 102] width 704 height 22
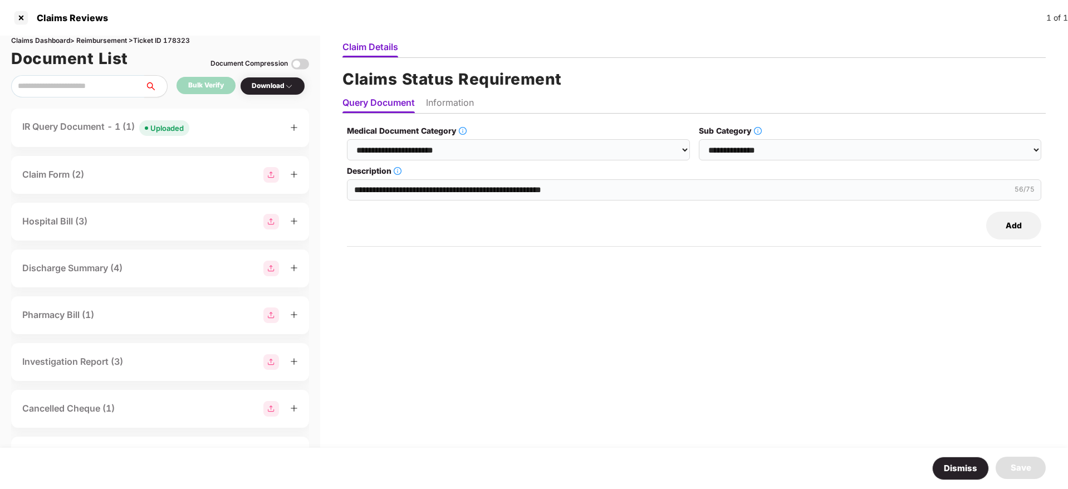
click at [438, 105] on li "Information" at bounding box center [450, 105] width 48 height 16
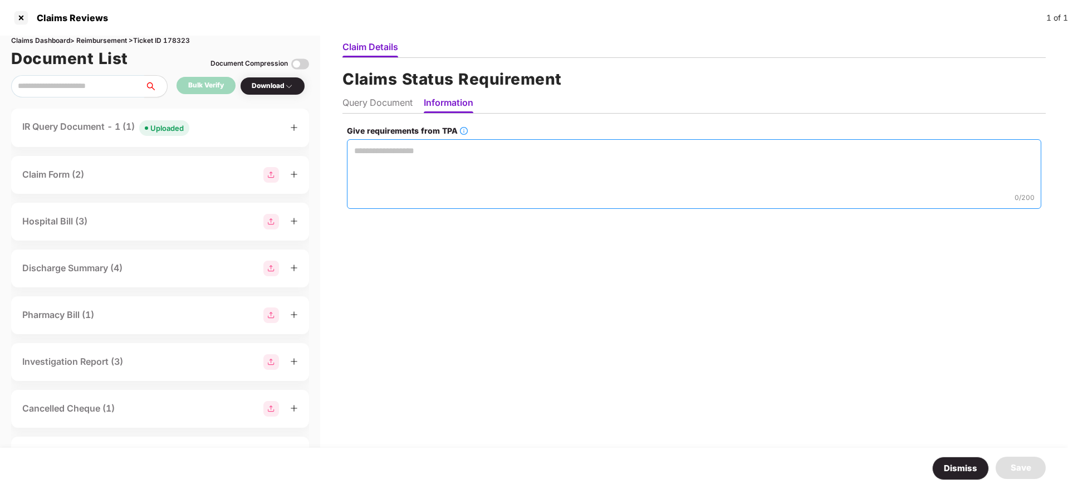
click at [374, 160] on textarea "Give requirements from TPA" at bounding box center [694, 174] width 695 height 70
paste textarea "**********"
type textarea "**********"
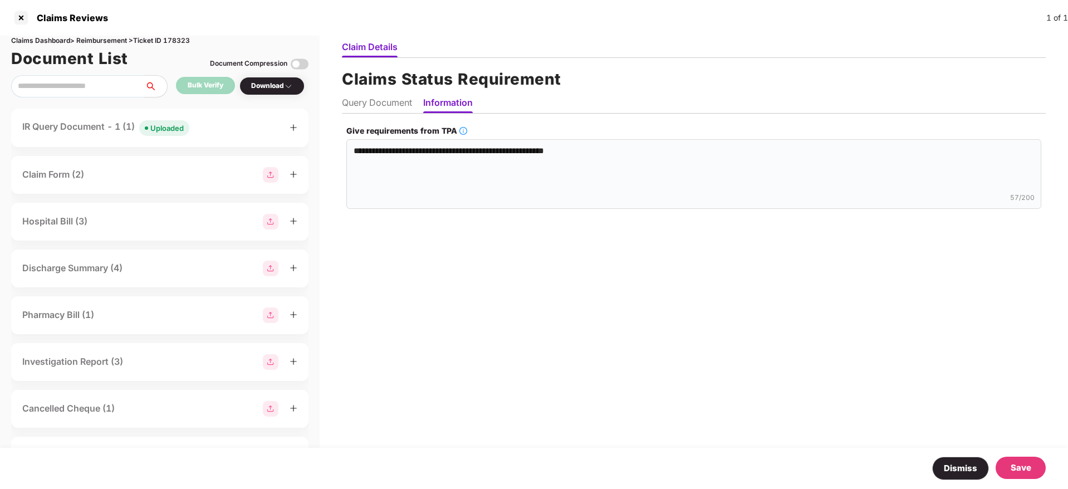
click at [1018, 465] on div "Save" at bounding box center [1021, 467] width 21 height 13
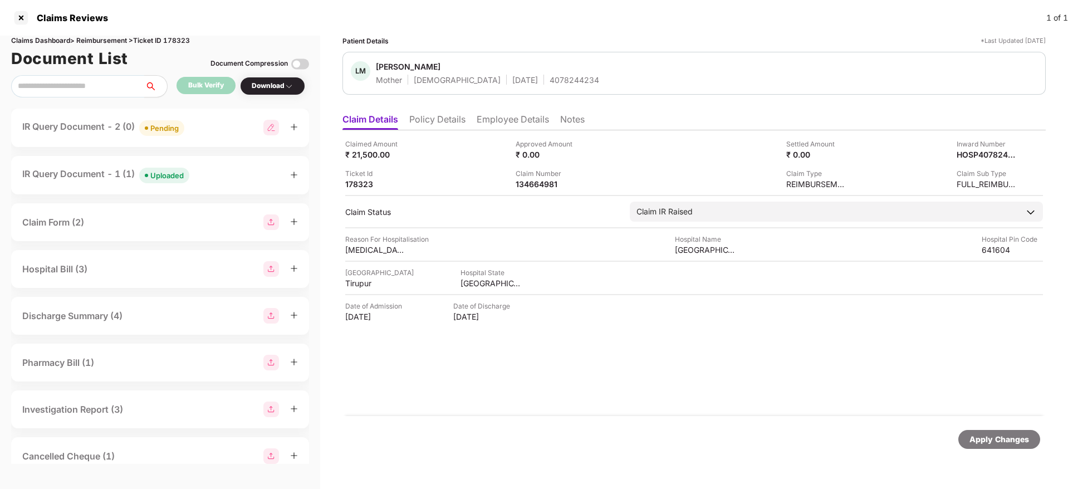
click at [271, 130] on img at bounding box center [271, 128] width 16 height 16
select select "**********"
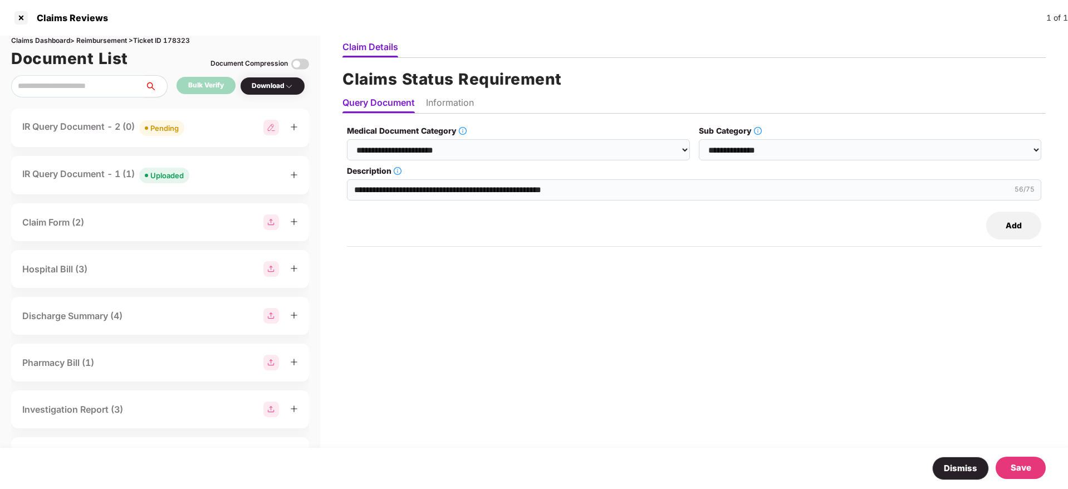
click at [1017, 230] on button "Add" at bounding box center [1014, 226] width 55 height 28
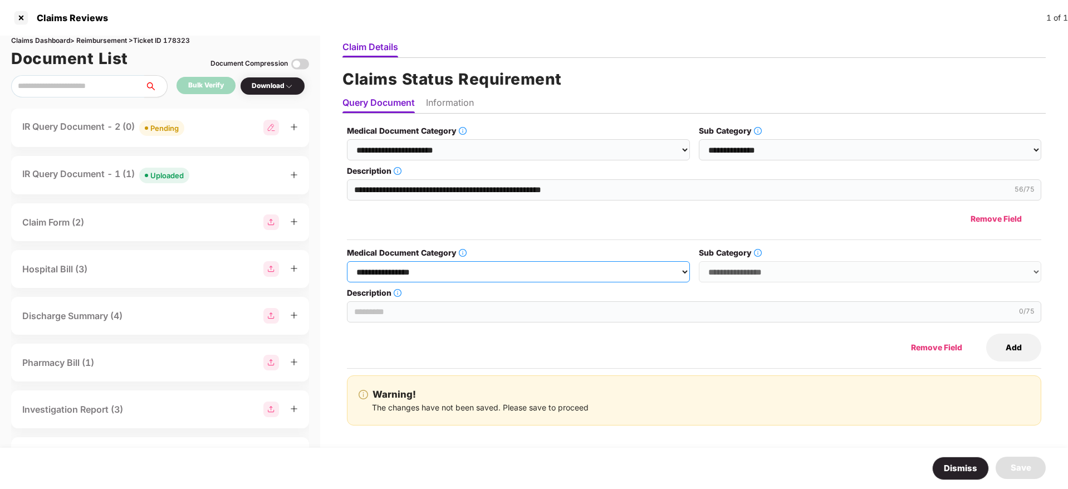
click at [590, 274] on select "**********" at bounding box center [518, 271] width 343 height 21
select select "**********"
click at [348, 261] on select "**********" at bounding box center [518, 271] width 343 height 21
click at [726, 268] on select "**********" at bounding box center [870, 271] width 343 height 21
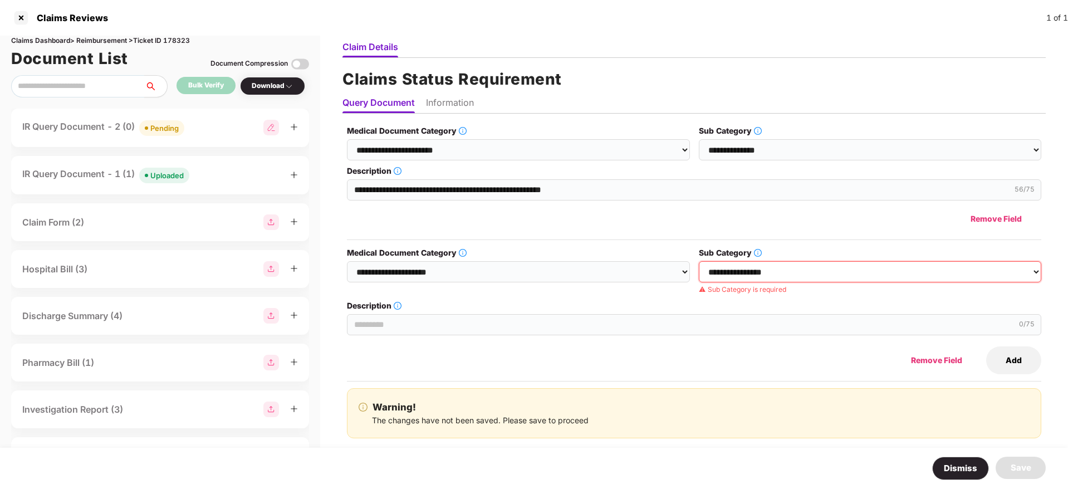
click at [743, 266] on select "**********" at bounding box center [870, 271] width 343 height 21
select select "******"
click at [700, 261] on select "**********" at bounding box center [870, 271] width 343 height 21
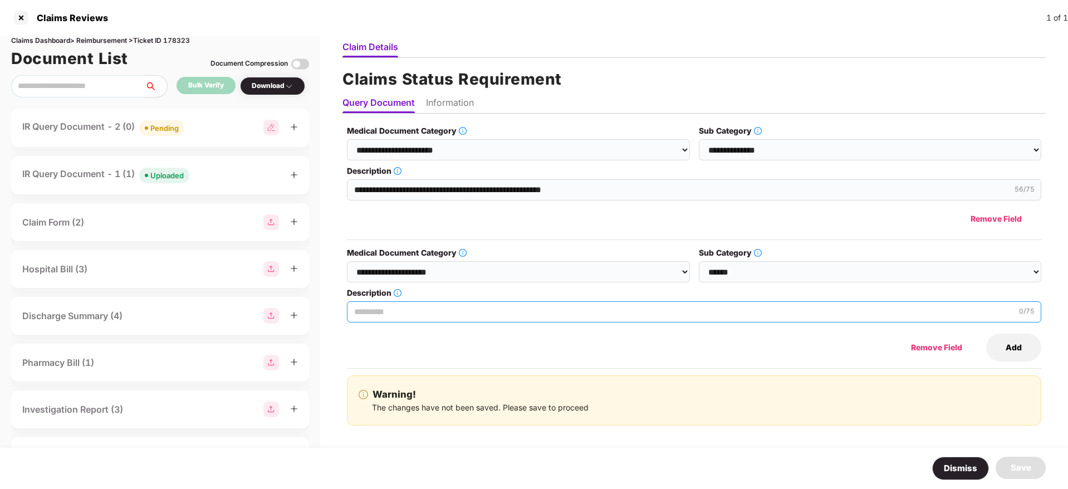
click at [436, 315] on input "Description" at bounding box center [694, 311] width 695 height 21
paste input "**********"
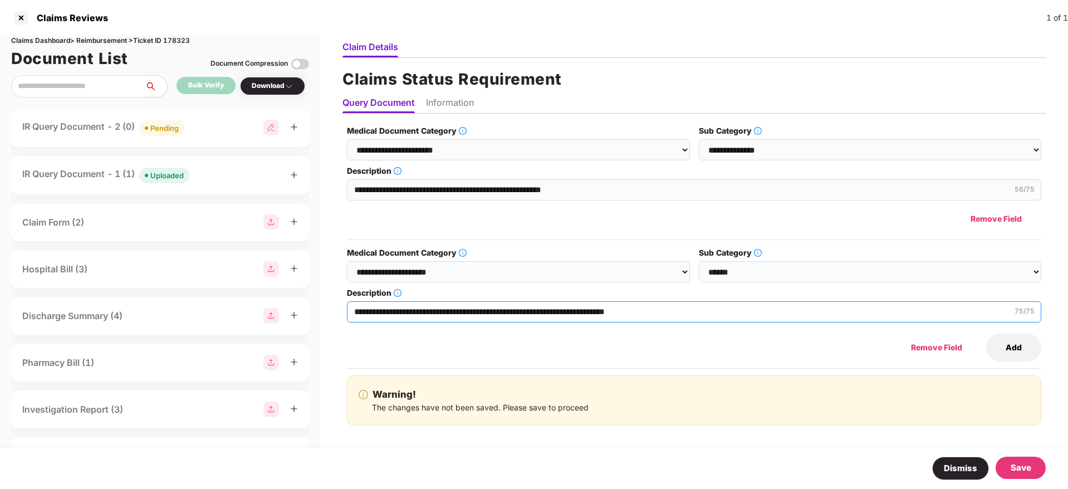
type input "**********"
click at [457, 98] on li "Information" at bounding box center [450, 105] width 48 height 16
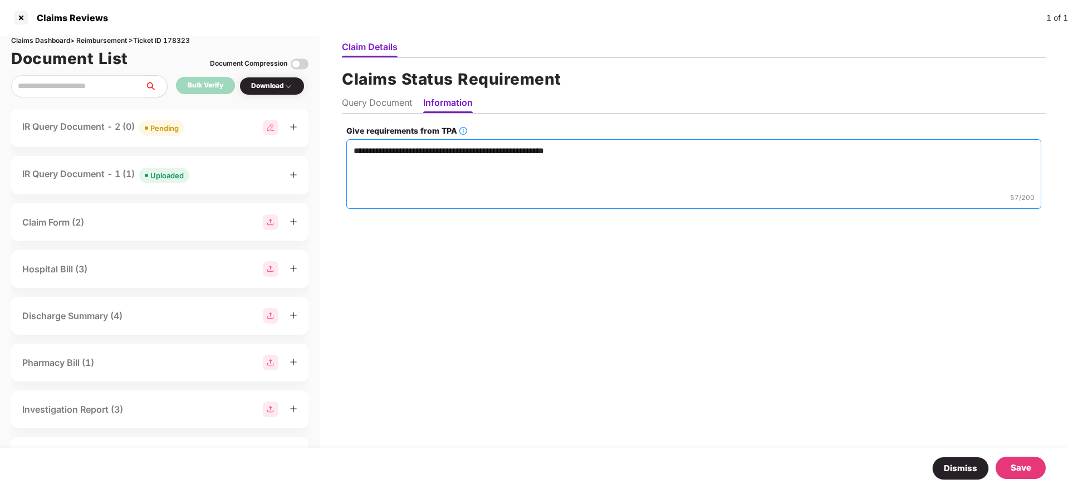
click at [399, 178] on textarea "**********" at bounding box center [693, 174] width 695 height 70
click at [355, 155] on textarea "**********" at bounding box center [693, 174] width 695 height 70
click at [578, 151] on textarea "**********" at bounding box center [693, 174] width 695 height 70
click at [598, 154] on textarea "**********" at bounding box center [693, 174] width 695 height 70
paste textarea "**********"
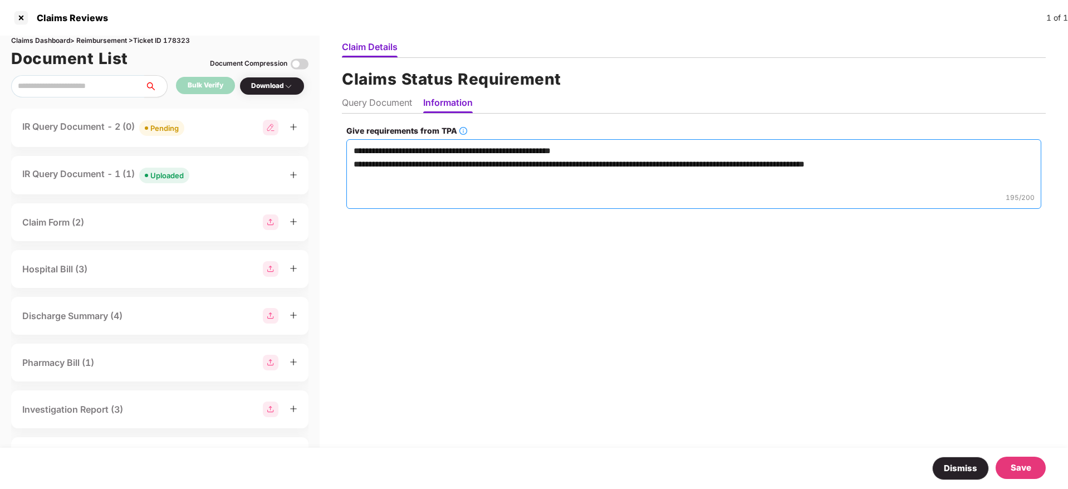
type textarea "**********"
click at [1019, 464] on div "Save" at bounding box center [1021, 467] width 21 height 13
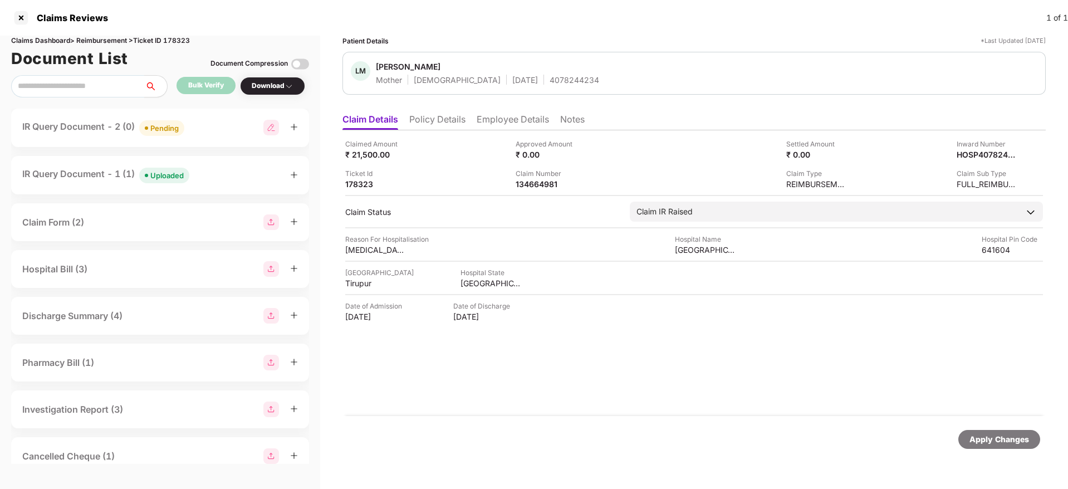
click at [221, 134] on div "IR Query Document - 2 (0) Pending" at bounding box center [160, 128] width 276 height 16
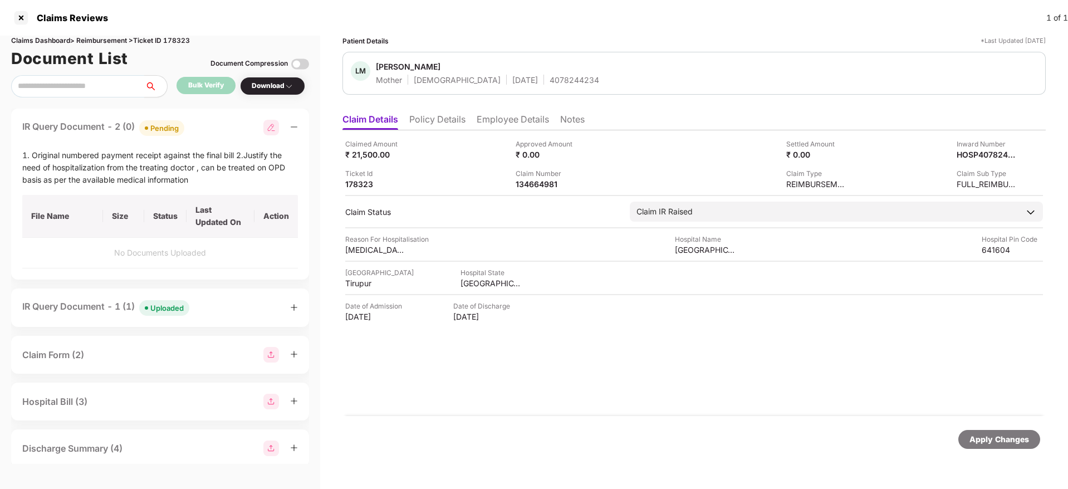
click at [221, 134] on div "IR Query Document - 2 (0) Pending" at bounding box center [160, 128] width 276 height 16
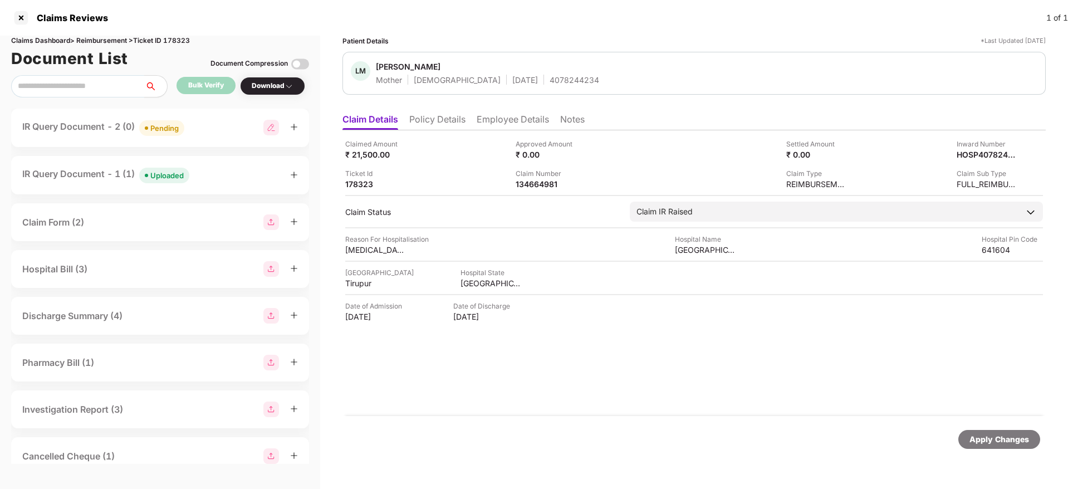
click at [216, 136] on div "IR Query Document - 2 (0) Pending" at bounding box center [160, 128] width 298 height 38
click at [193, 126] on div "IR Query Document - 2 (0) Pending" at bounding box center [160, 128] width 276 height 16
click at [221, 137] on div "IR Query Document - 1 (0) Pending" at bounding box center [160, 128] width 298 height 38
click at [218, 134] on div "IR Query Document - 1 (0) Pending" at bounding box center [160, 128] width 276 height 16
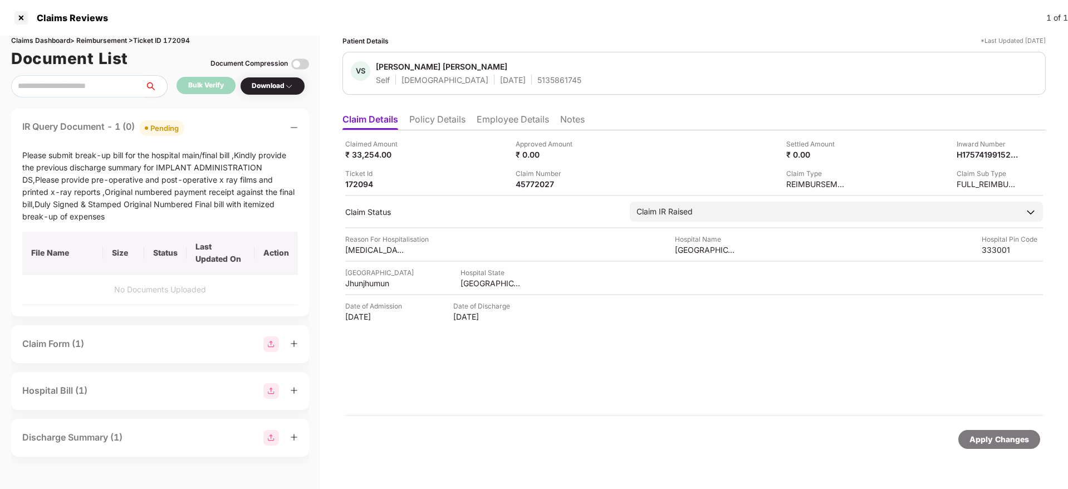
click at [218, 134] on div "IR Query Document - 1 (0) Pending" at bounding box center [160, 128] width 276 height 16
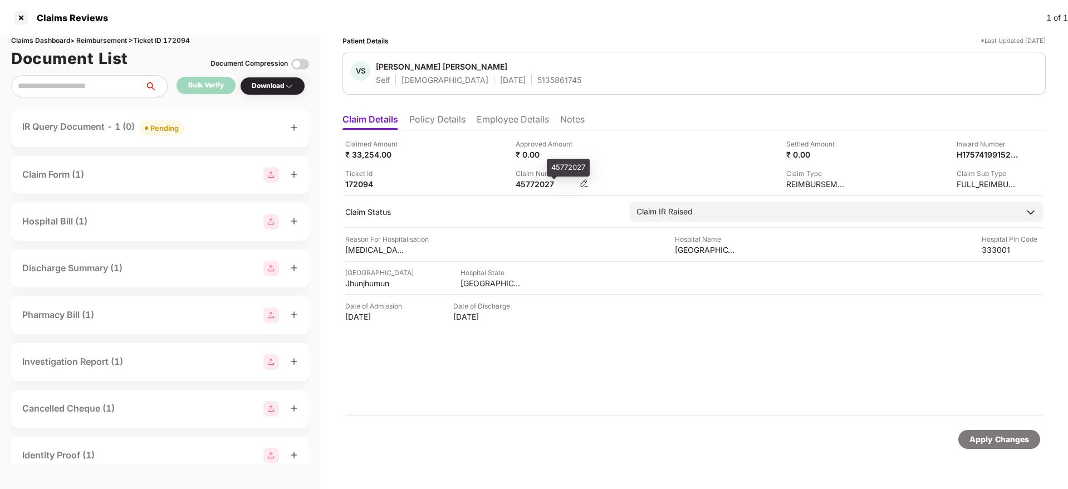
click at [535, 183] on div "45772027" at bounding box center [546, 184] width 61 height 11
copy div "45772027"
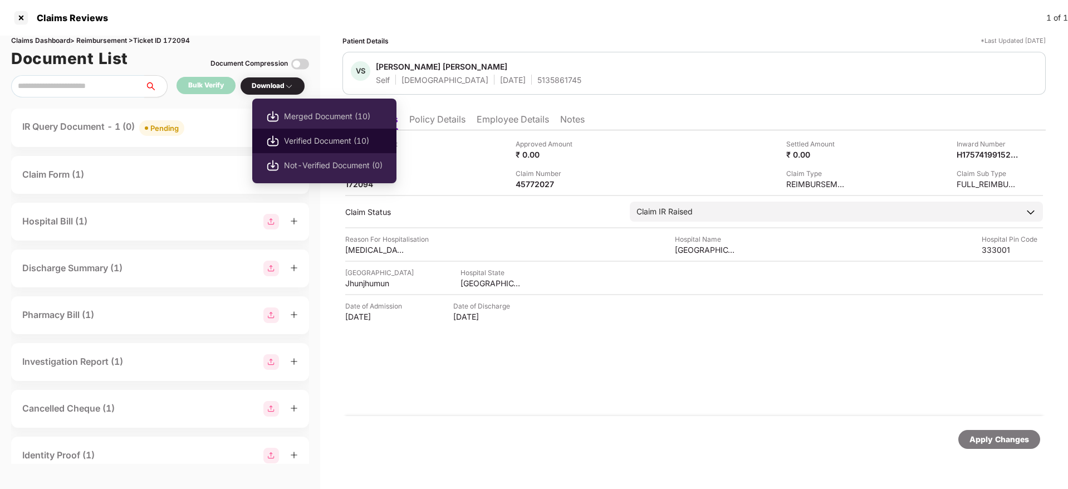
click at [309, 145] on span "Verified Document (10)" at bounding box center [333, 141] width 99 height 12
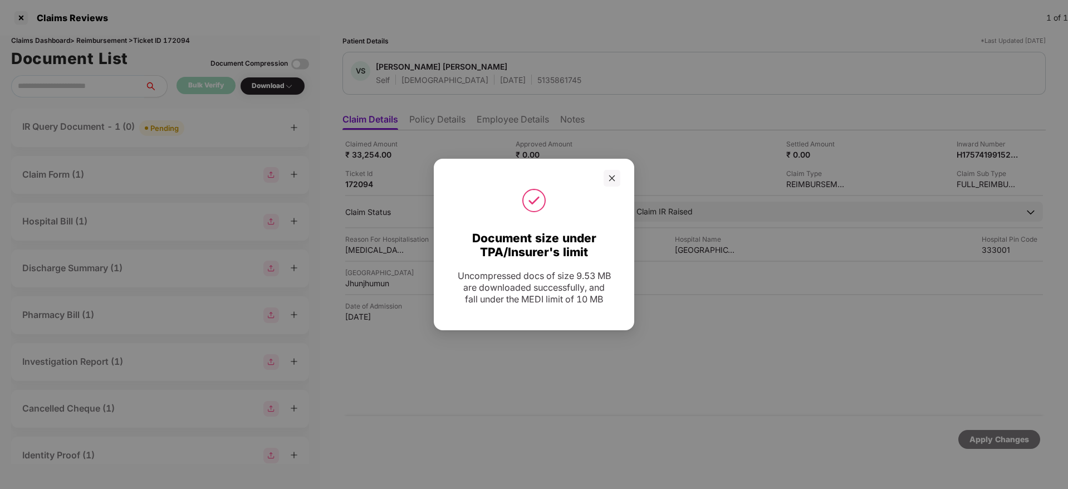
click at [621, 181] on div at bounding box center [534, 178] width 201 height 17
click at [614, 177] on icon "close" at bounding box center [612, 178] width 8 height 8
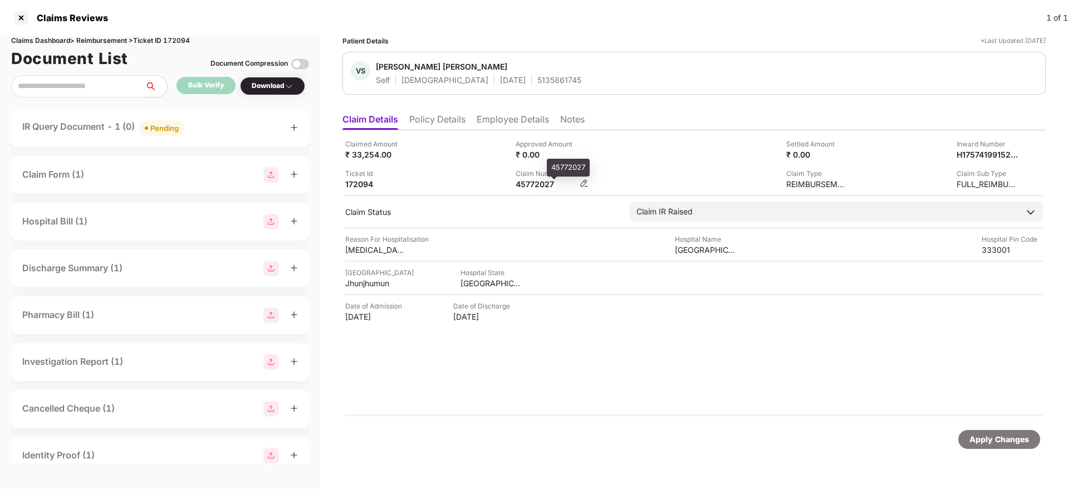
click at [523, 184] on div "45772027" at bounding box center [546, 184] width 61 height 11
copy div "45772027"
click at [197, 128] on div "IR Query Document - 1 (3) Uploaded" at bounding box center [160, 128] width 276 height 16
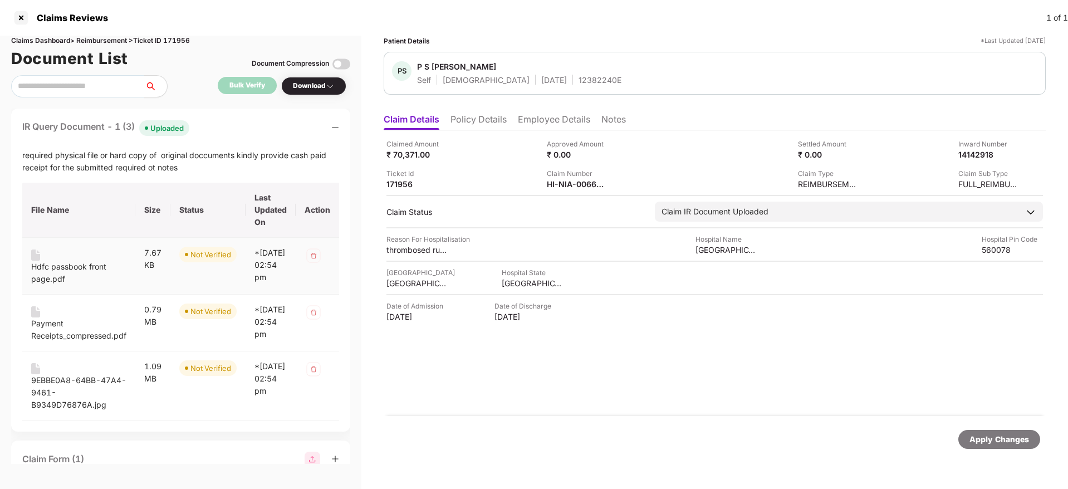
click at [62, 274] on div "Hdfc passbook front page.pdf" at bounding box center [78, 273] width 95 height 25
click at [71, 342] on div "Payment Receipts_compressed.pdf" at bounding box center [78, 330] width 95 height 25
click at [59, 408] on div "9EBBE0A8-64BB-47A4-9461-B9349D76876A.jpg" at bounding box center [78, 392] width 95 height 37
click at [578, 193] on div "Claimed Amount ₹ 70,371.00 Approved Amount ₹ 0.00 Settled Amount ₹ 0.00 Inward …" at bounding box center [715, 273] width 662 height 286
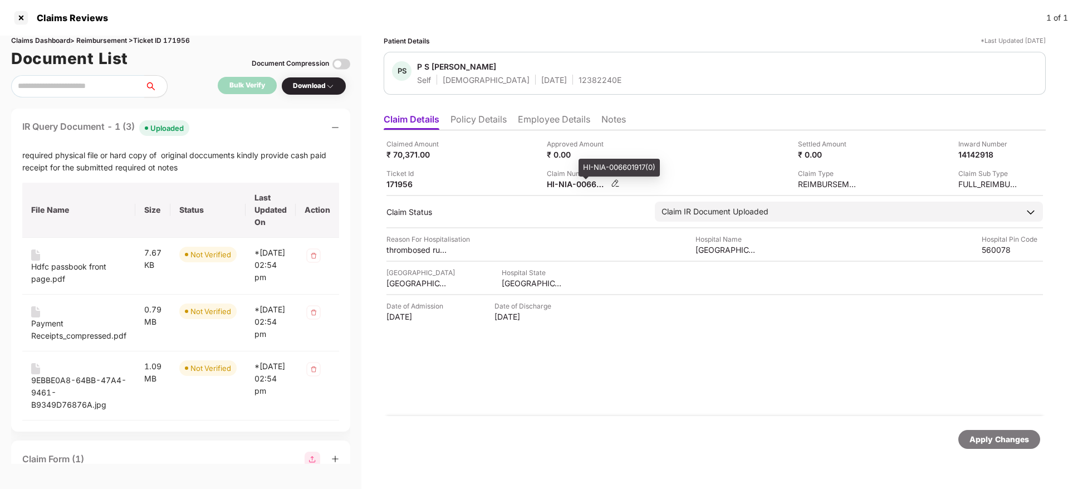
click at [568, 183] on div "HI-NIA-006601917(0)" at bounding box center [577, 184] width 61 height 11
copy div
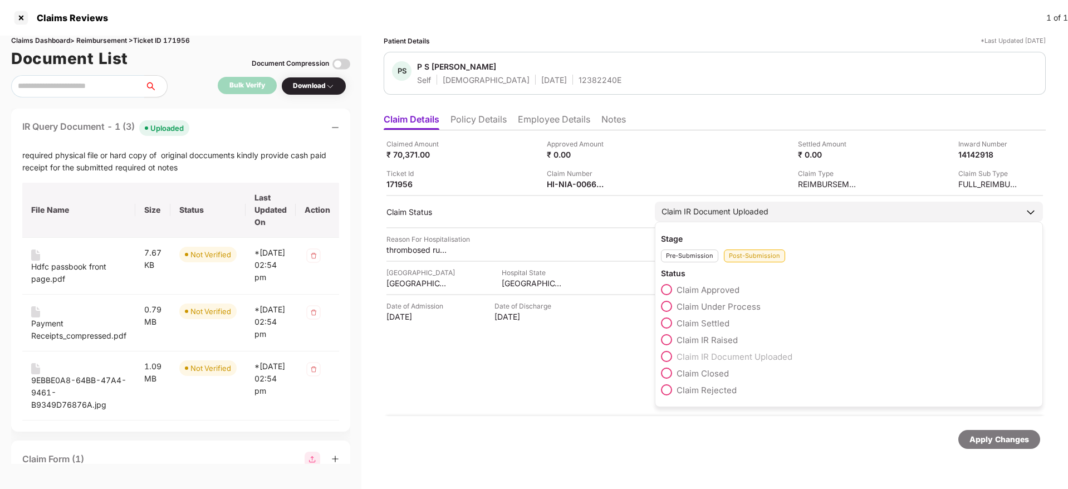
click at [673, 305] on label "Claim Under Process" at bounding box center [711, 306] width 100 height 11
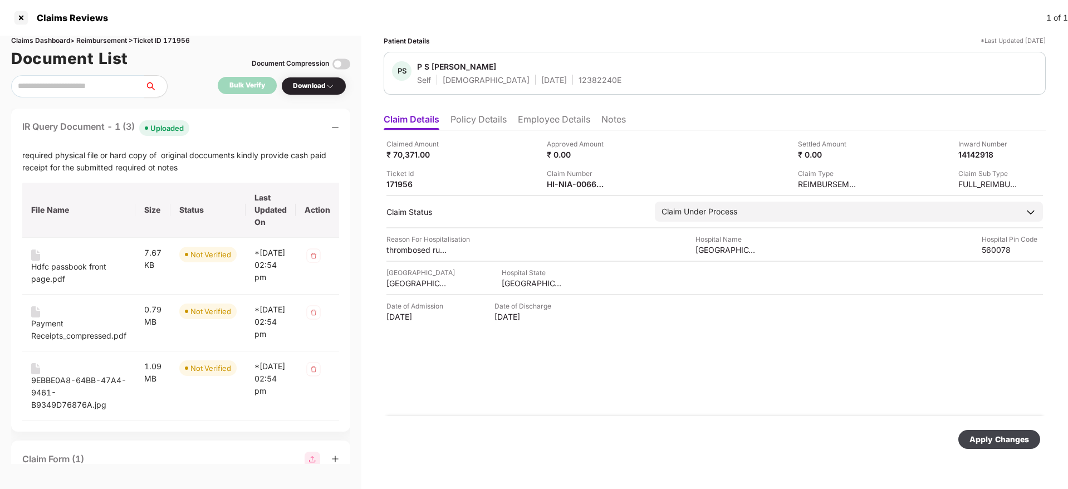
click at [991, 435] on div "Apply Changes" at bounding box center [1000, 439] width 60 height 12
